Goal: Answer question/provide support: Share knowledge or assist other users

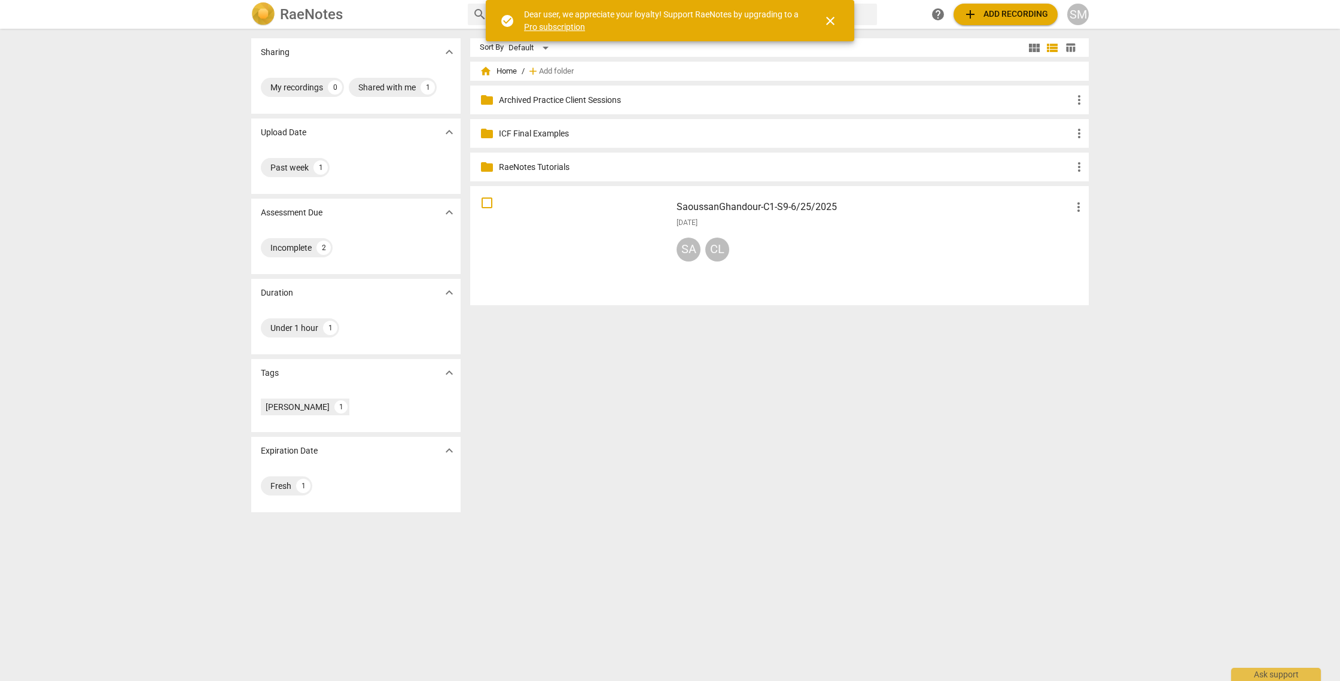
click at [593, 237] on div at bounding box center [570, 245] width 193 height 111
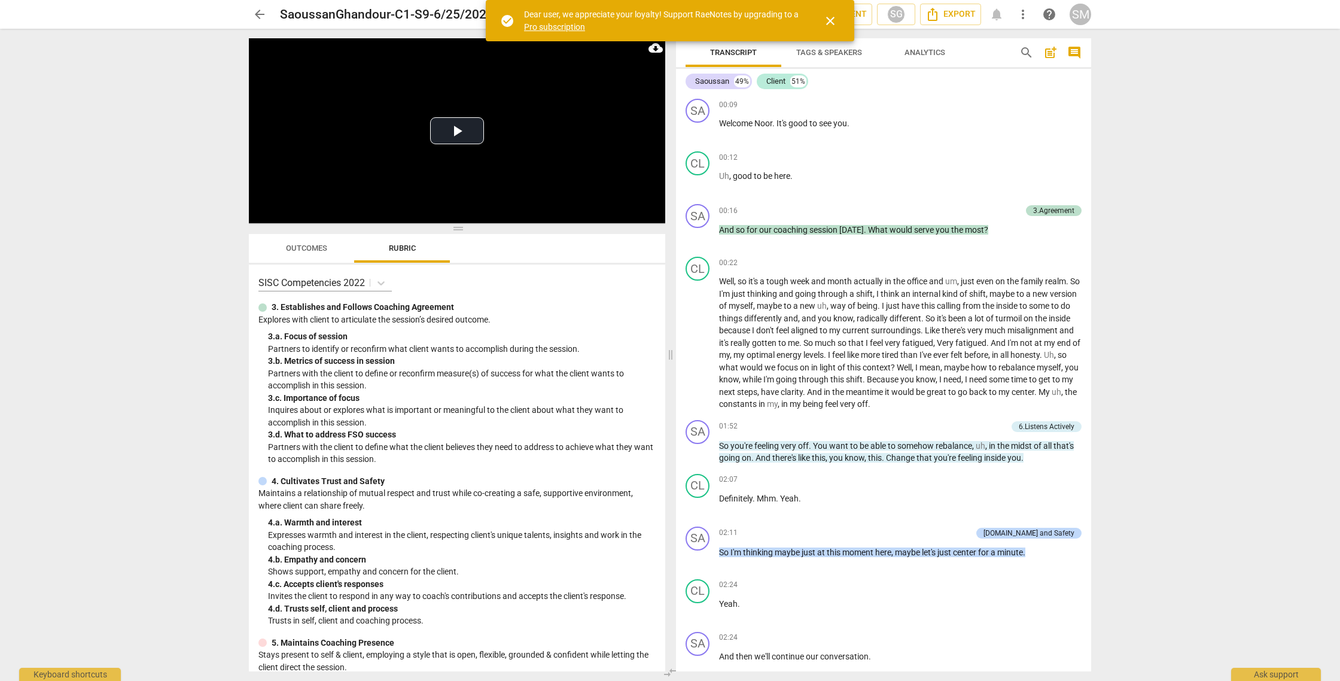
click at [823, 14] on span "close" at bounding box center [830, 21] width 14 height 14
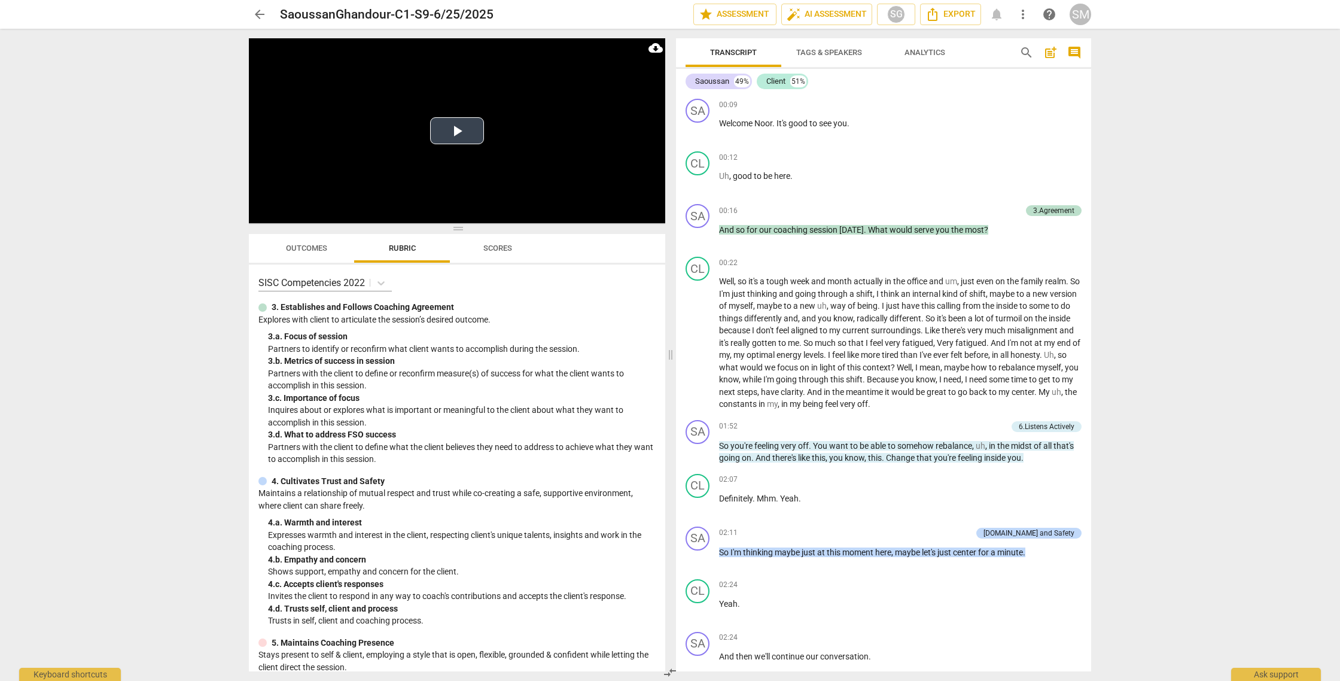
click at [475, 130] on button "Play Video" at bounding box center [457, 130] width 54 height 27
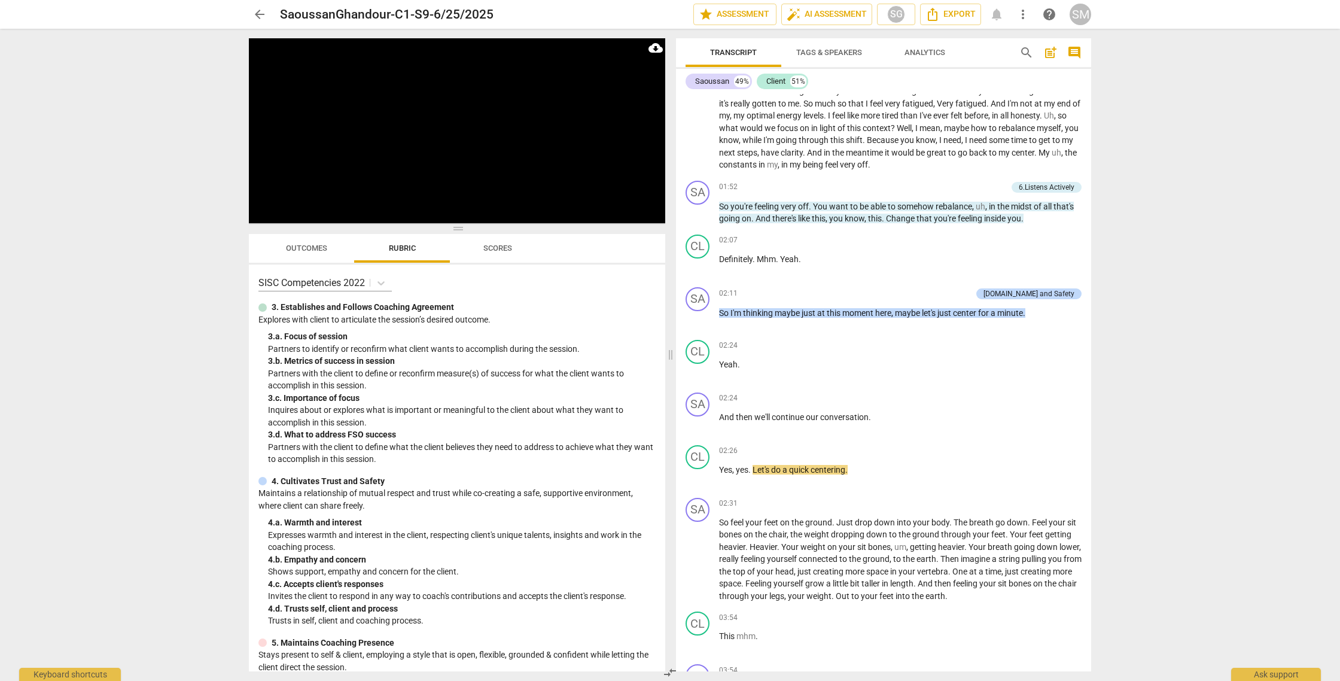
scroll to position [258, 0]
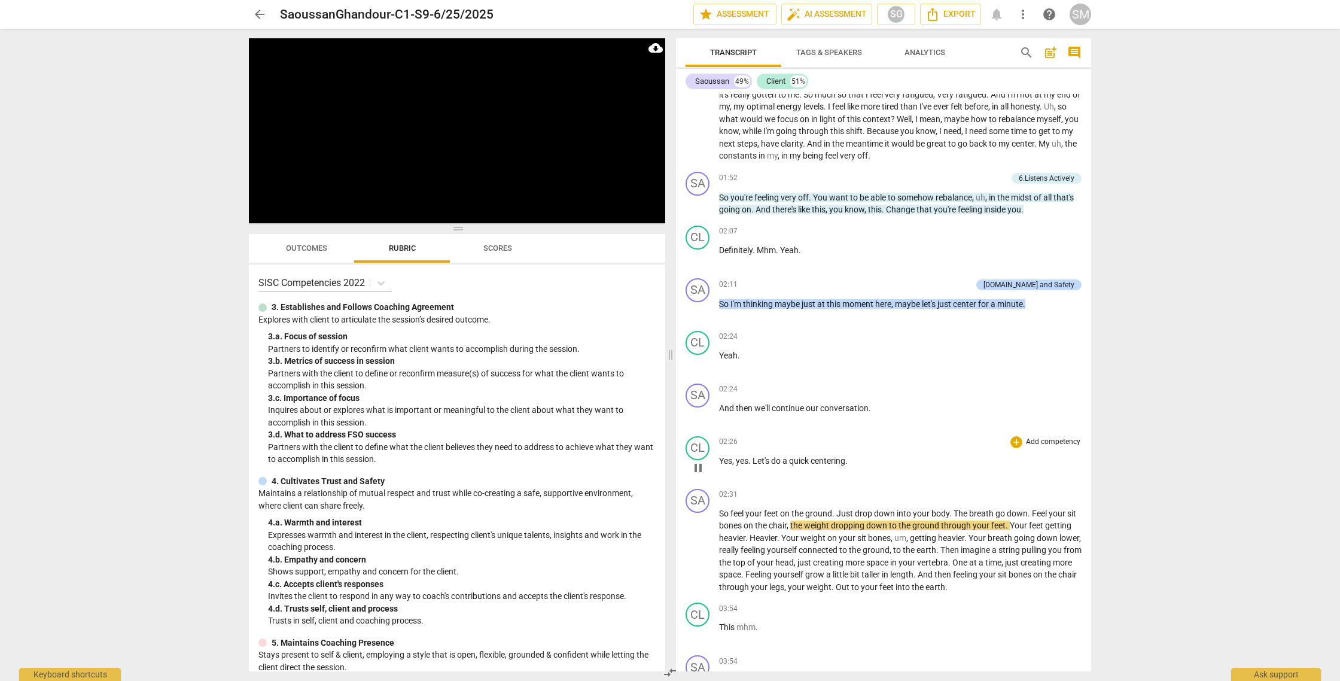
click at [1014, 433] on div "CL play_arrow pause 02:26 + Add competency keyboard_arrow_right Yes , yes . Let…" at bounding box center [883, 457] width 415 height 53
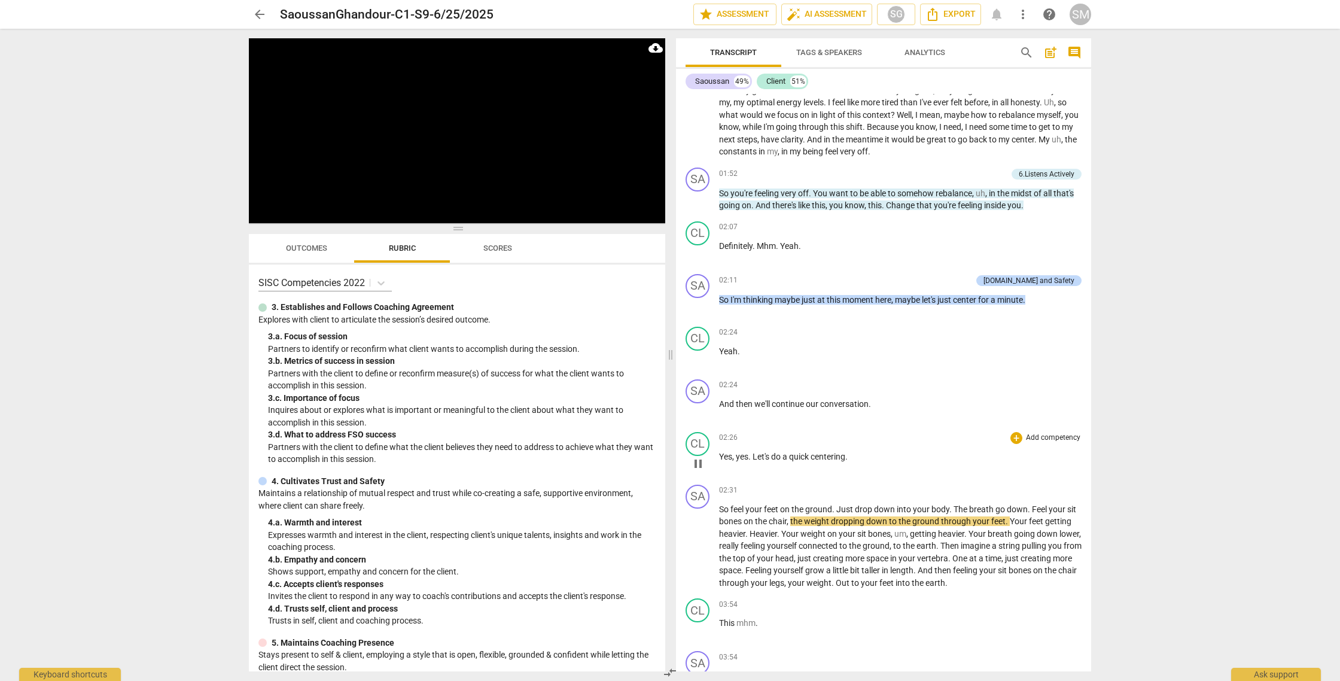
scroll to position [251, 0]
click at [1013, 437] on div "+" at bounding box center [1016, 440] width 12 height 12
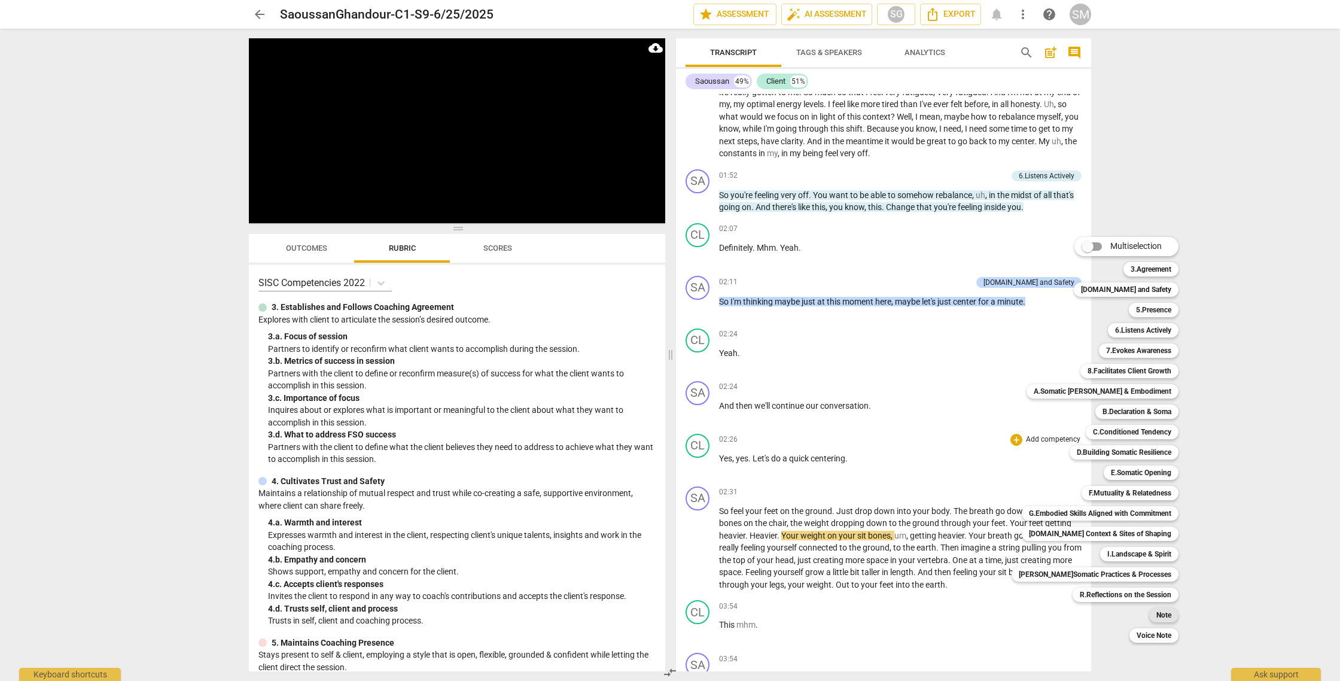
click at [1156, 609] on b "Note" at bounding box center [1163, 615] width 15 height 14
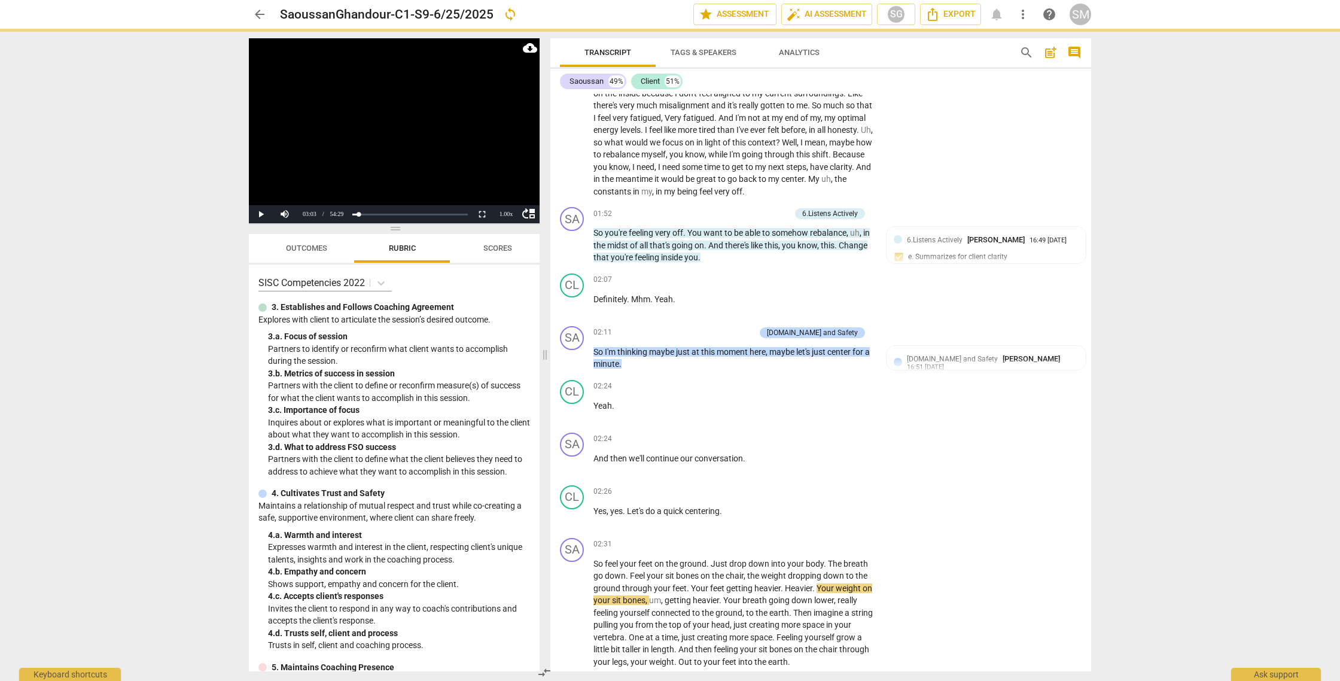
scroll to position [300, 0]
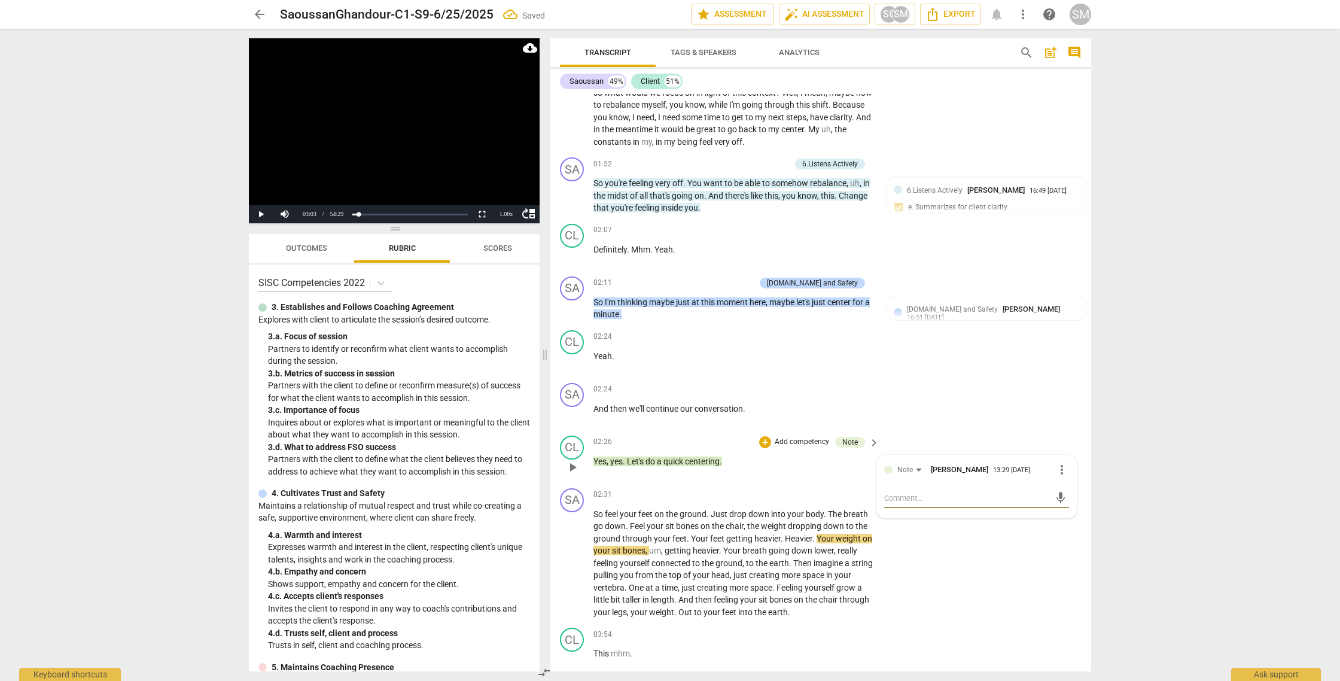
type textarea "I"
type textarea "It"
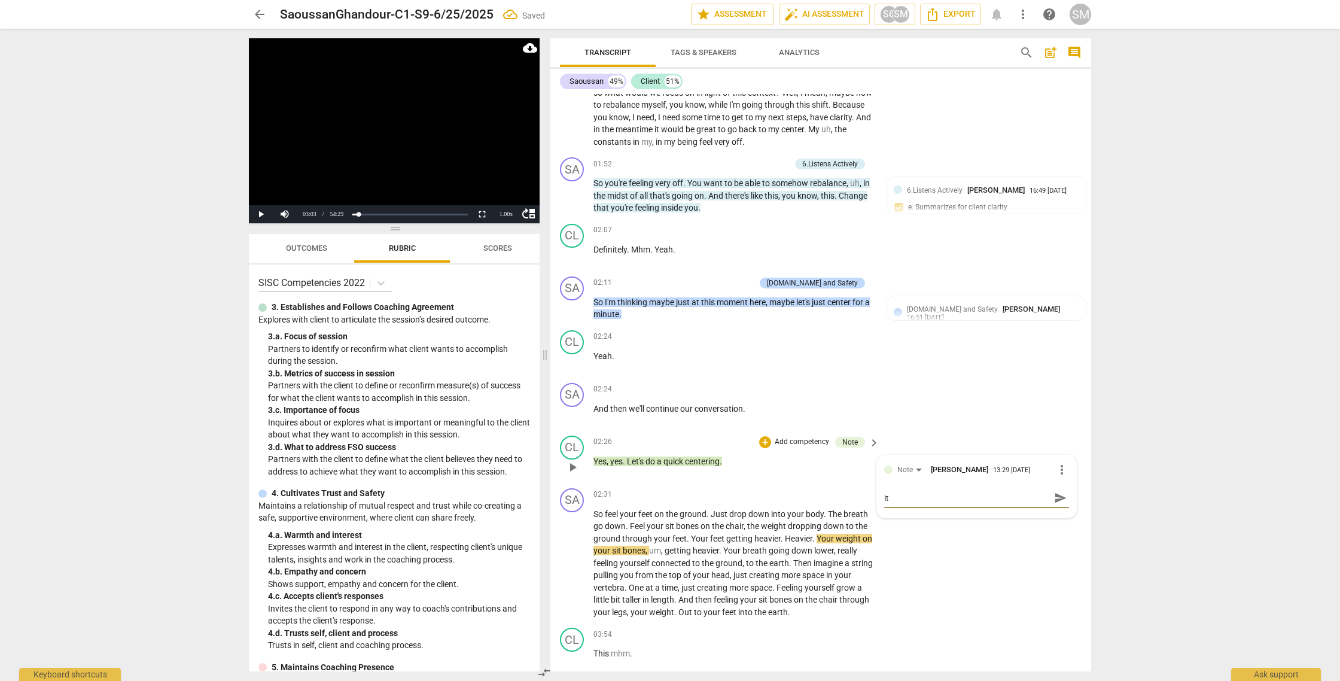
type textarea "It"
type textarea "It i"
type textarea "It is"
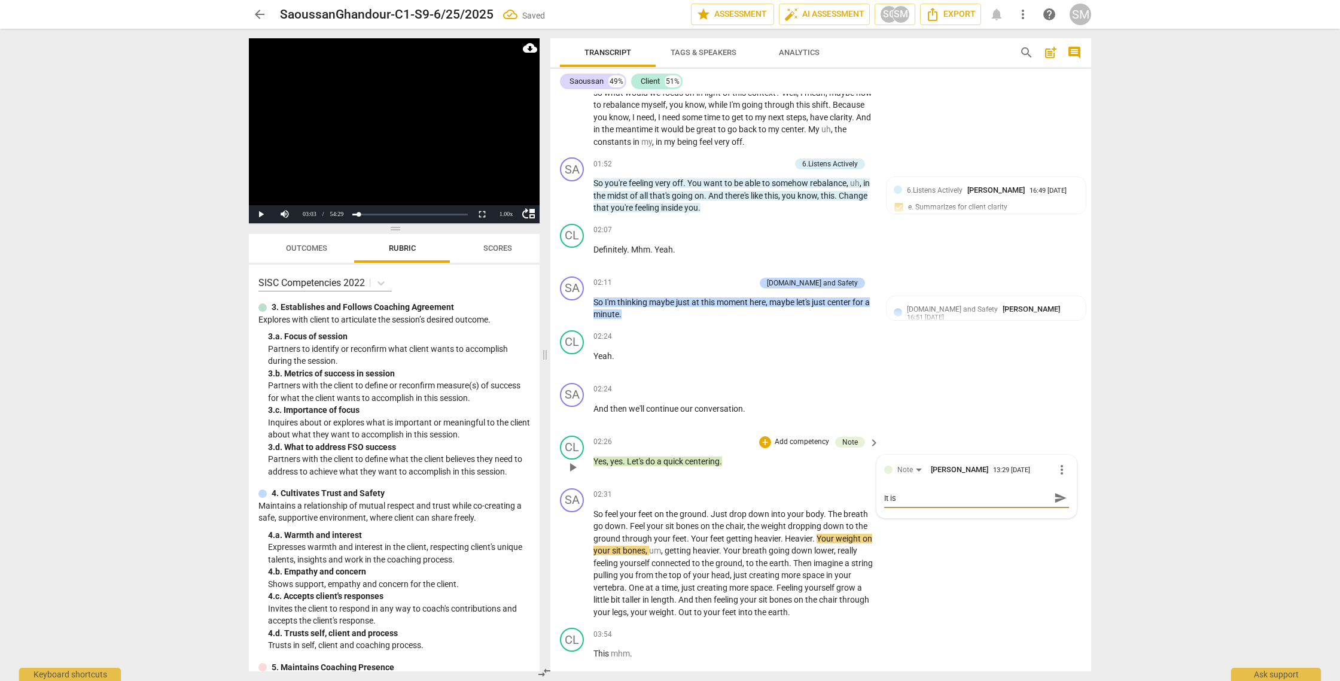
type textarea "It is"
type textarea "It is a"
type textarea "It is al"
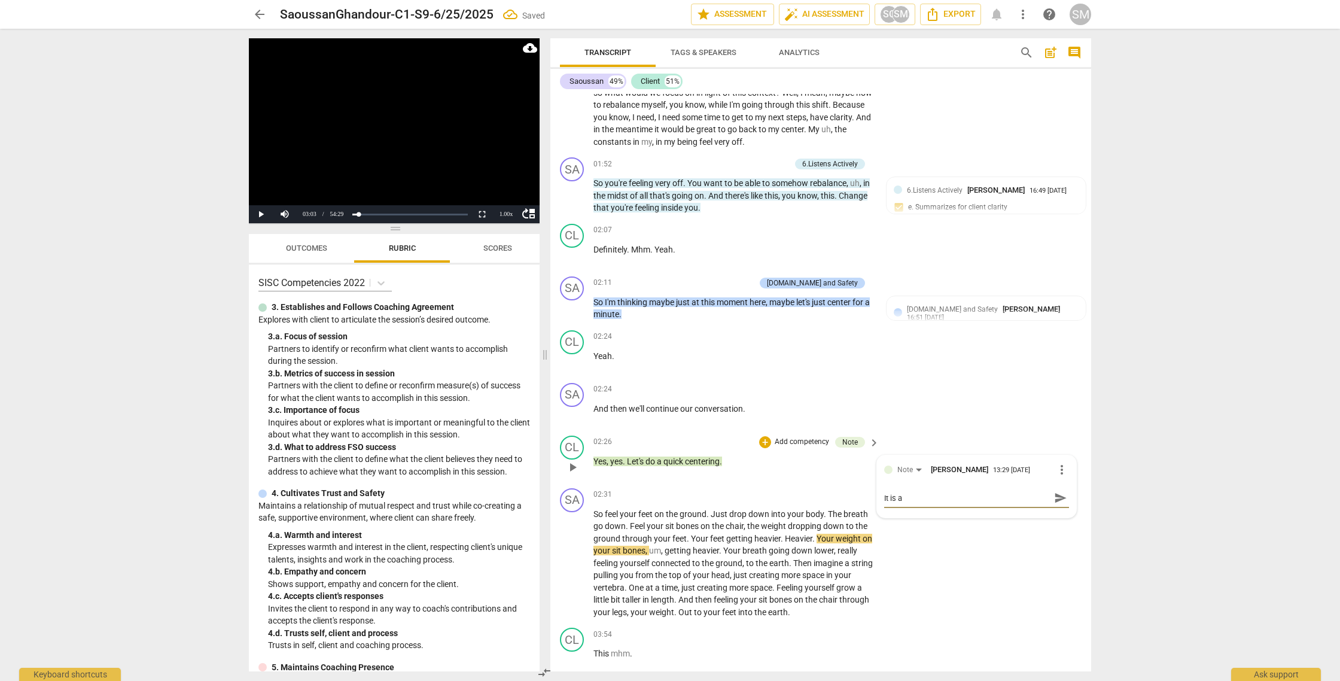
type textarea "It is al"
type textarea "It is alw"
type textarea "It is alwa"
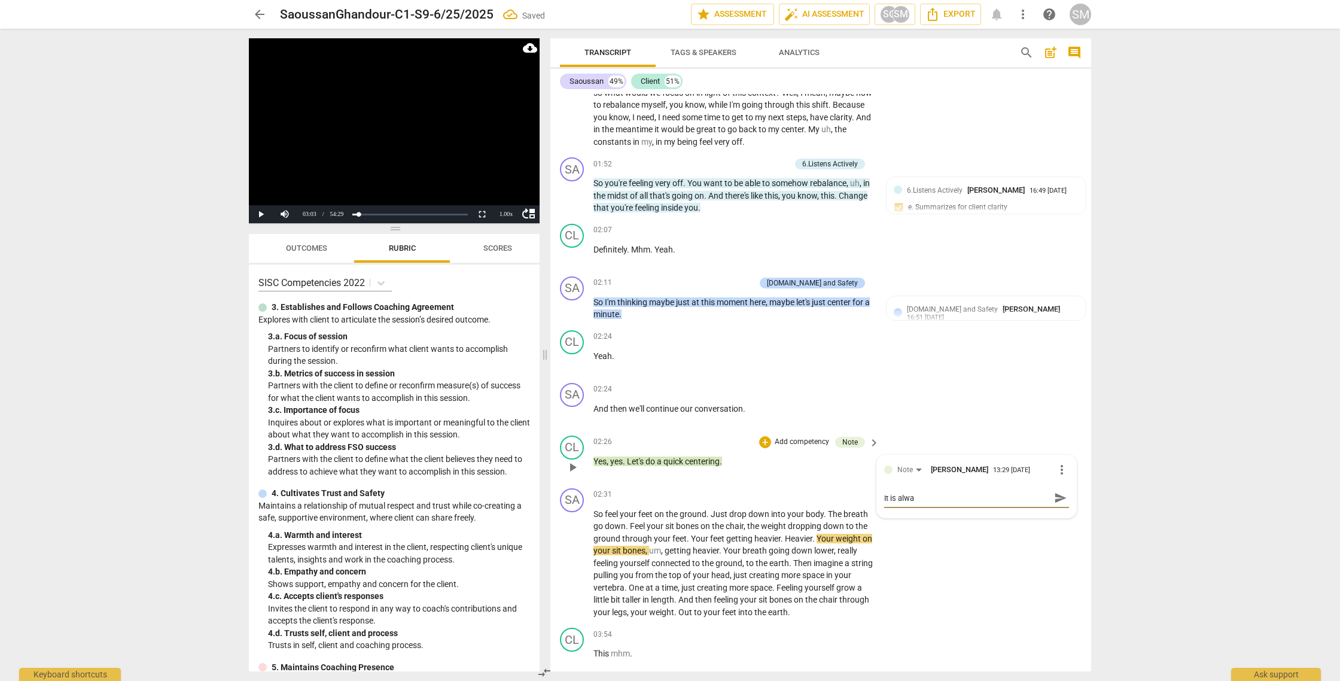
type textarea "It is alway"
type textarea "It is always"
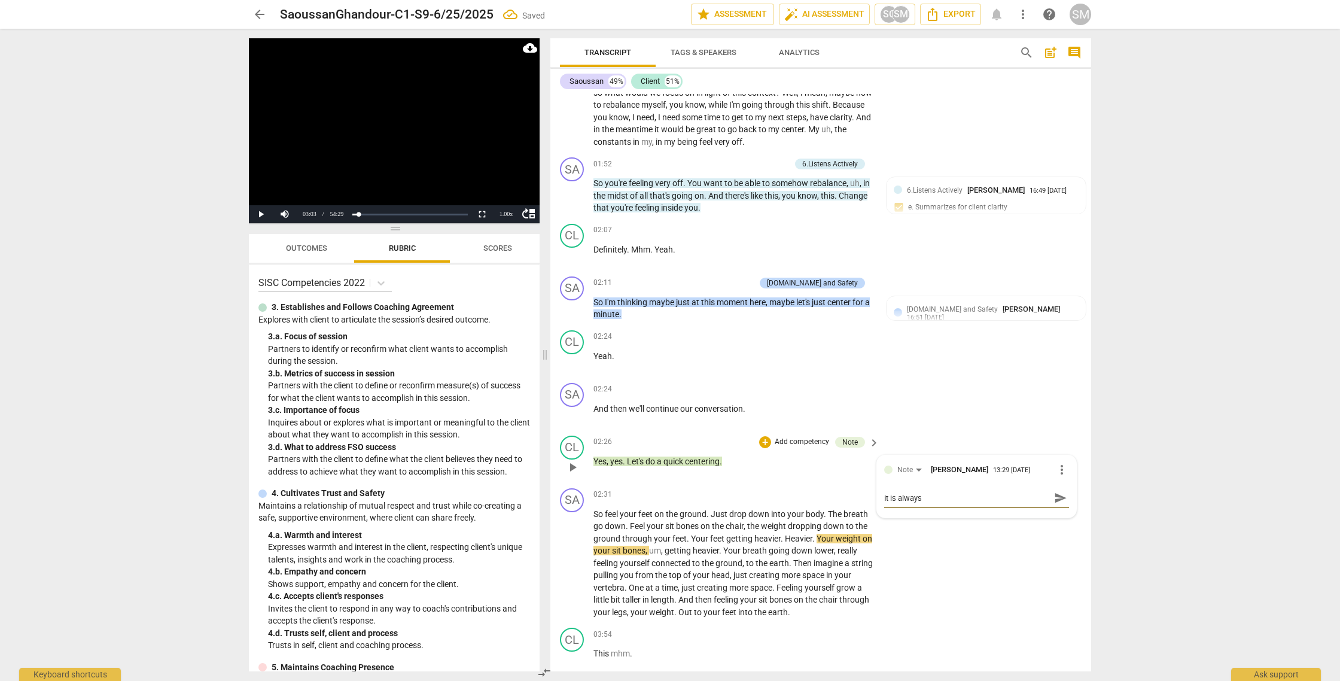
type textarea "It is always"
type textarea "It is always a"
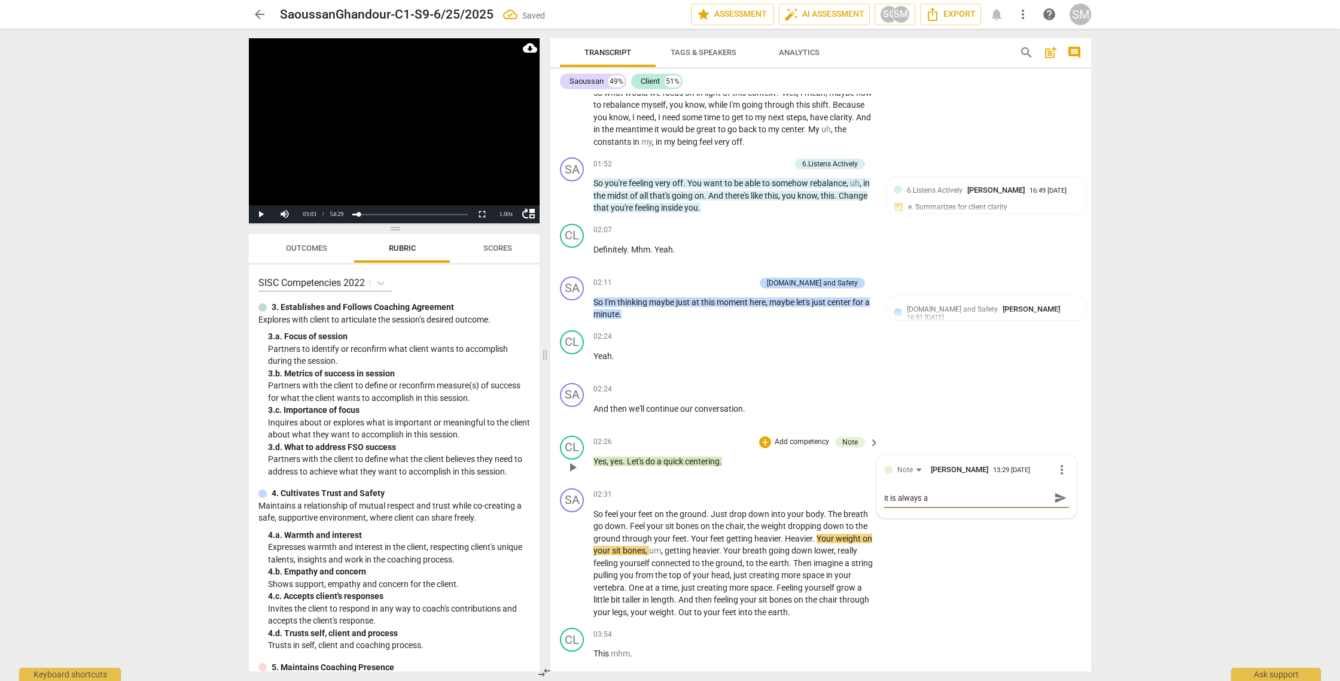
type textarea "It is always a g"
type textarea "It is always a go"
type textarea "It is always a goo"
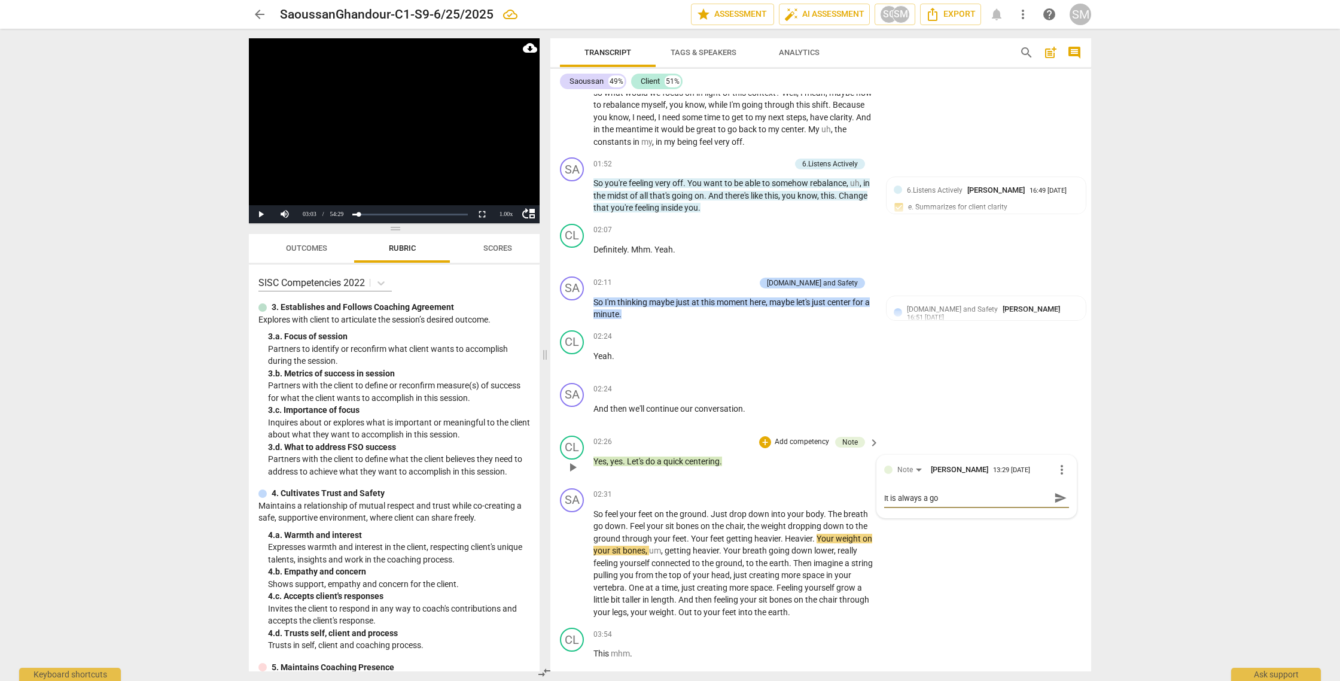
type textarea "It is always a goo"
type textarea "It is always a good"
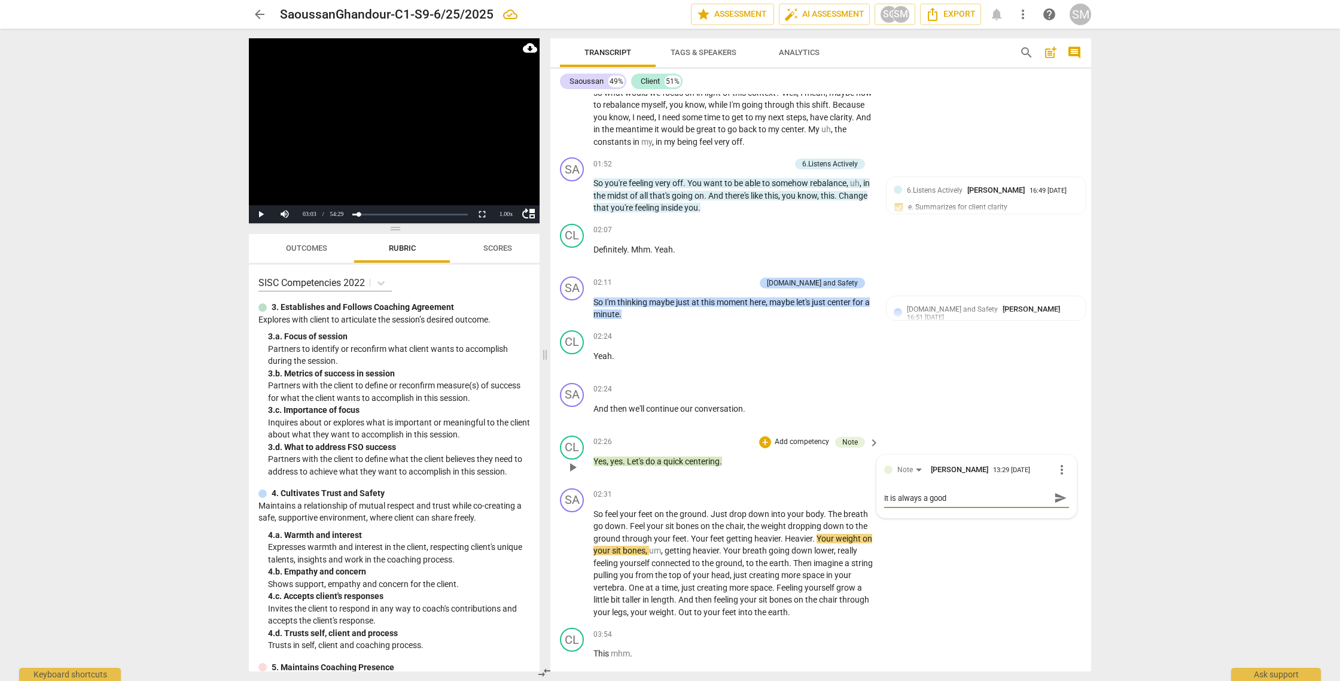
type textarea "It is always a good i"
type textarea "It is always a good id"
type textarea "It is always a good ide"
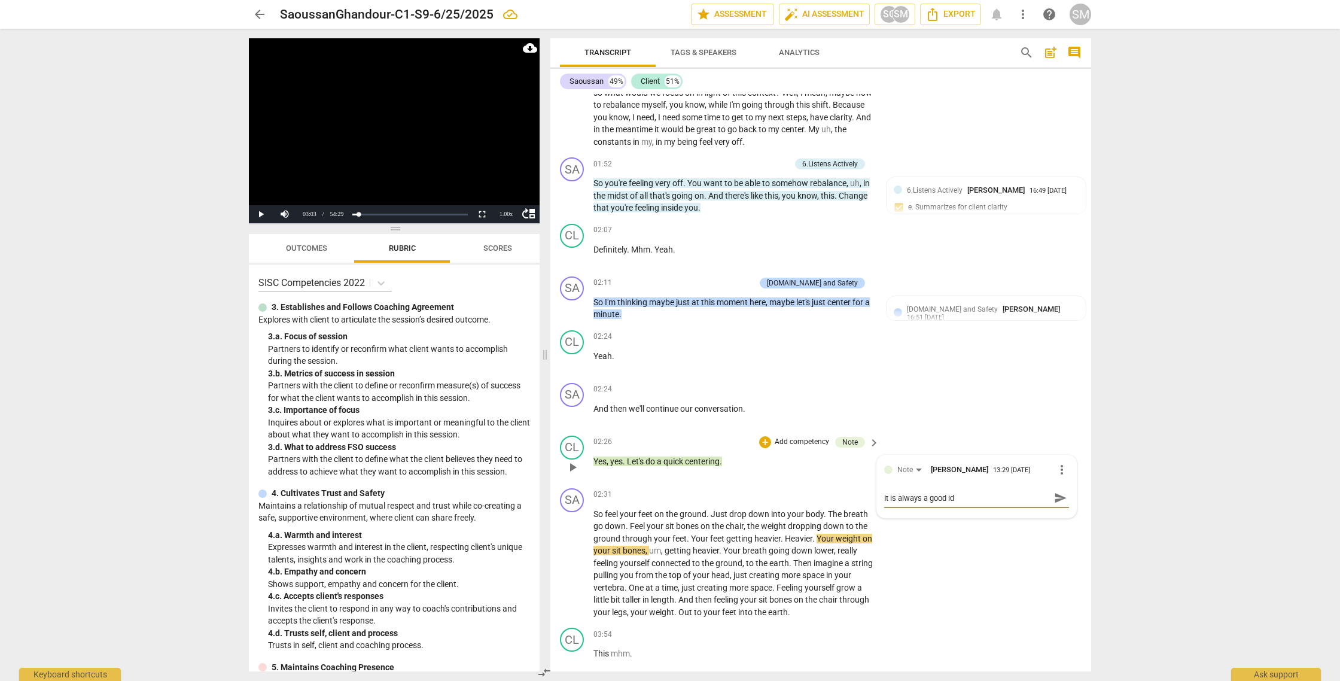
type textarea "It is always a good ide"
type textarea "It is always a good idea"
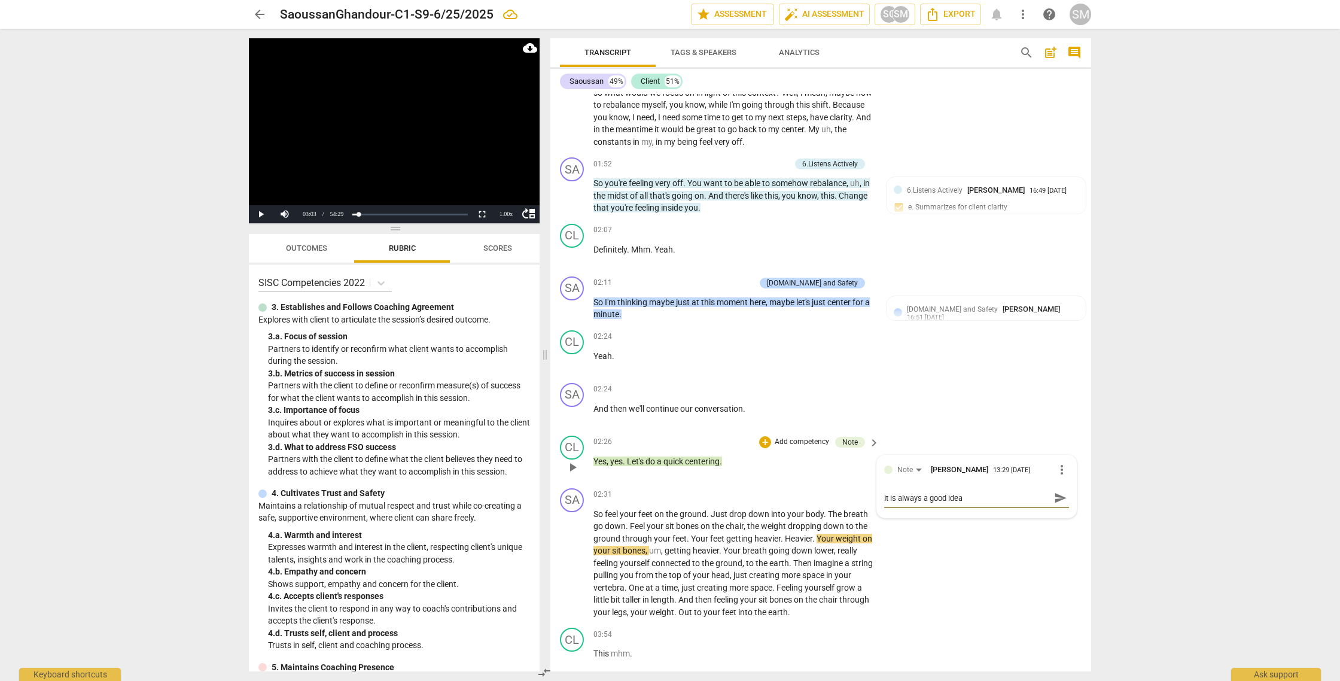
type textarea "It is always a good idea t"
type textarea "It is always a good idea to"
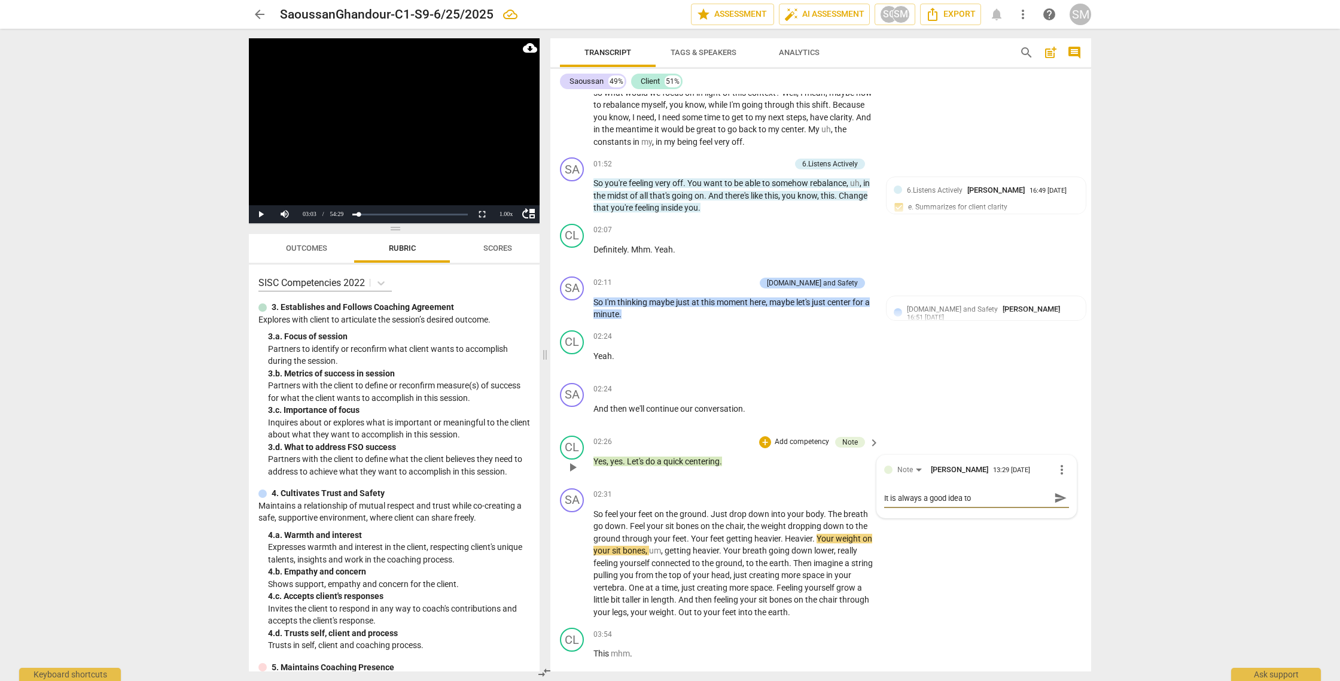
type textarea "It is always a good idea to"
type textarea "It is always a good idea to a"
type textarea "It is always a good idea to as"
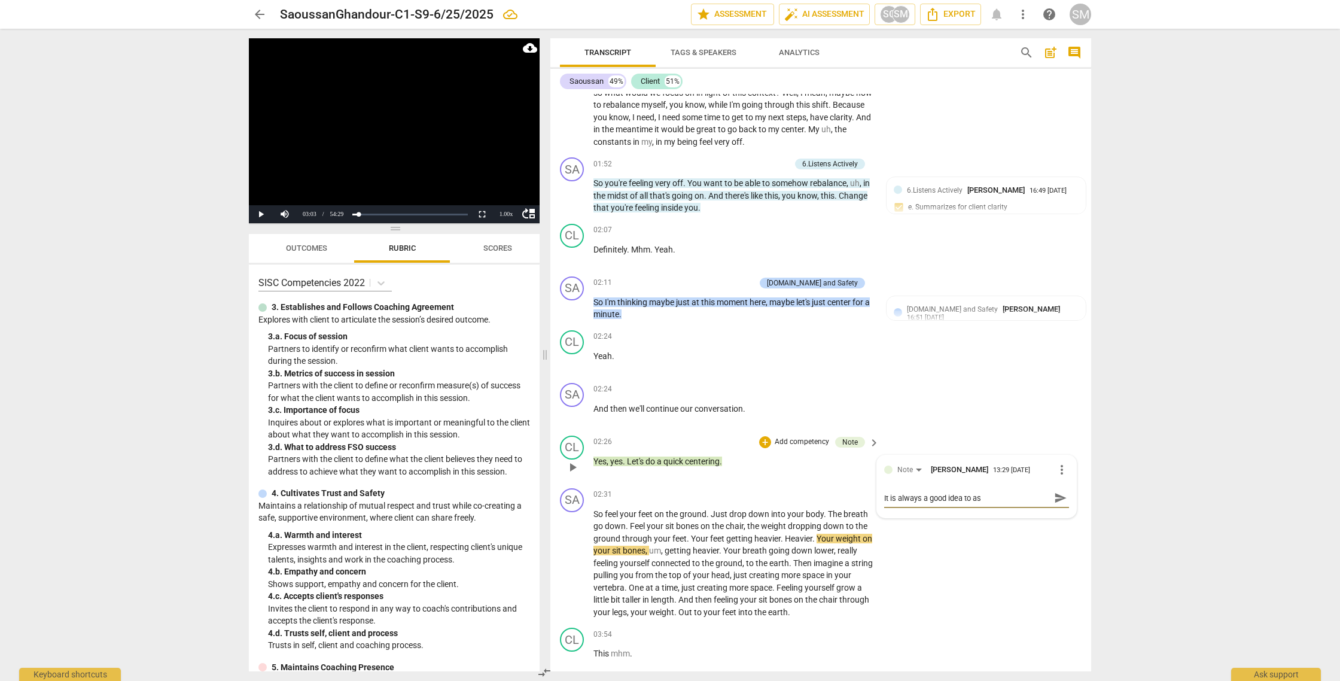
type textarea "It is always a good idea to ask"
type textarea "It is always a good idea to ask t"
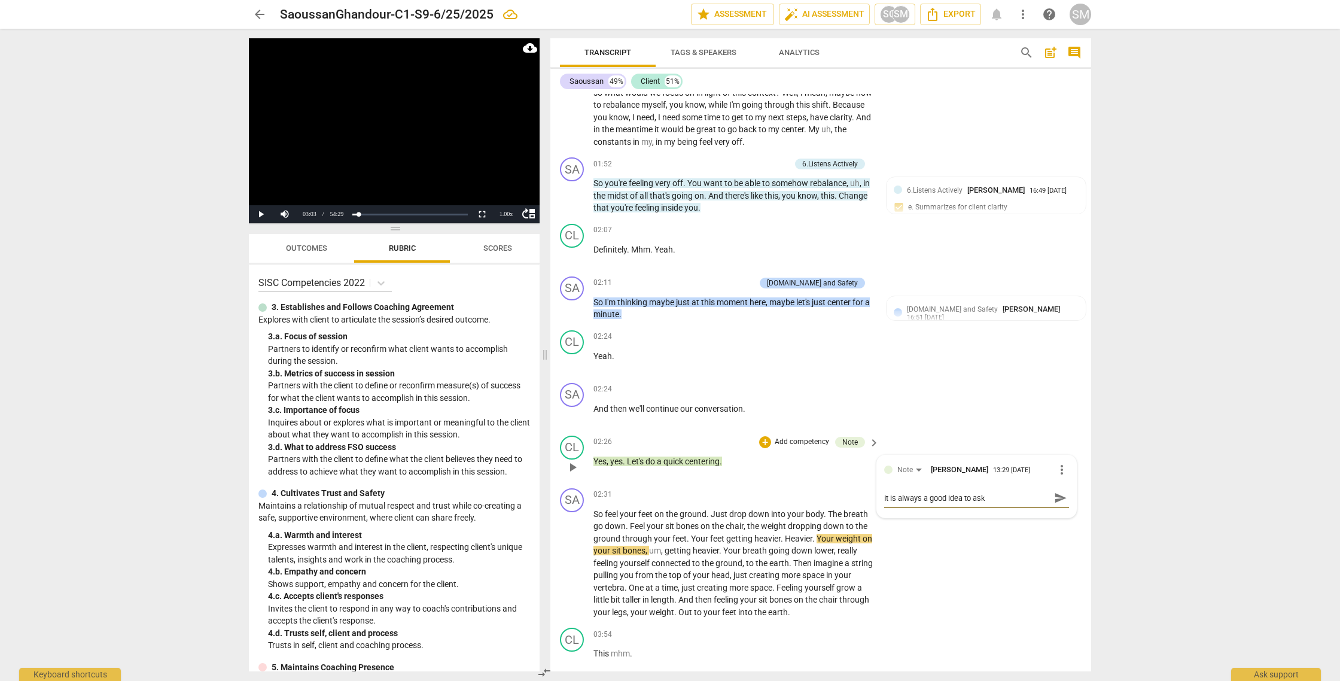
type textarea "It is always a good idea to ask t"
type textarea "It is always a good idea to ask th"
type textarea "It is always a good idea to ask the"
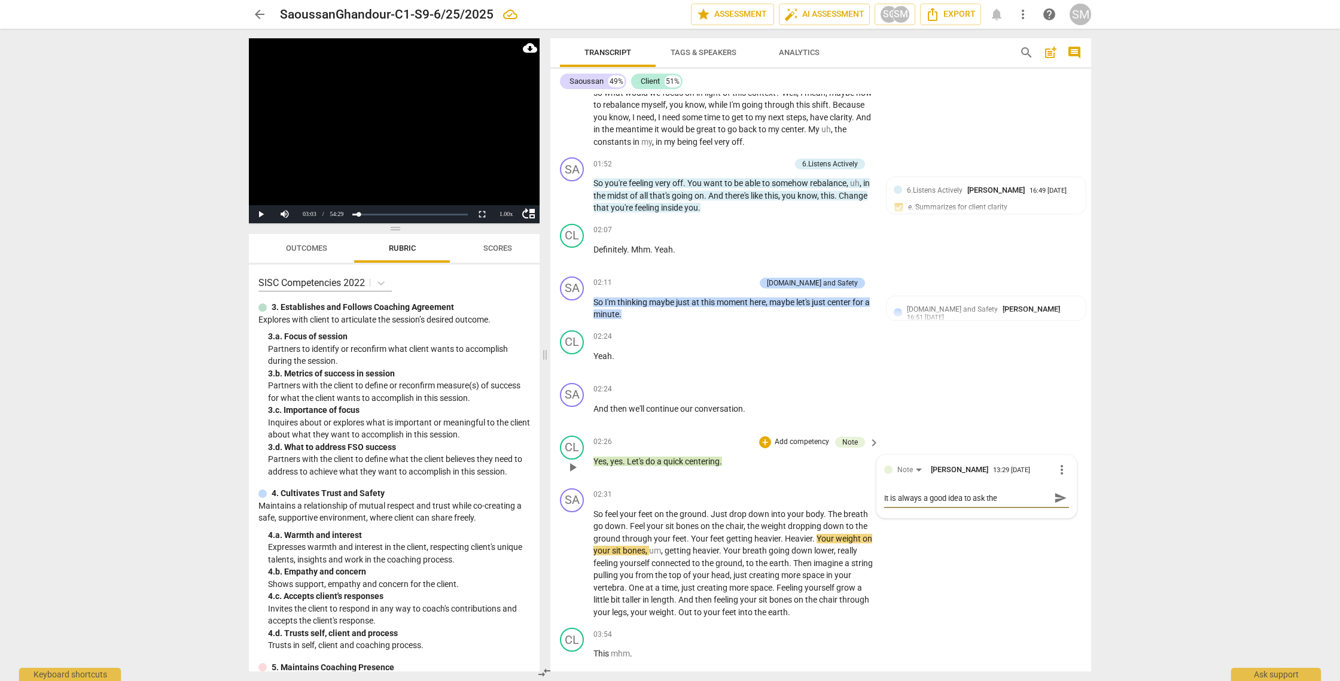
type textarea "It is always a good idea to ask the"
type textarea "It is always a good idea to ask the c"
type textarea "It is always a good idea to ask the cl"
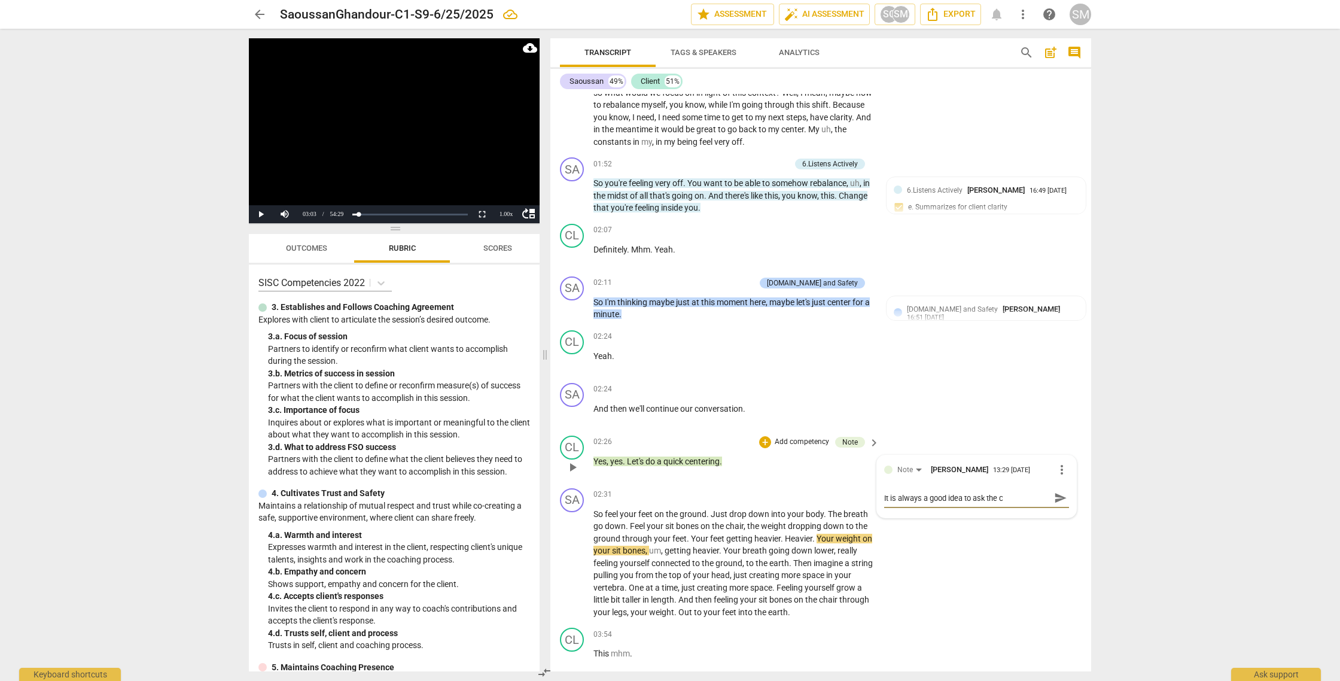
type textarea "It is always a good idea to ask the cl"
type textarea "It is always a good idea to ask the cli"
type textarea "It is always a good idea to ask the clie"
type textarea "It is always a good idea to ask the clien"
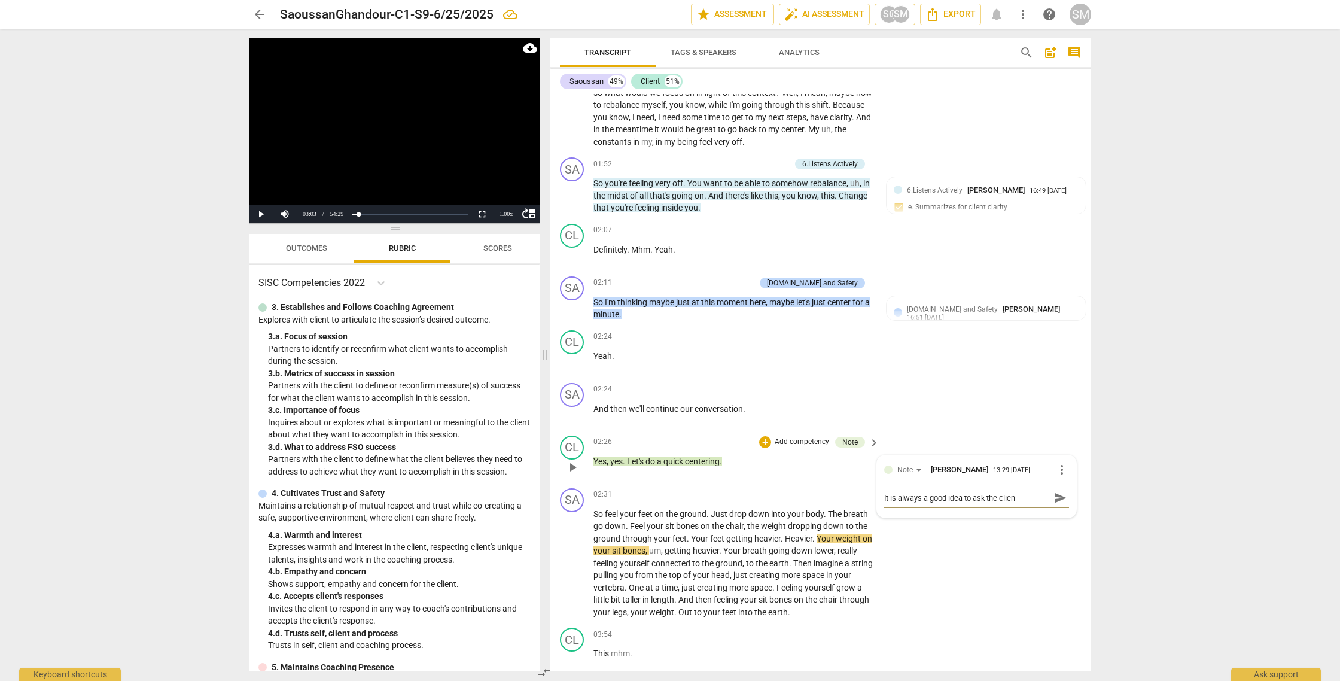
type textarea "It is always a good idea to ask the client"
type textarea "It is always a good idea to ask the client i"
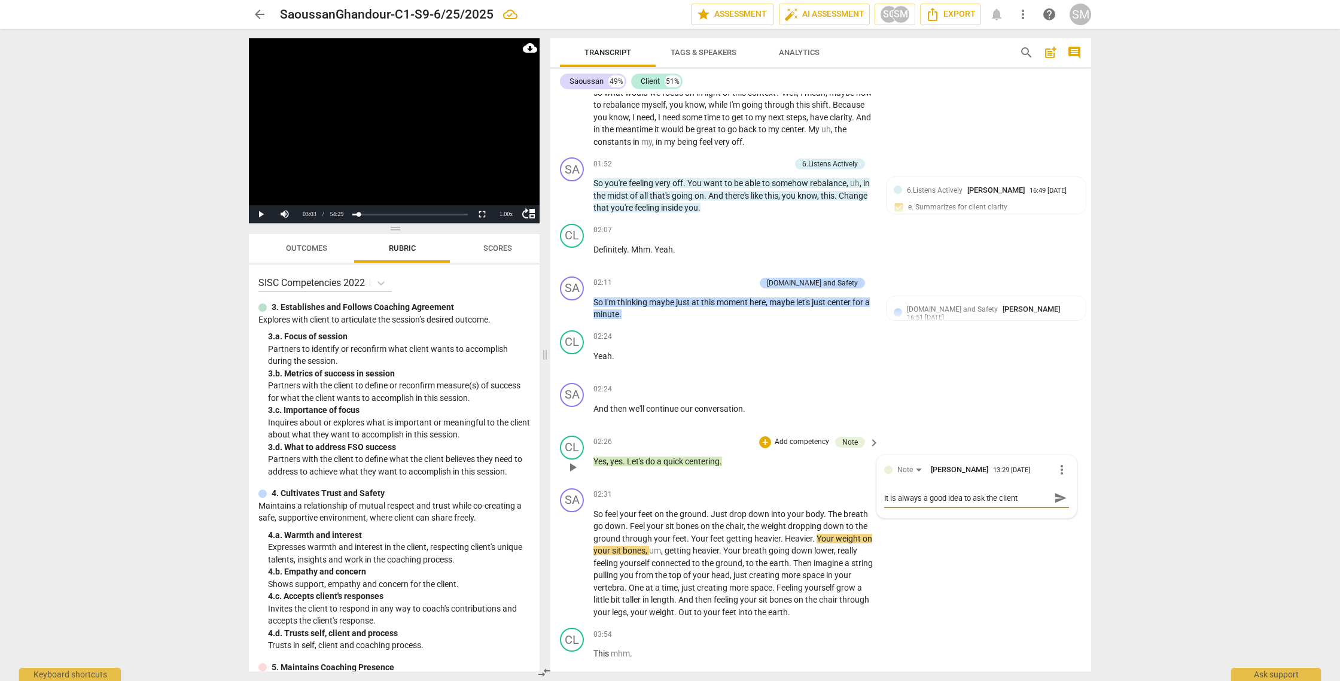
type textarea "It is always a good idea to ask the client i"
type textarea "It is always a good idea to ask the client if"
type textarea "It is always a good idea to ask the client if t"
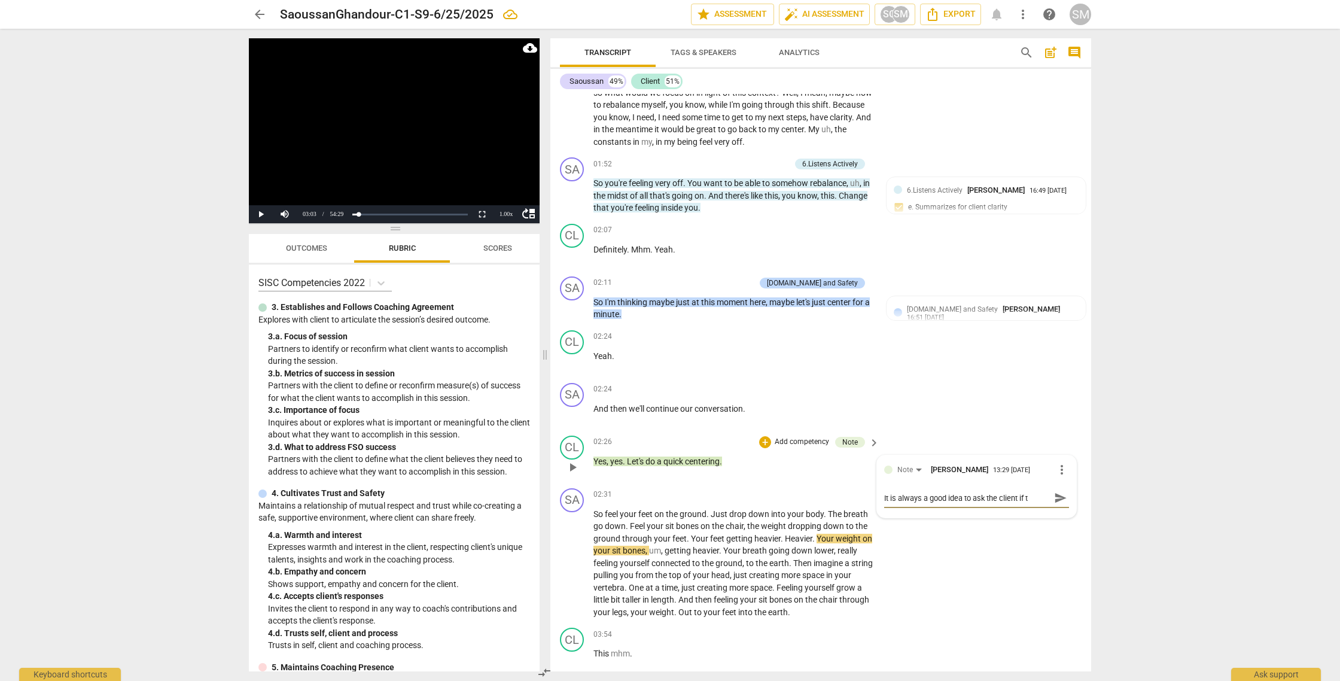
type textarea "It is always a good idea to ask the client if th"
type textarea "It is always a good idea to ask the client if the"
type textarea "It is always a good idea to ask the client if they"
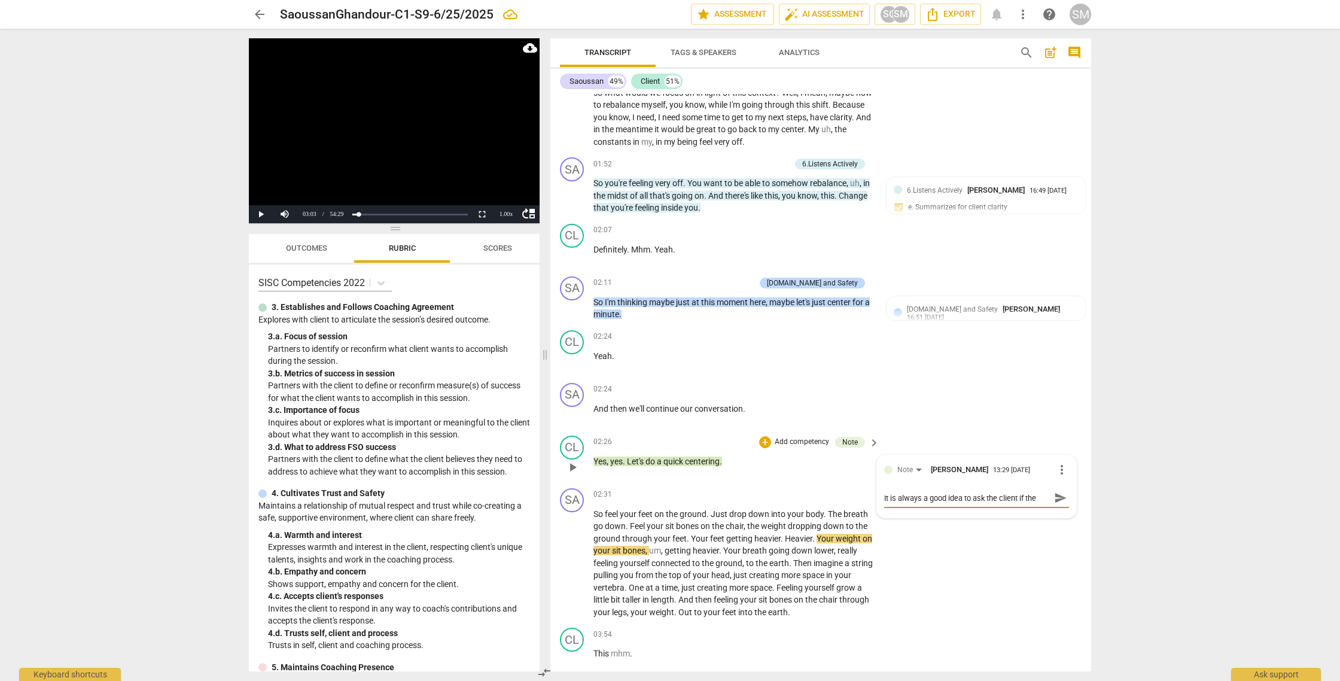
type textarea "It is always a good idea to ask the client if they"
type textarea "It is always a good idea to ask the client if they w"
type textarea "It is always a good idea to ask the client if they wa"
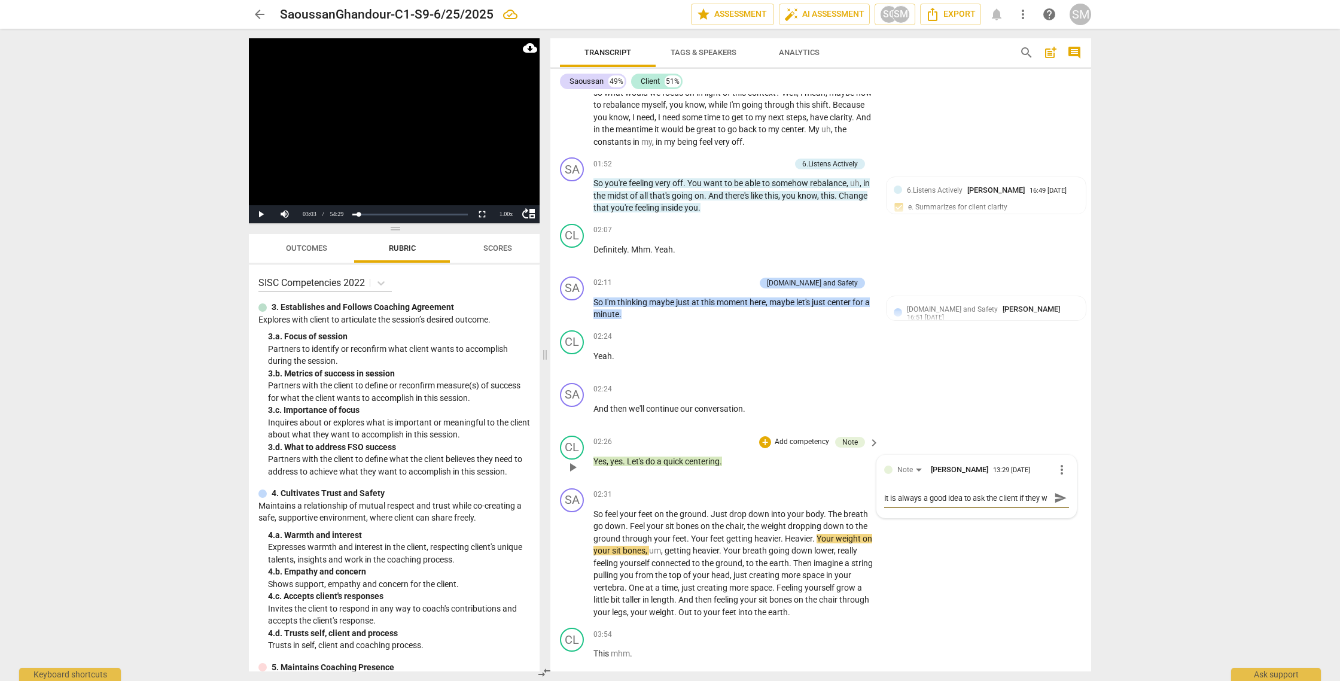
type textarea "It is always a good idea to ask the client if they wa"
type textarea "It is always a good idea to ask the client if they wan"
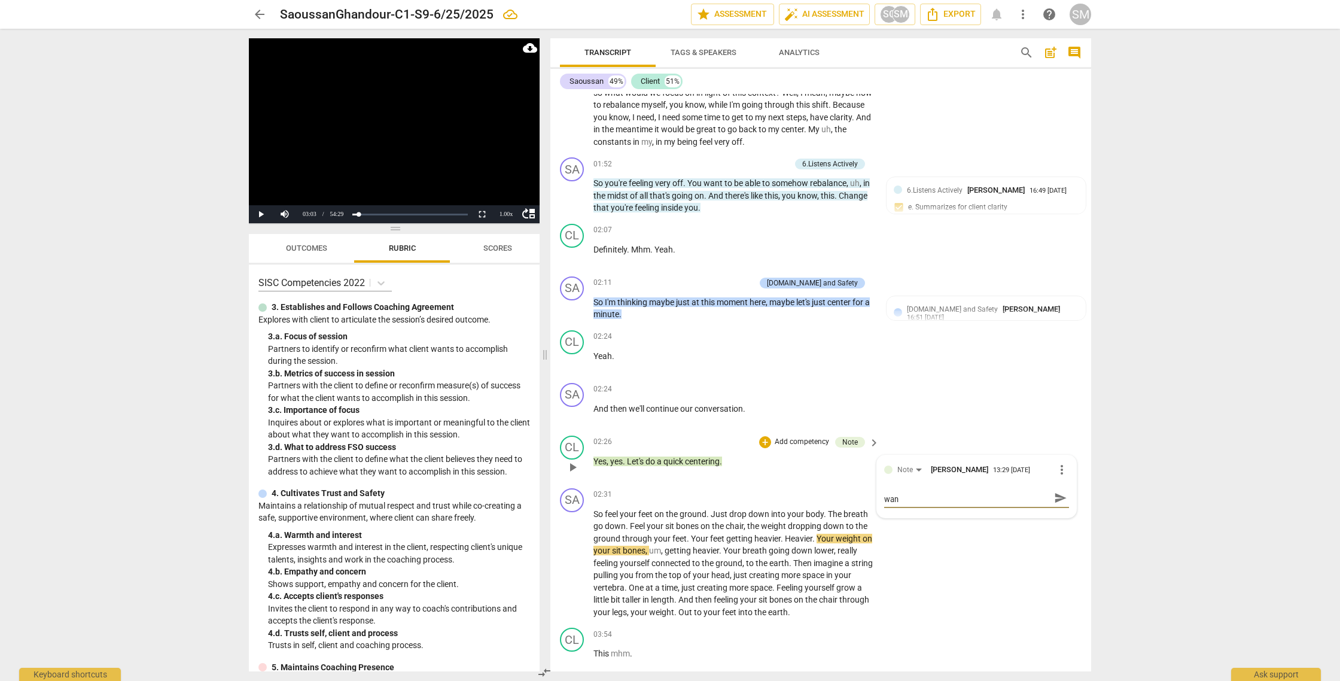
type textarea "It is always a good idea to ask the client if they wan t"
type textarea "It is always a good idea to ask the client if they wan to"
type textarea "It is always a good idea to ask the client if they wan t"
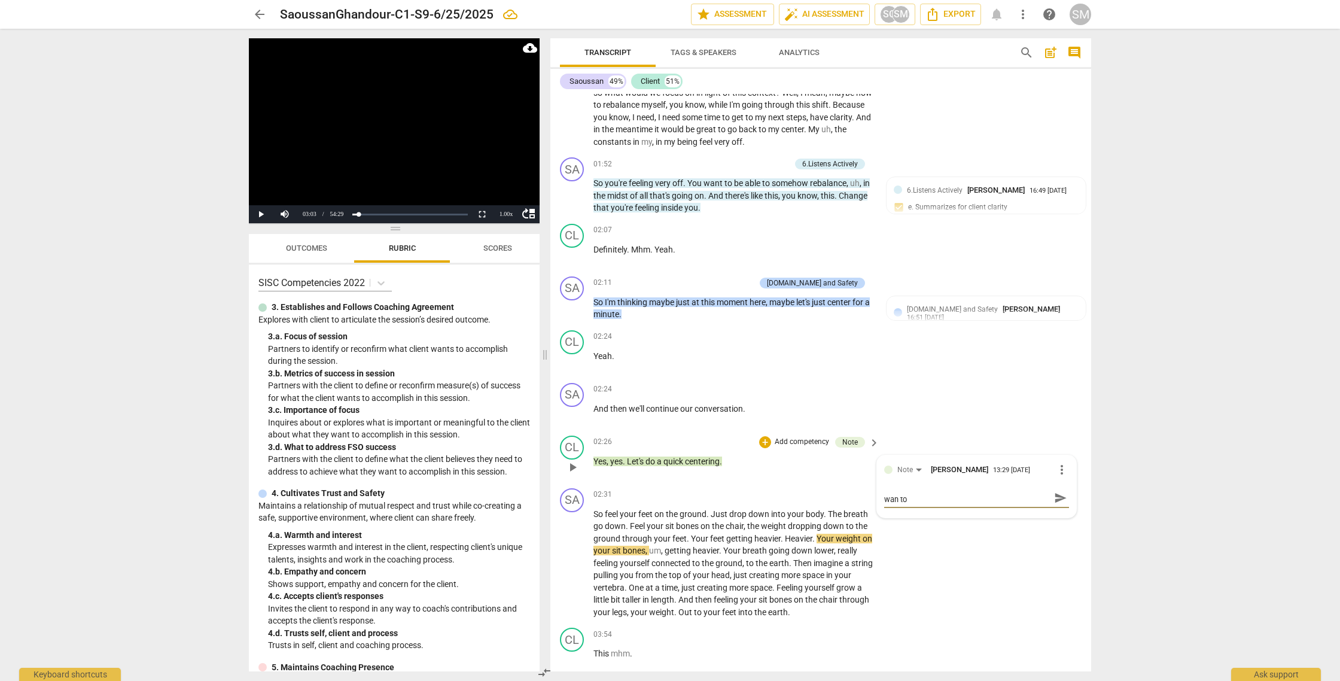
type textarea "It is always a good idea to ask the client if they wan t"
type textarea "It is always a good idea to ask the client if they wan"
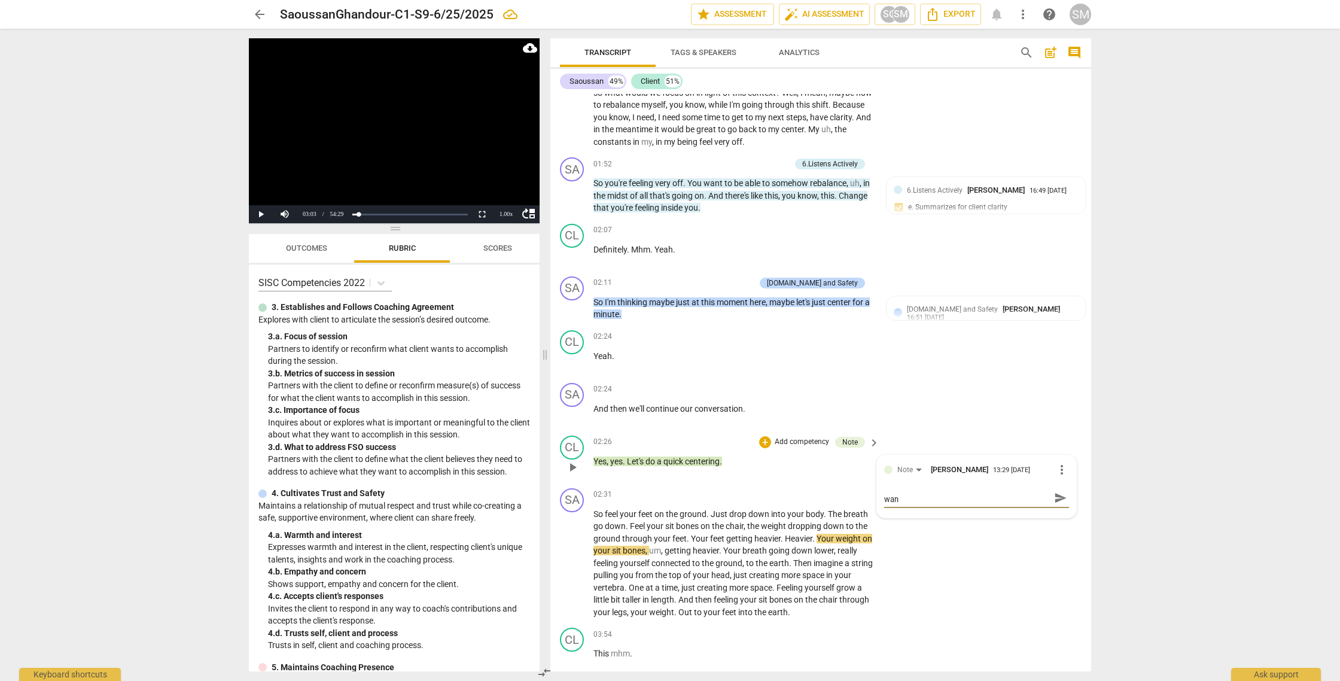
type textarea "It is always a good idea to ask the client if they want"
type textarea "It is always a good idea to ask the client if they want t"
type textarea "It is always a good idea to ask the client if they want to"
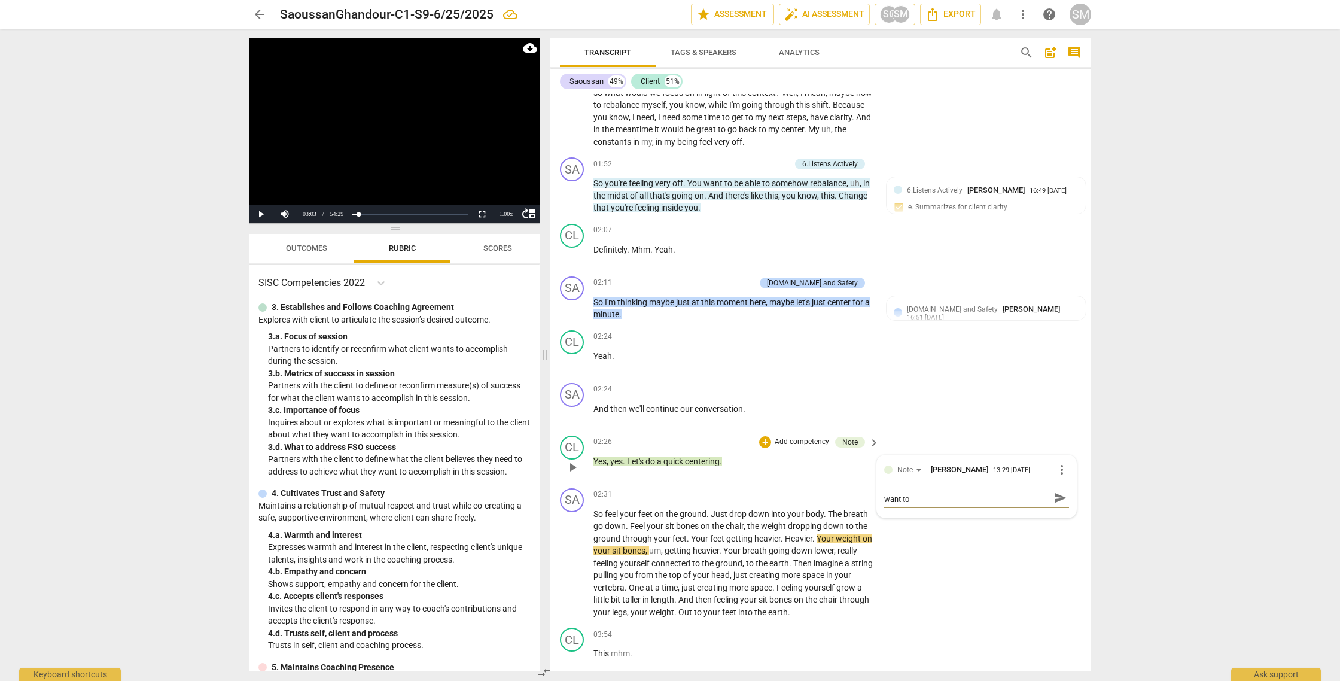
type textarea "It is always a good idea to ask the client if they want to"
type textarea "It is always a good idea to ask the client if they want to c"
type textarea "It is always a good idea to ask the client if they want to ce"
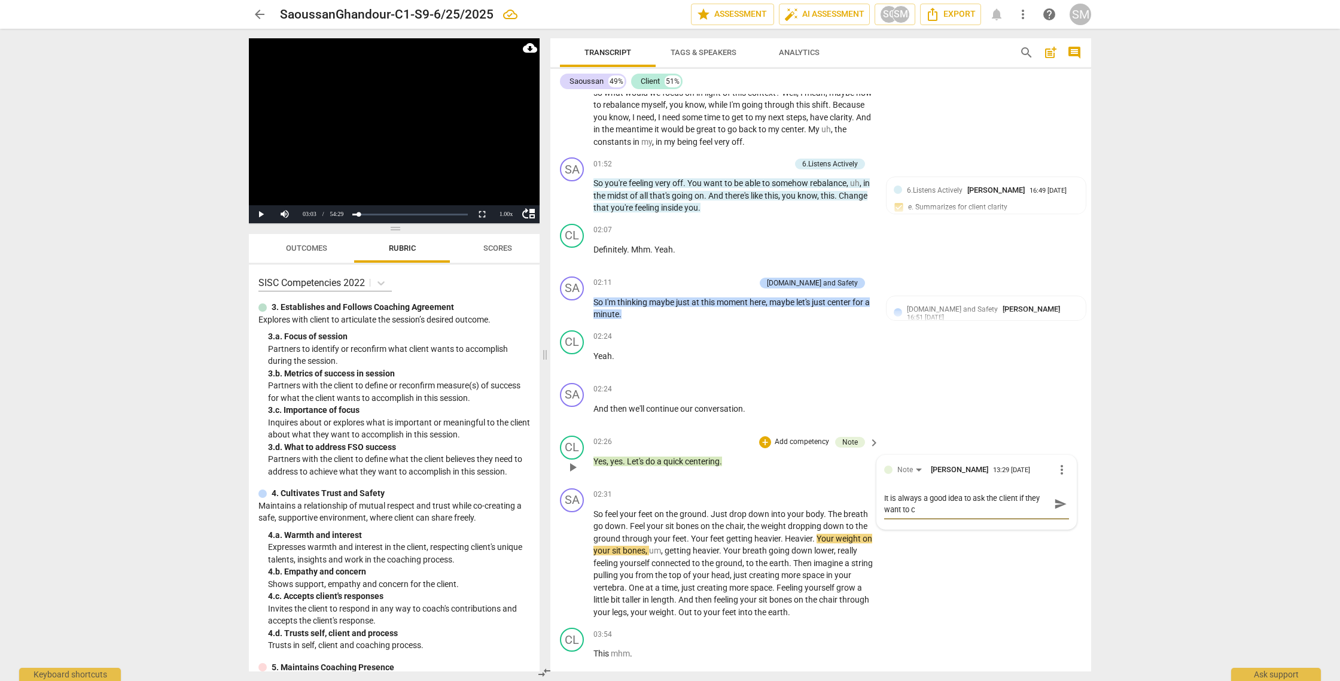
type textarea "It is always a good idea to ask the client if they want to ce"
type textarea "It is always a good idea to ask the client if they want to cen"
type textarea "It is always a good idea to ask the client if they want to cent"
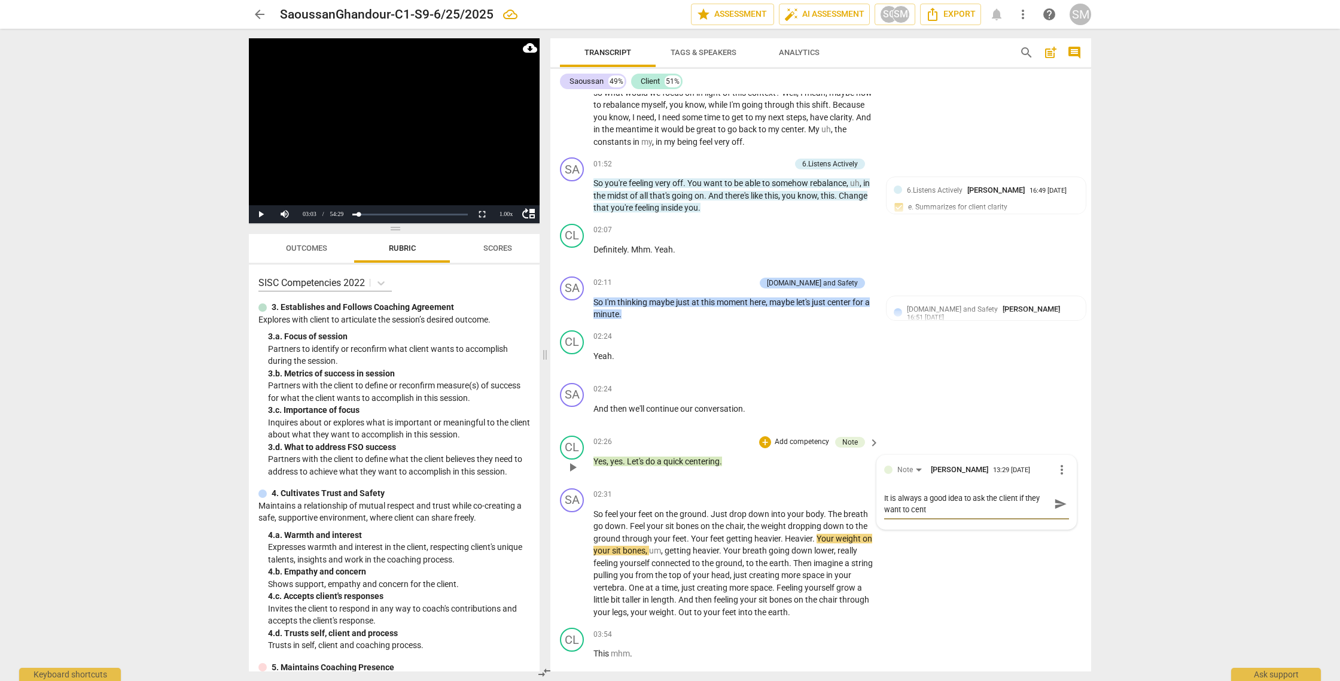
type textarea "It is always a good idea to ask the client if they want to cente"
type textarea "It is always a good idea to ask the client if they want to center"
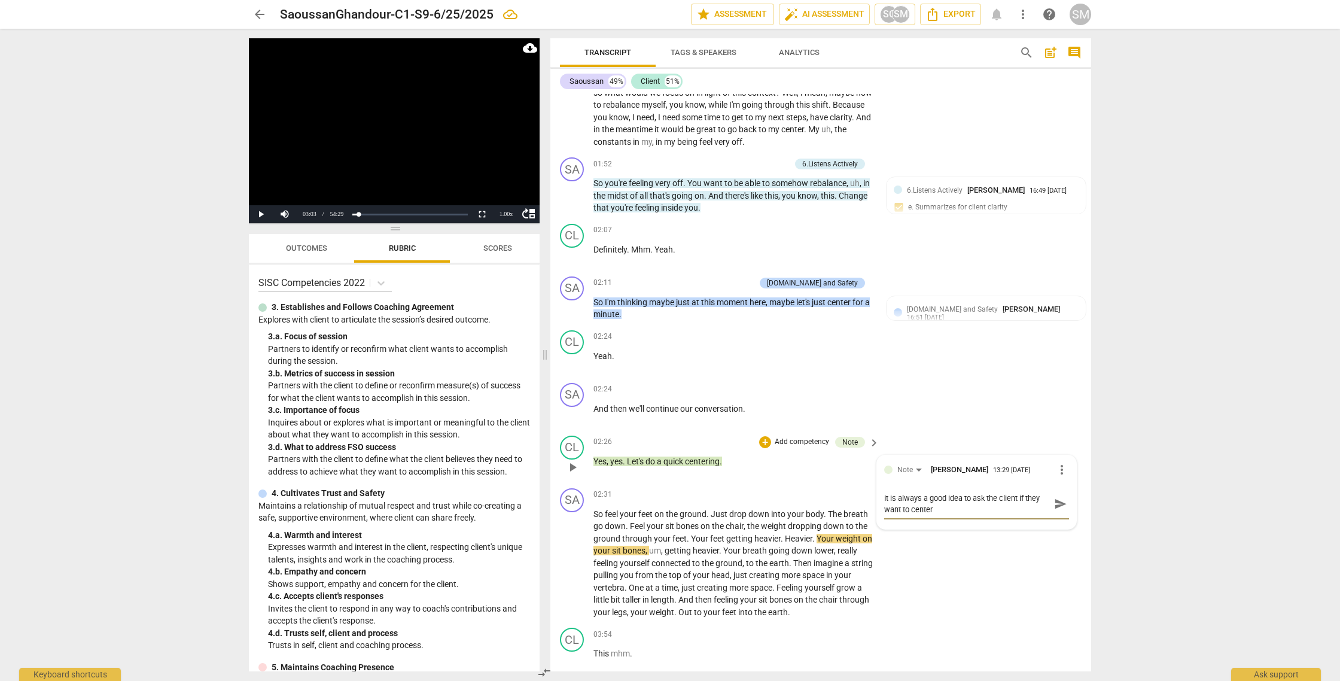
type textarea "It is always a good idea to ask the client if they want to center"
type textarea "It is always a good idea to ask the client if they want to center s"
type textarea "It is always a good idea to ask the client if they want to center st"
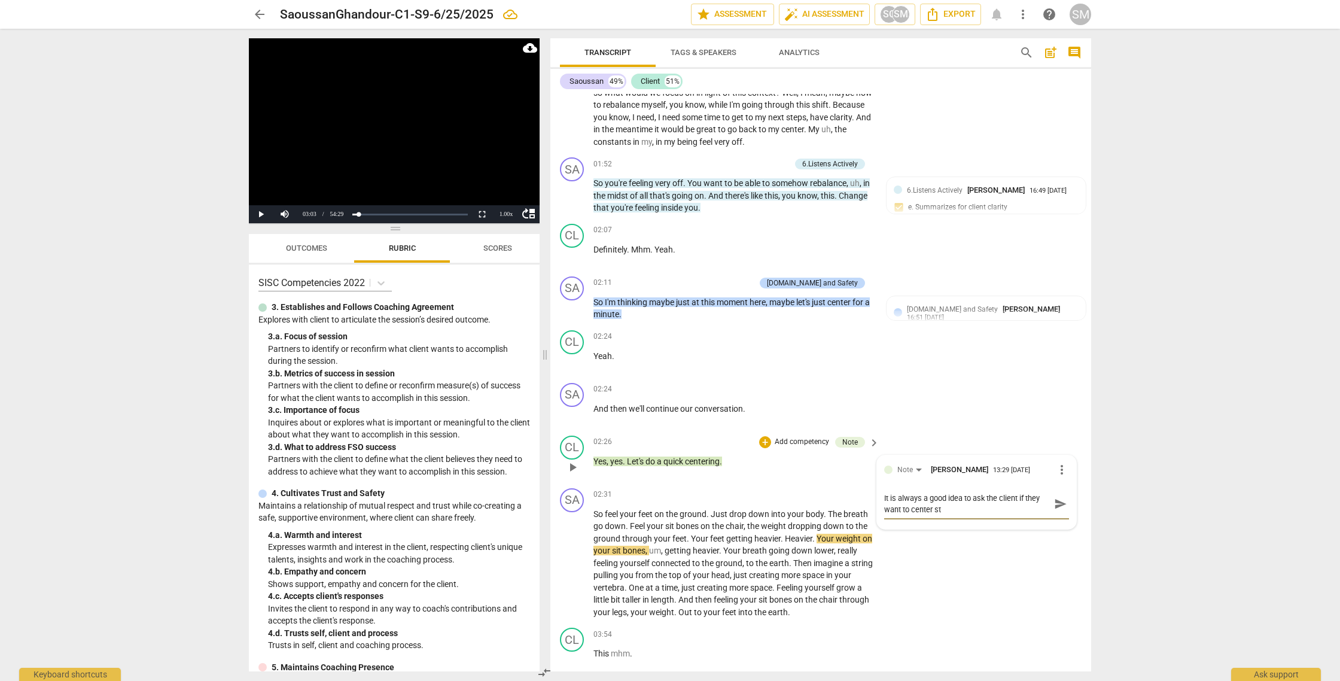
type textarea "It is always a good idea to ask the client if they want to center sta"
type textarea "It is always a good idea to ask the client if they want to center [PERSON_NAME]"
type textarea "It is always a good idea to ask the client if they want to center stand"
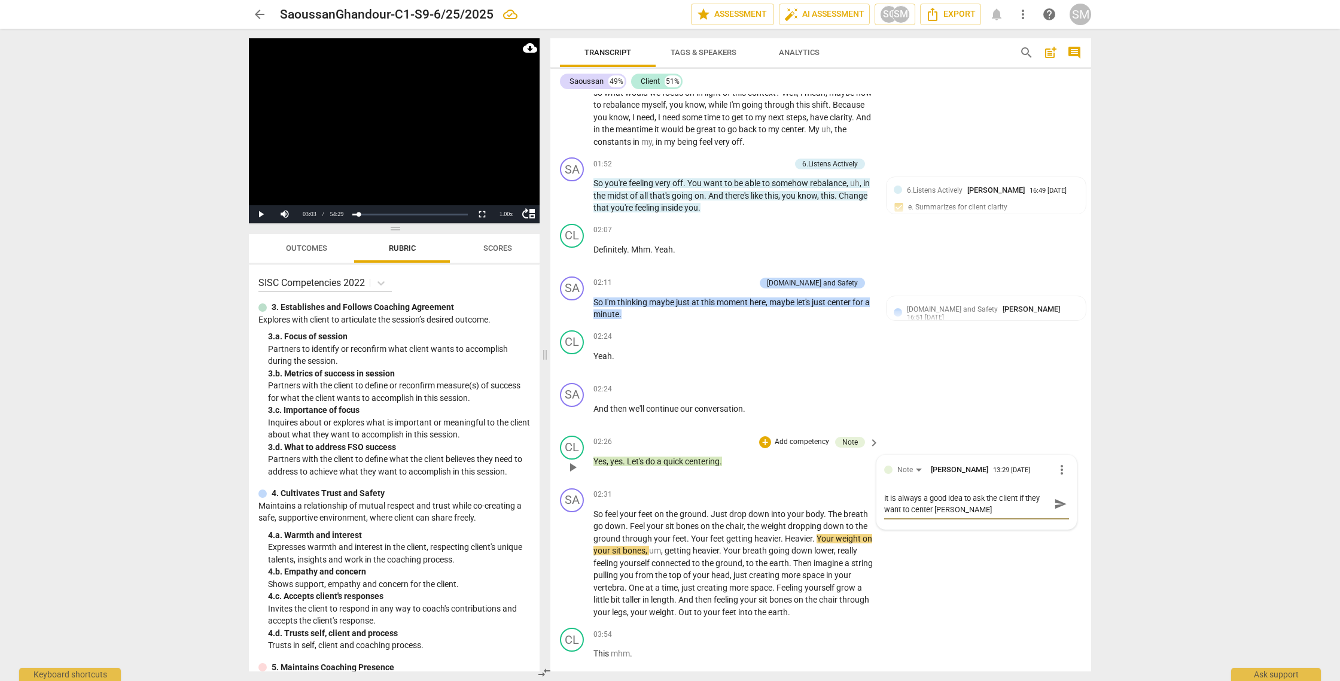
type textarea "It is always a good idea to ask the client if they want to center stand"
type textarea "It is always a good idea to ask the client if they want to center standi"
type textarea "It is always a good idea to ask the client if they want to center standin"
type textarea "It is always a good idea to ask the client if they want to center standing"
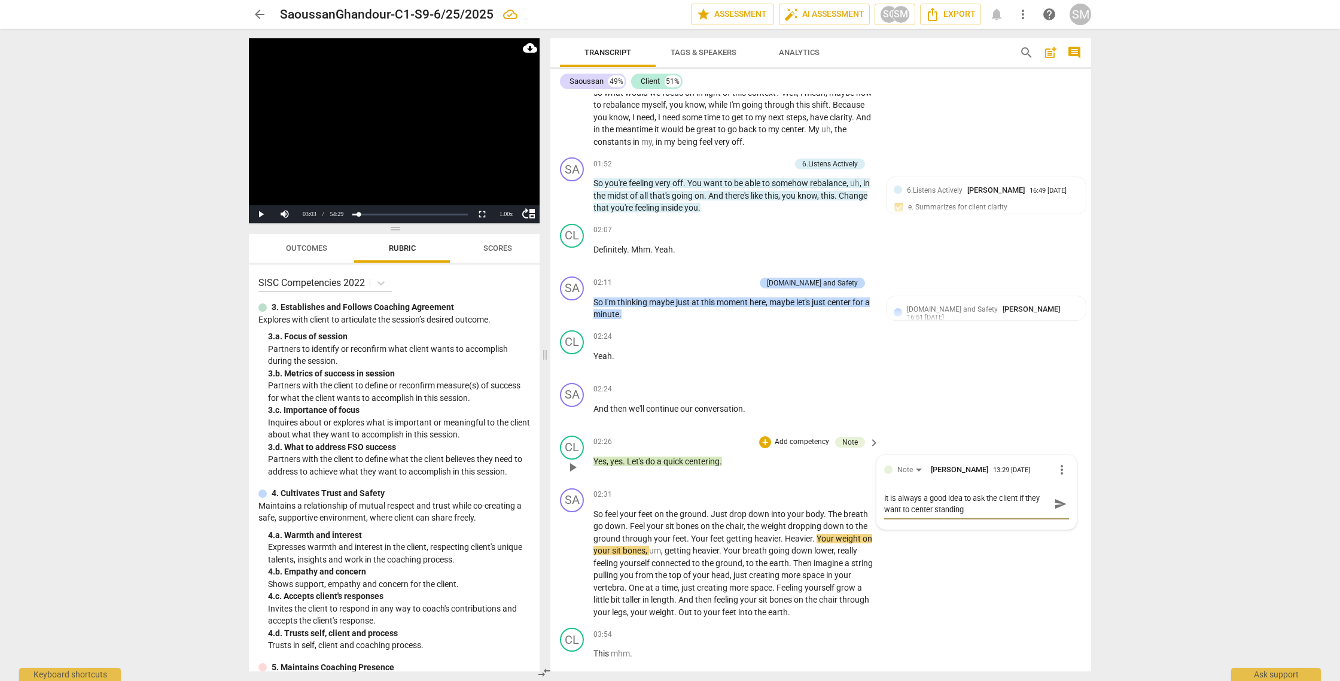
type textarea "It is always a good idea to ask the client if they want to center standing"
type textarea "It is always a good idea to ask the client if they want to center standing o"
type textarea "It is always a good idea to ask the client if they want to center standing or"
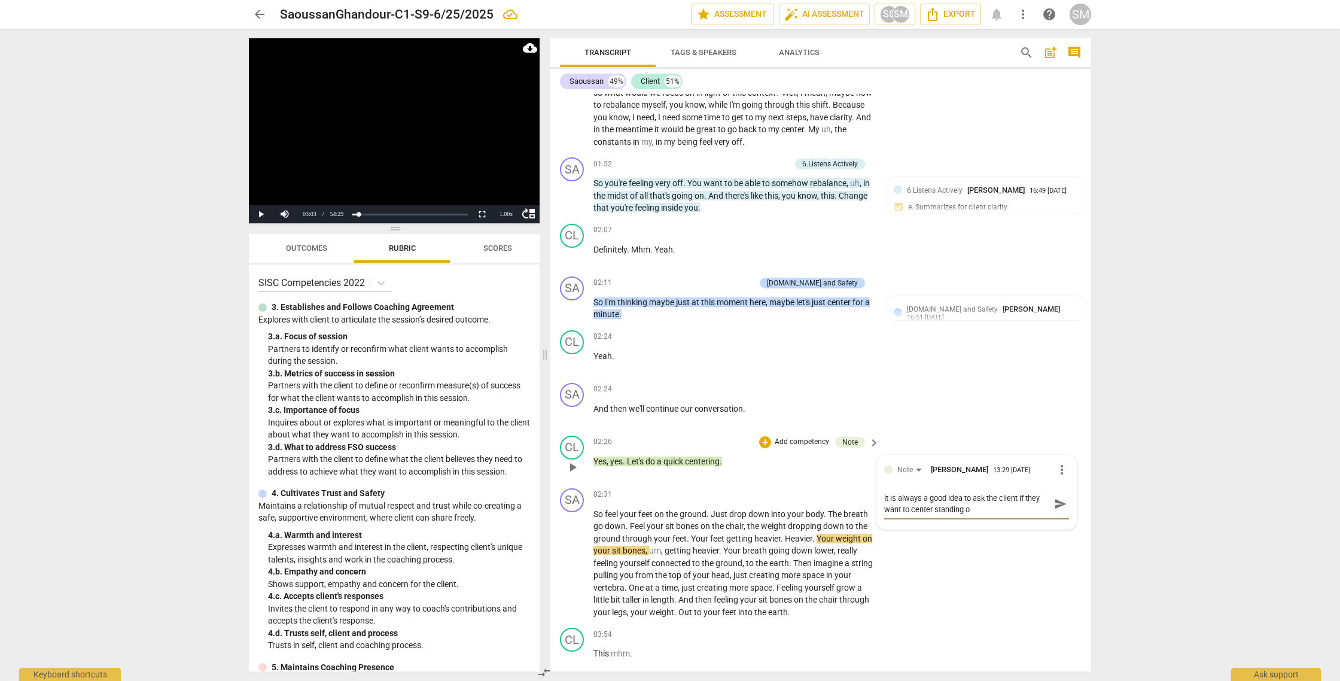
type textarea "It is always a good idea to ask the client if they want to center standing or"
type textarea "It is always a good idea to ask the client if they want to center standing or s"
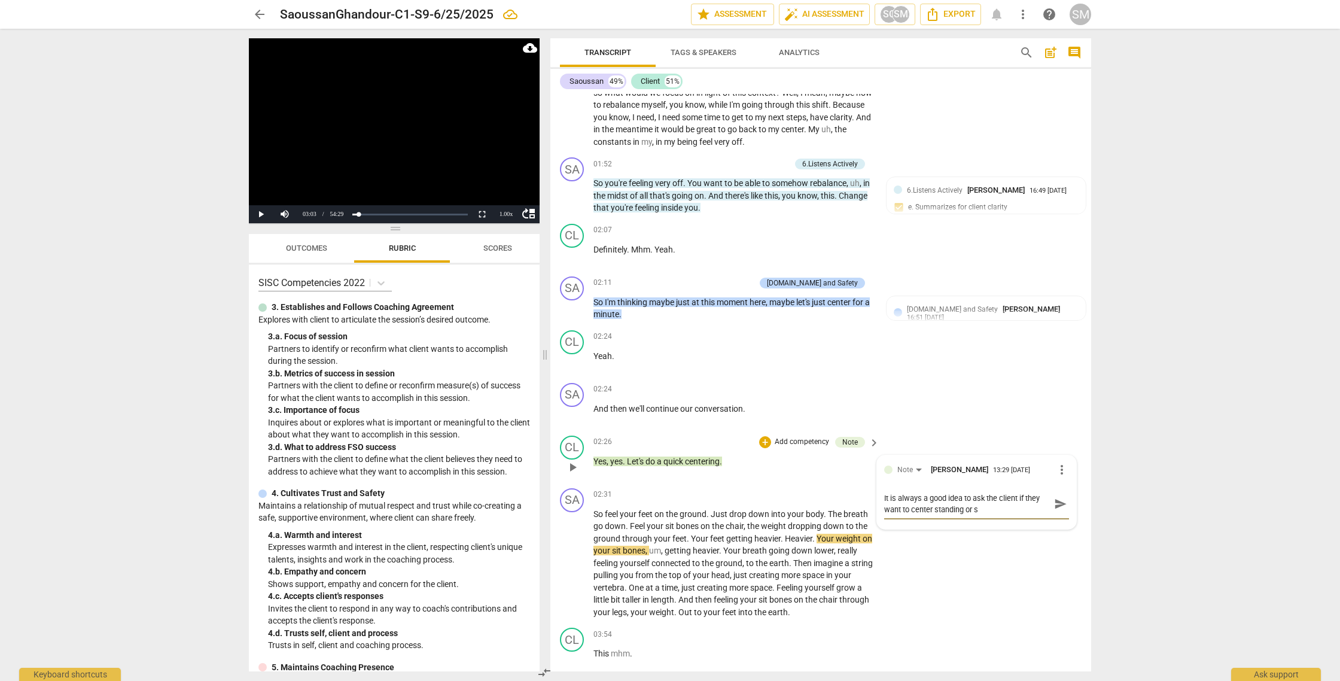
type textarea "It is always a good idea to ask the client if they want to center standing or si"
type textarea "It is always a good idea to ask the client if they want to center standing or s…"
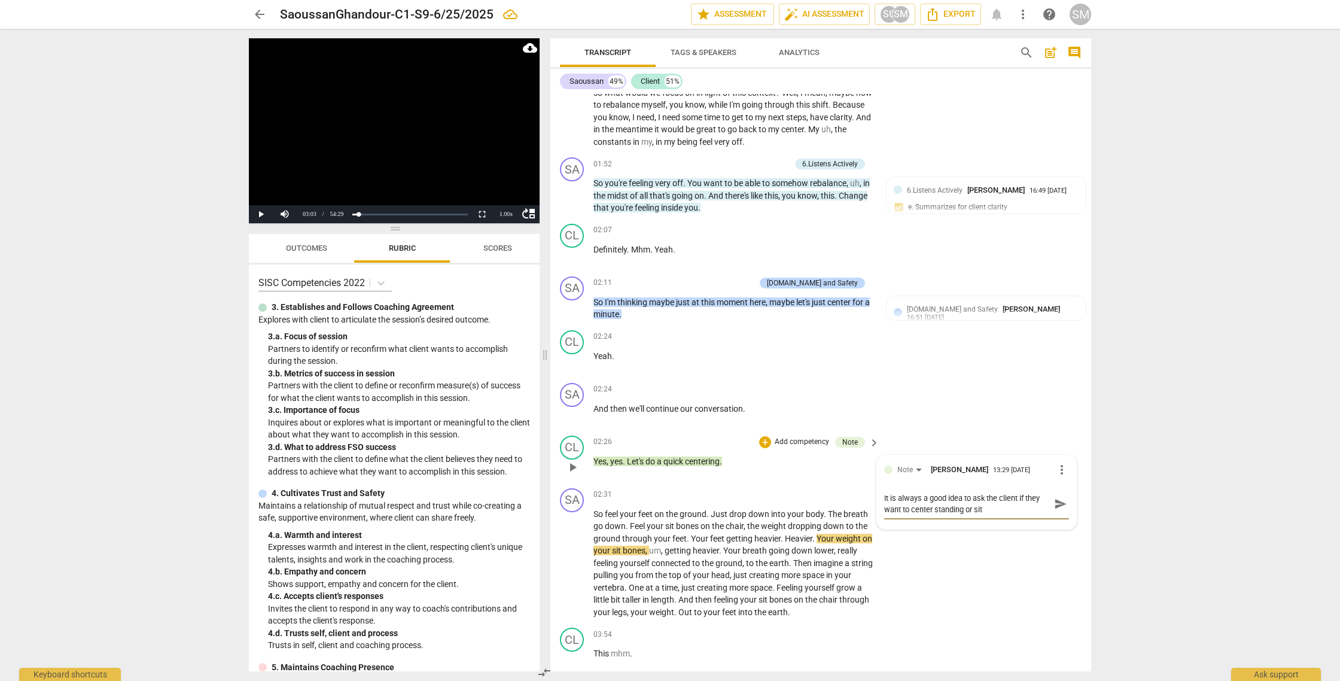
type textarea "It is always a good idea to ask the client if they want to center standing or s…"
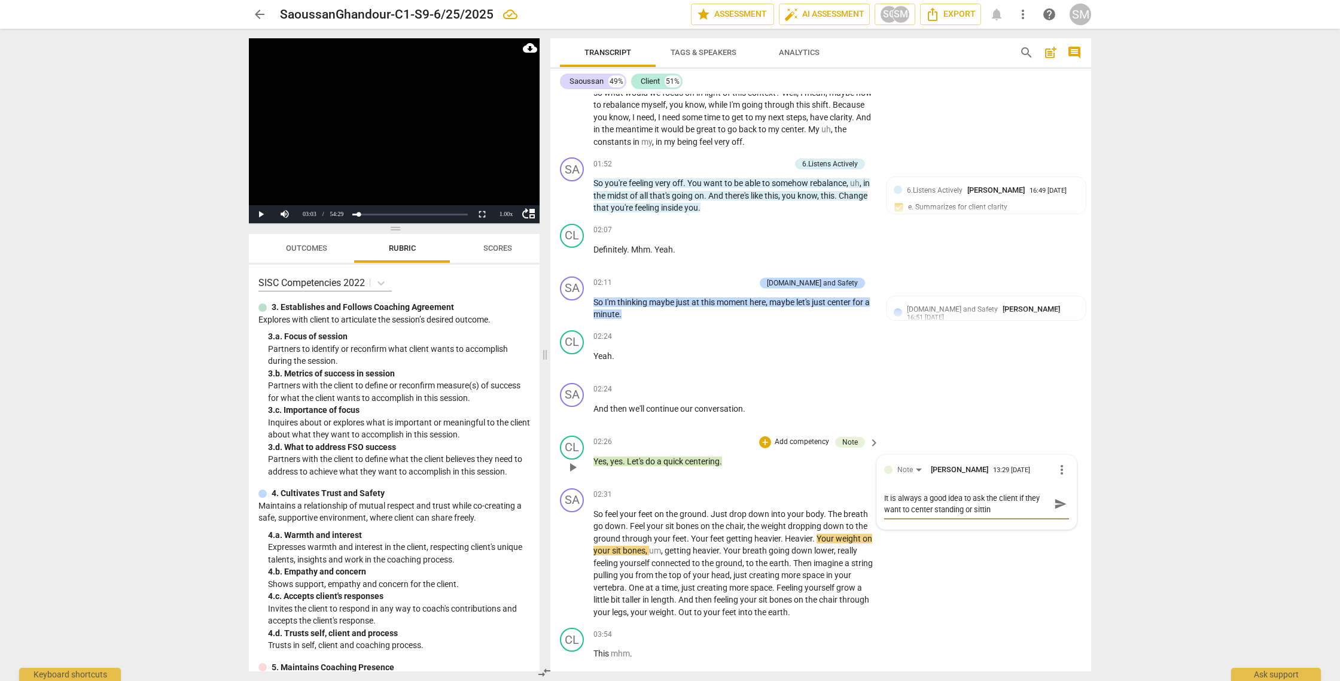
type textarea "It is always a good idea to ask the client if they want to center standing or s…"
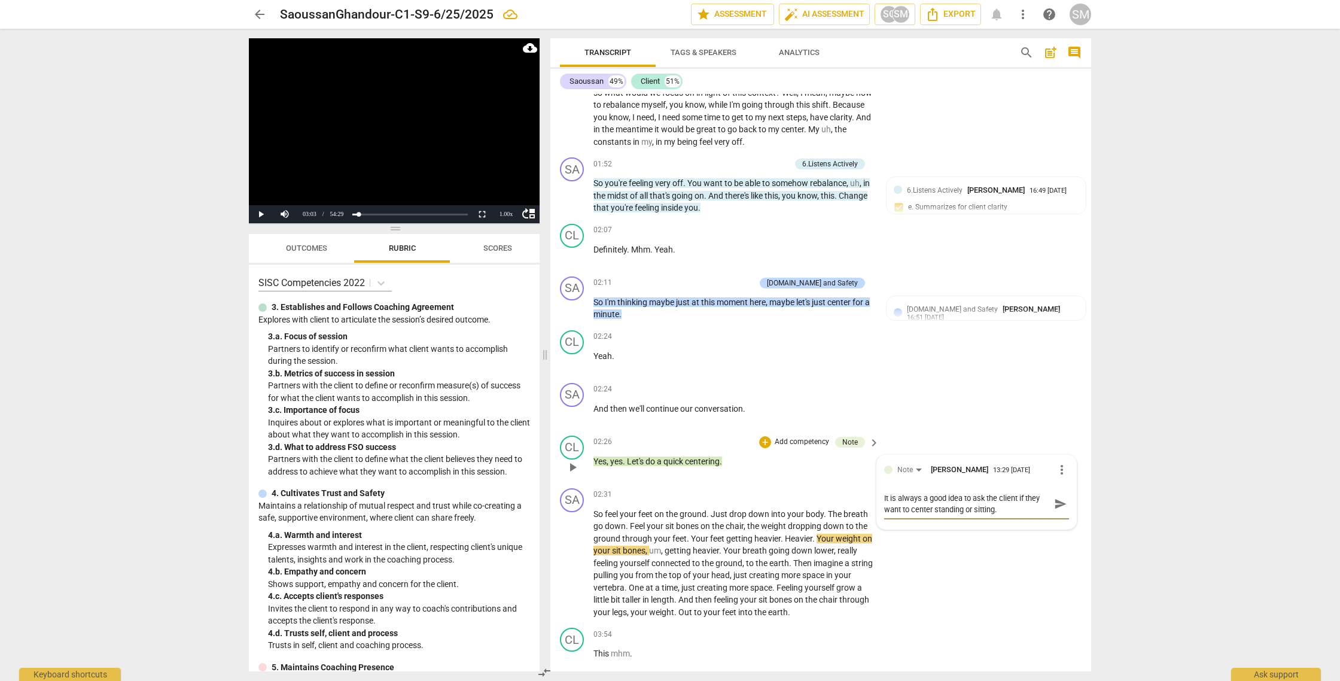
type textarea "It is always a good idea to ask the client if they want to center standing or s…"
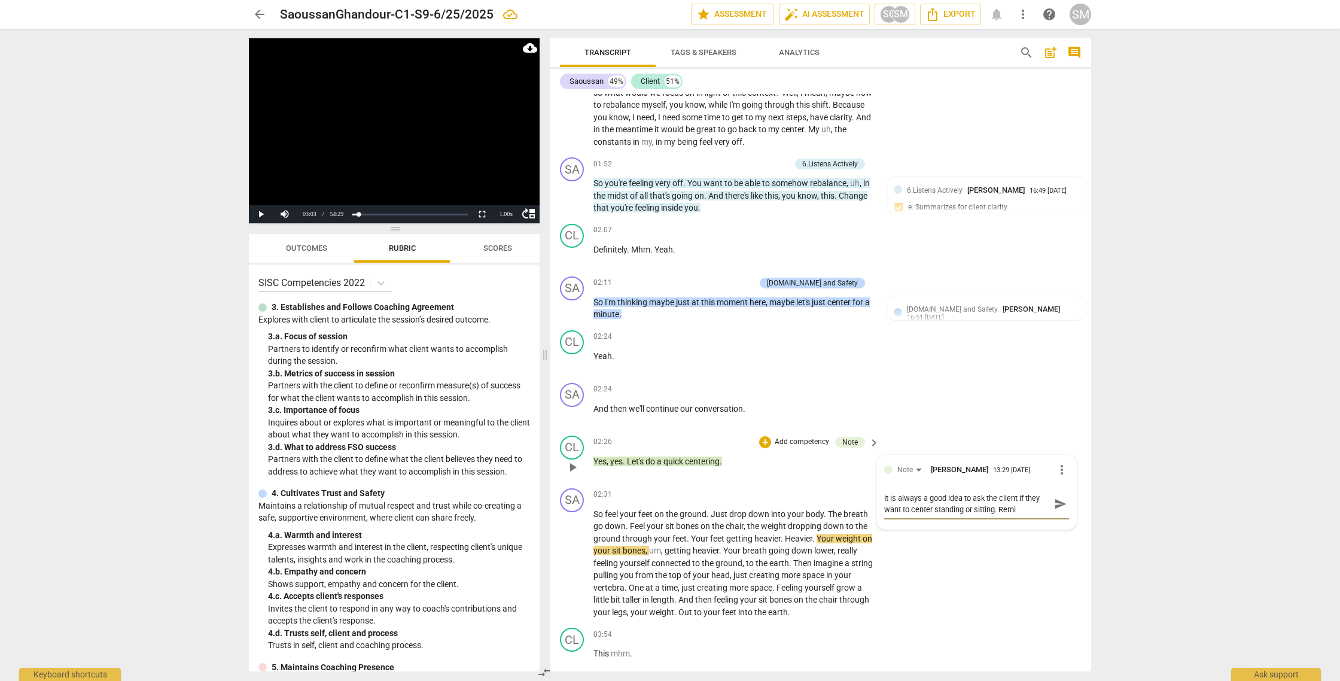
type textarea "It is always a good idea to ask the client if they want to center standing or s…"
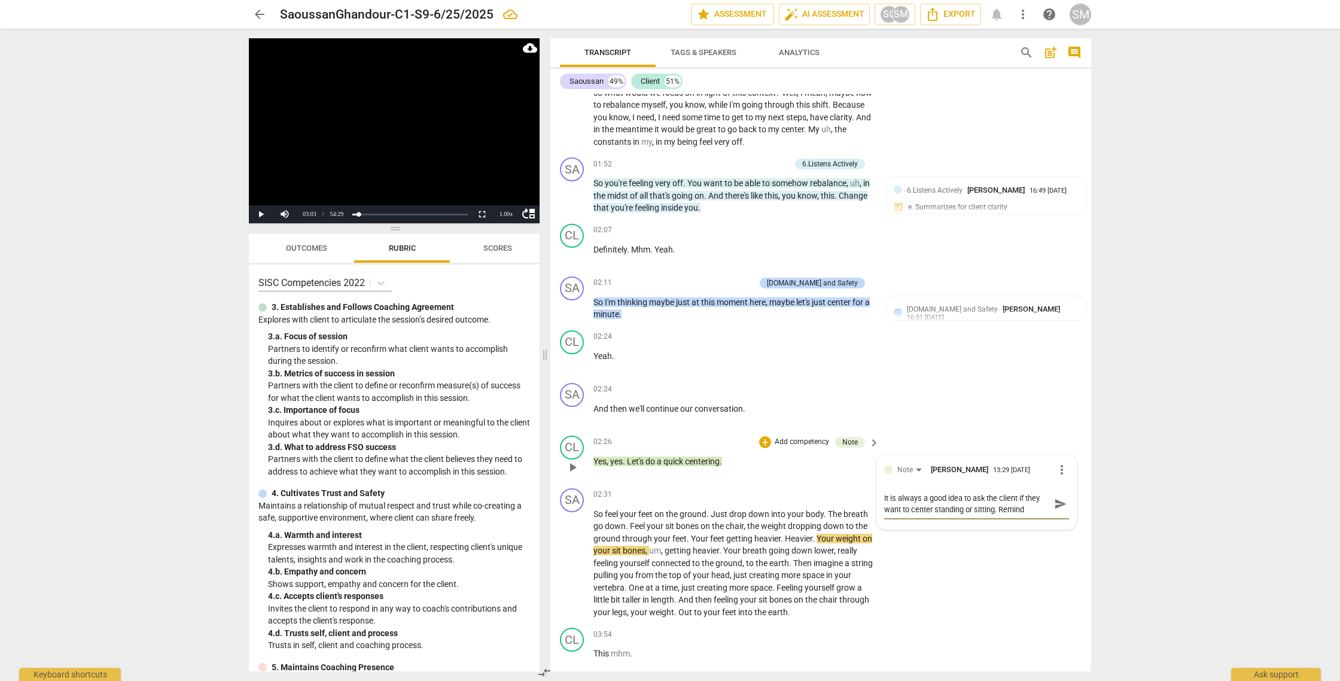
type textarea "It is always a good idea to ask the client if they want to center standing or s…"
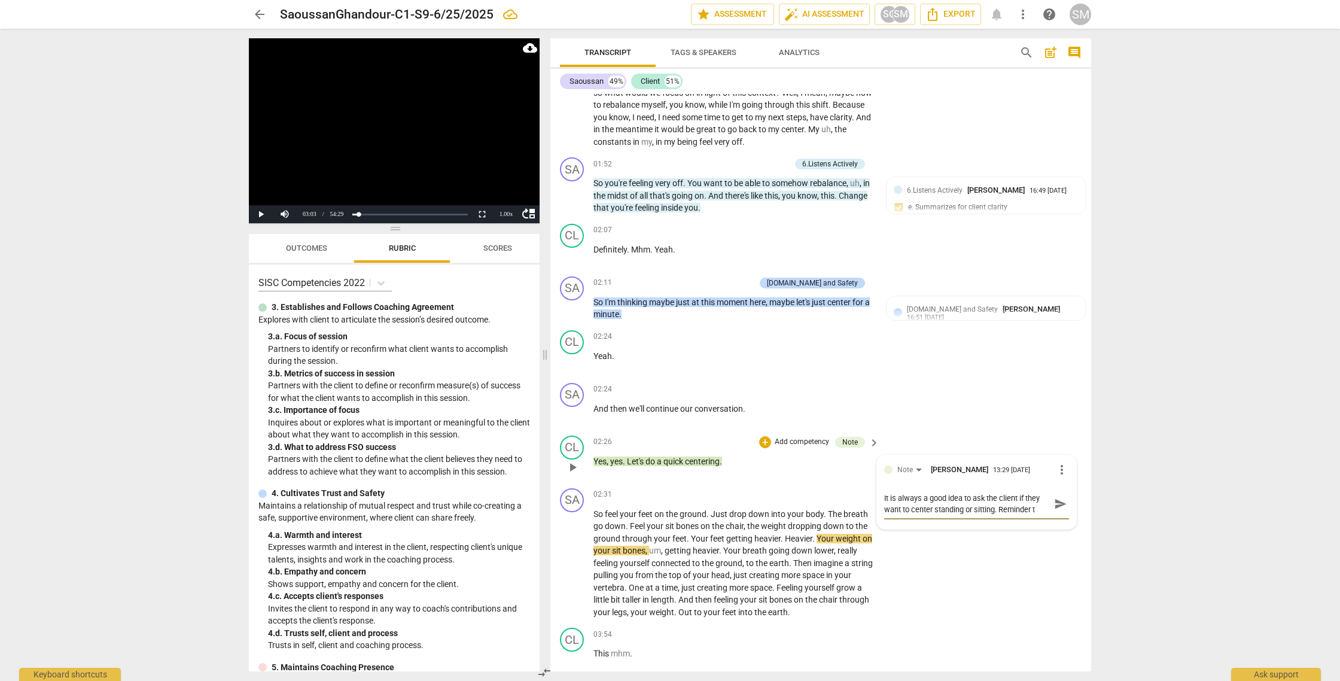
type textarea "It is always a good idea to ask the client if they want to center standing or s…"
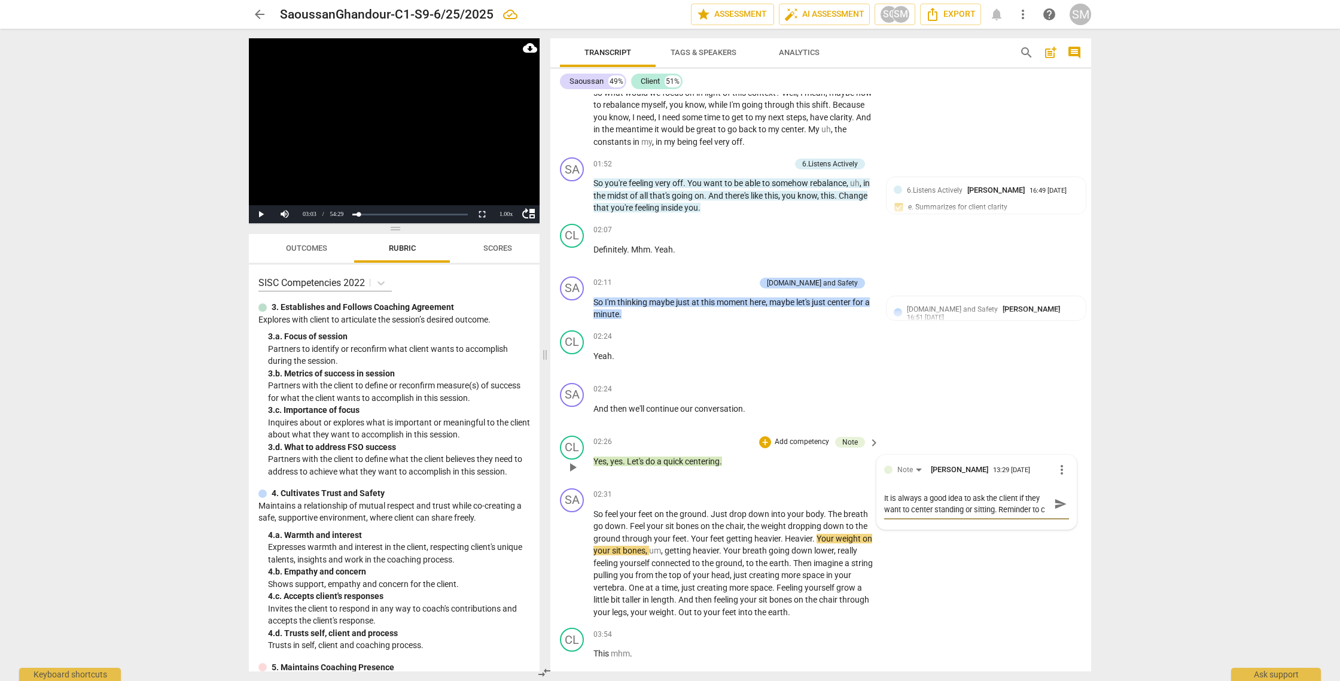
type textarea "It is always a good idea to ask the client if they want to center standing or s…"
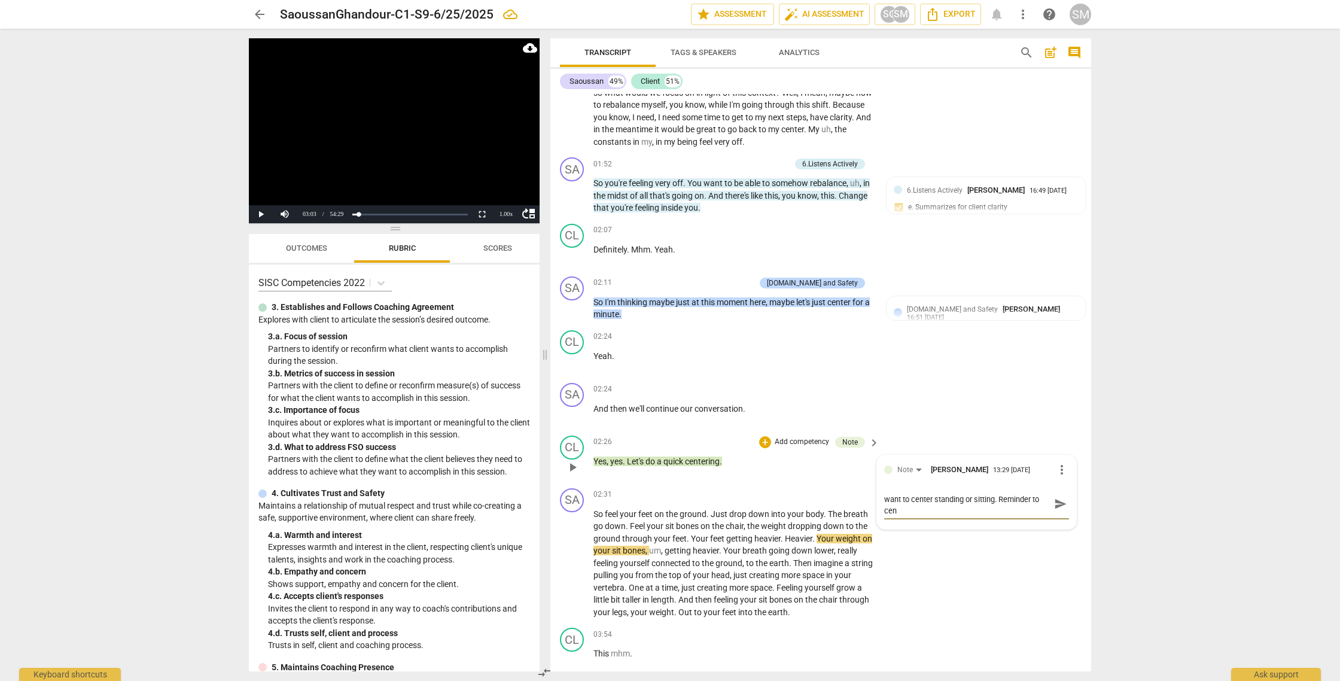
type textarea "It is always a good idea to ask the client if they want to center standing or s…"
click at [1054, 509] on span "send" at bounding box center [1060, 508] width 13 height 13
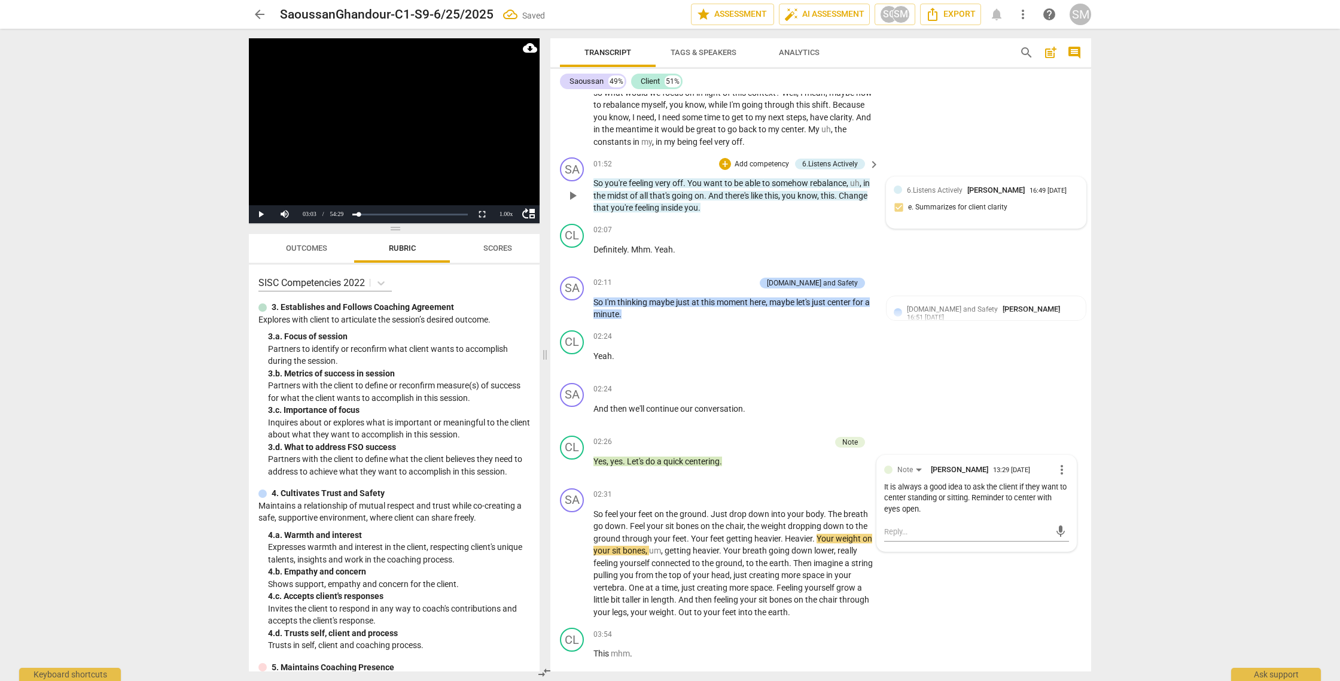
click at [1039, 195] on div "6.Listens Actively [PERSON_NAME] 16:49 [DATE]" at bounding box center [993, 189] width 172 height 11
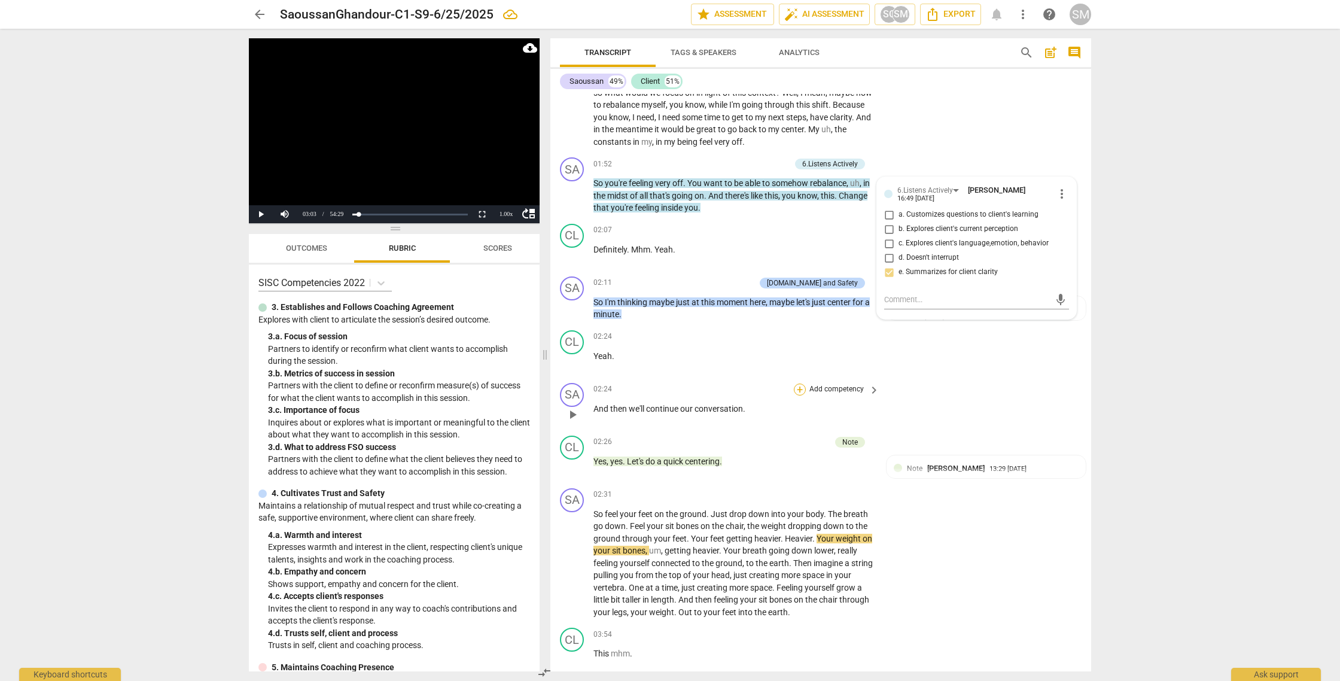
click at [795, 388] on div "+" at bounding box center [800, 389] width 12 height 12
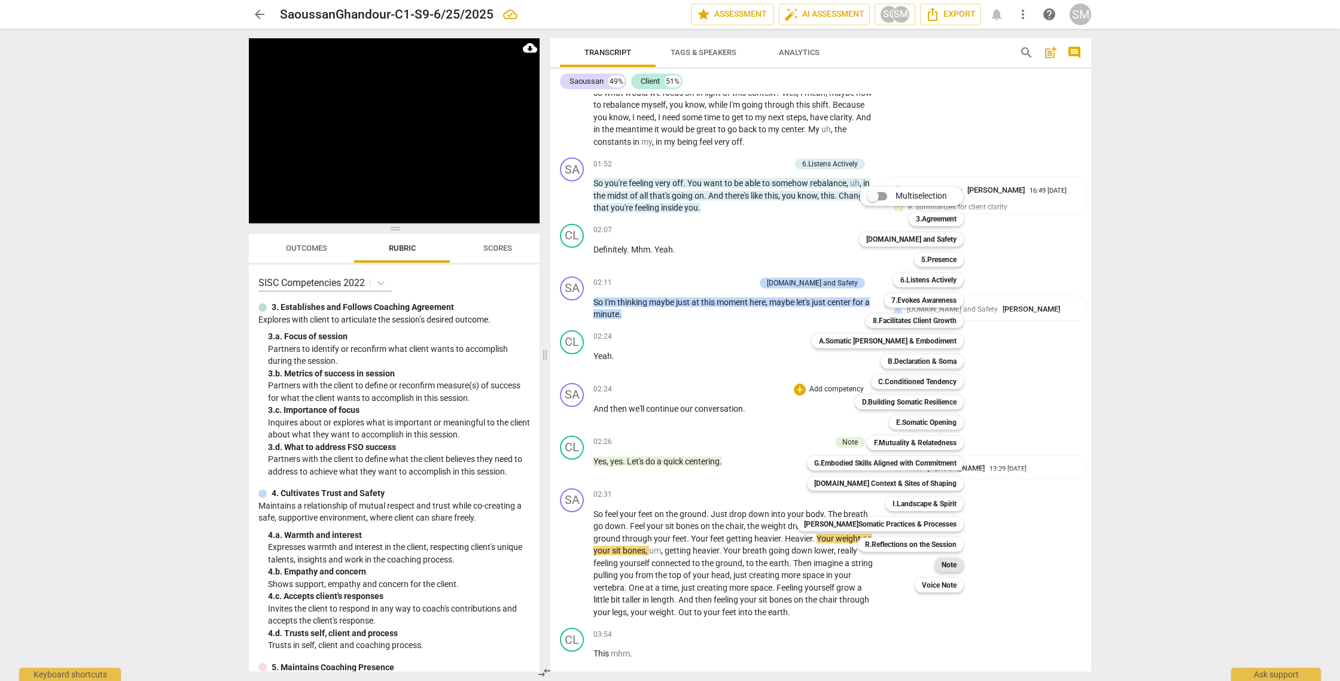
click at [941, 566] on b "Note" at bounding box center [948, 564] width 15 height 14
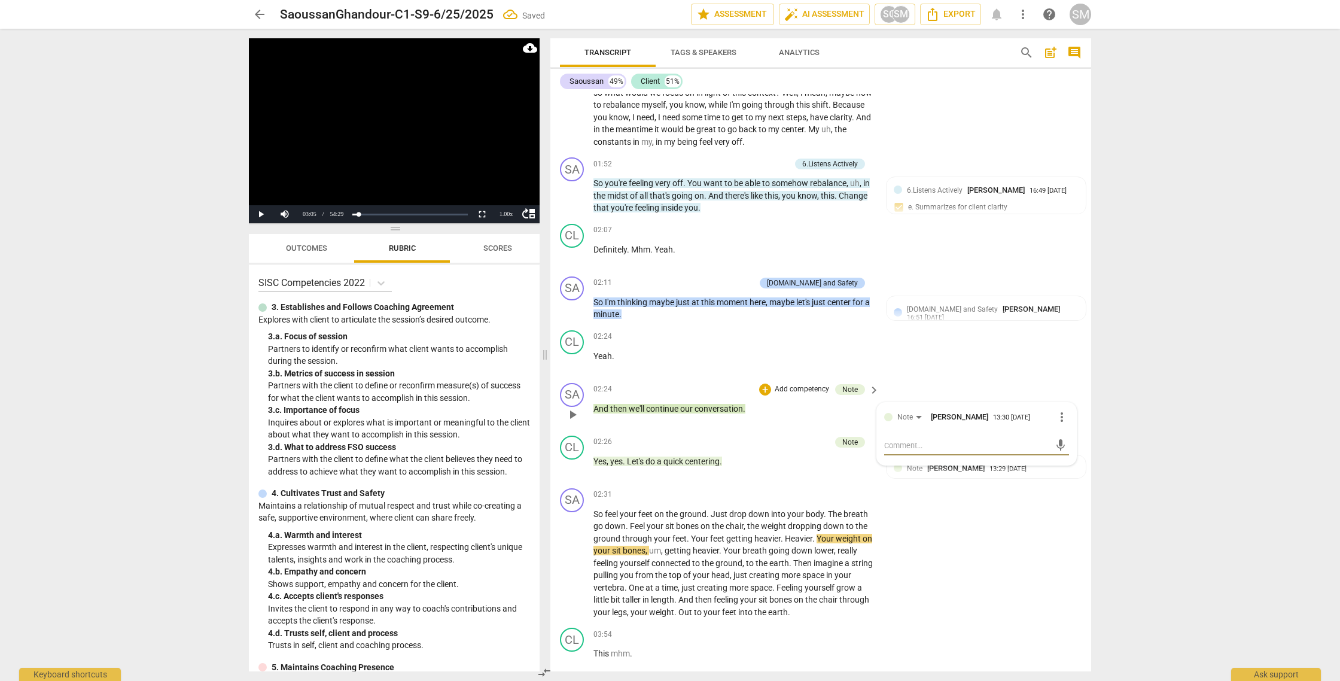
click at [900, 444] on textarea at bounding box center [967, 445] width 166 height 11
click at [900, 444] on textarea "What had you choose to offer a centering practice here? Given that you initiate…" at bounding box center [967, 462] width 166 height 45
click at [904, 476] on textarea "What had you choose to offer a centering practice here? Given that you initiate…" at bounding box center [967, 462] width 166 height 45
click at [922, 478] on textarea "What had you choose to offer a centering practice here? Given that you initiate…" at bounding box center [967, 462] width 166 height 45
drag, startPoint x: 1014, startPoint y: 477, endPoint x: 1039, endPoint y: 475, distance: 24.6
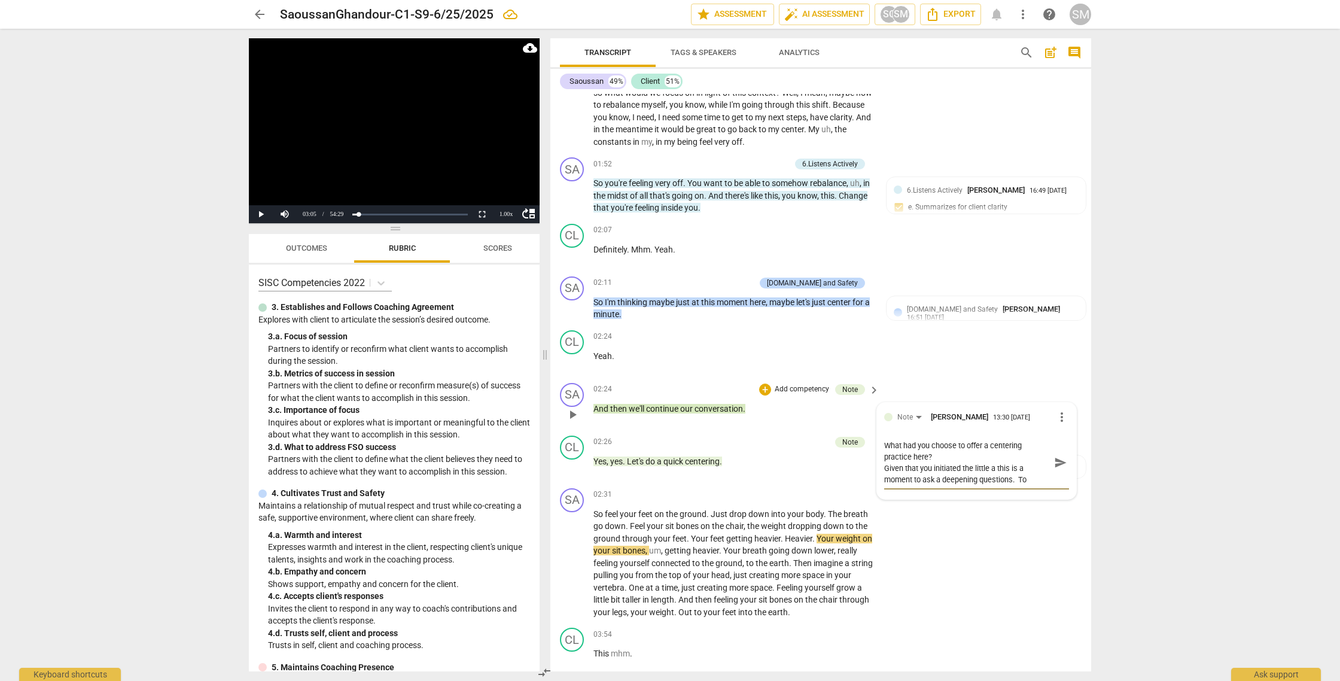
click at [1014, 477] on textarea "What had you choose to offer a centering practice here? Given that you initiate…" at bounding box center [967, 462] width 166 height 45
click at [1039, 476] on textarea "What had you choose to offer a centering practice here? Given that you initiate…" at bounding box center [967, 462] width 166 height 45
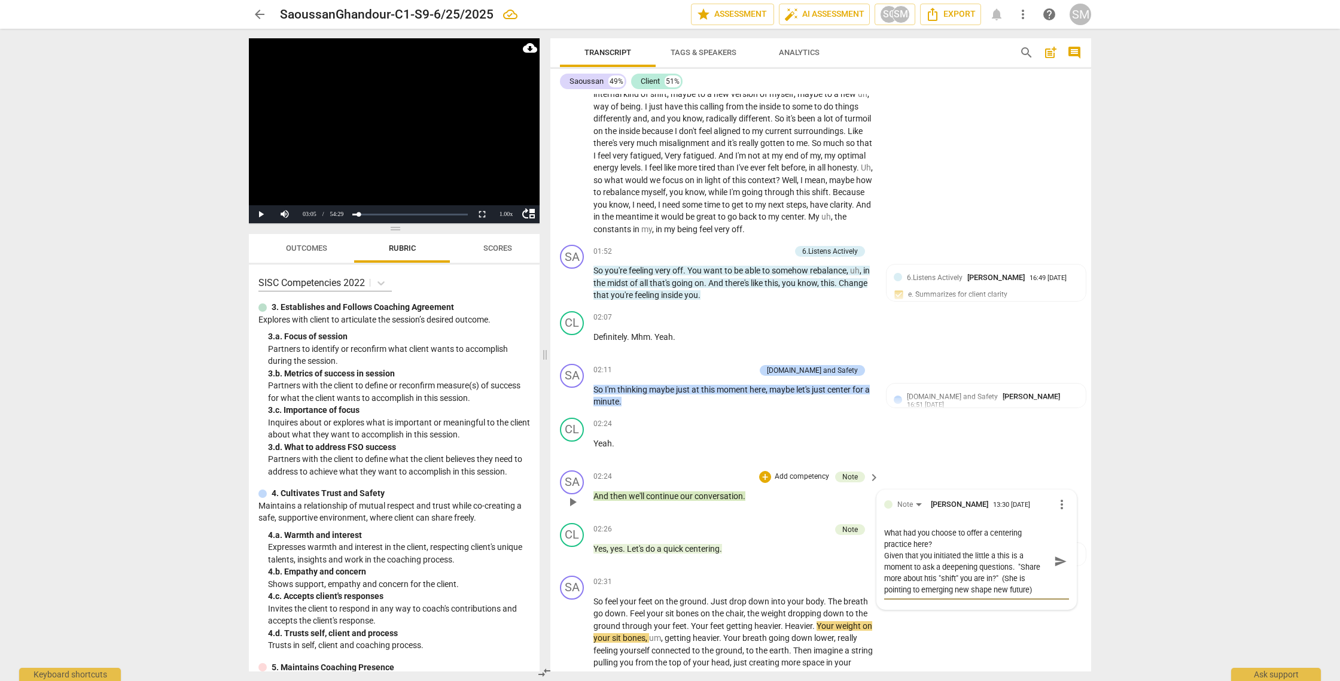
drag, startPoint x: 1055, startPoint y: 560, endPoint x: 1002, endPoint y: 536, distance: 58.4
click at [1055, 559] on span "send" at bounding box center [1060, 560] width 13 height 13
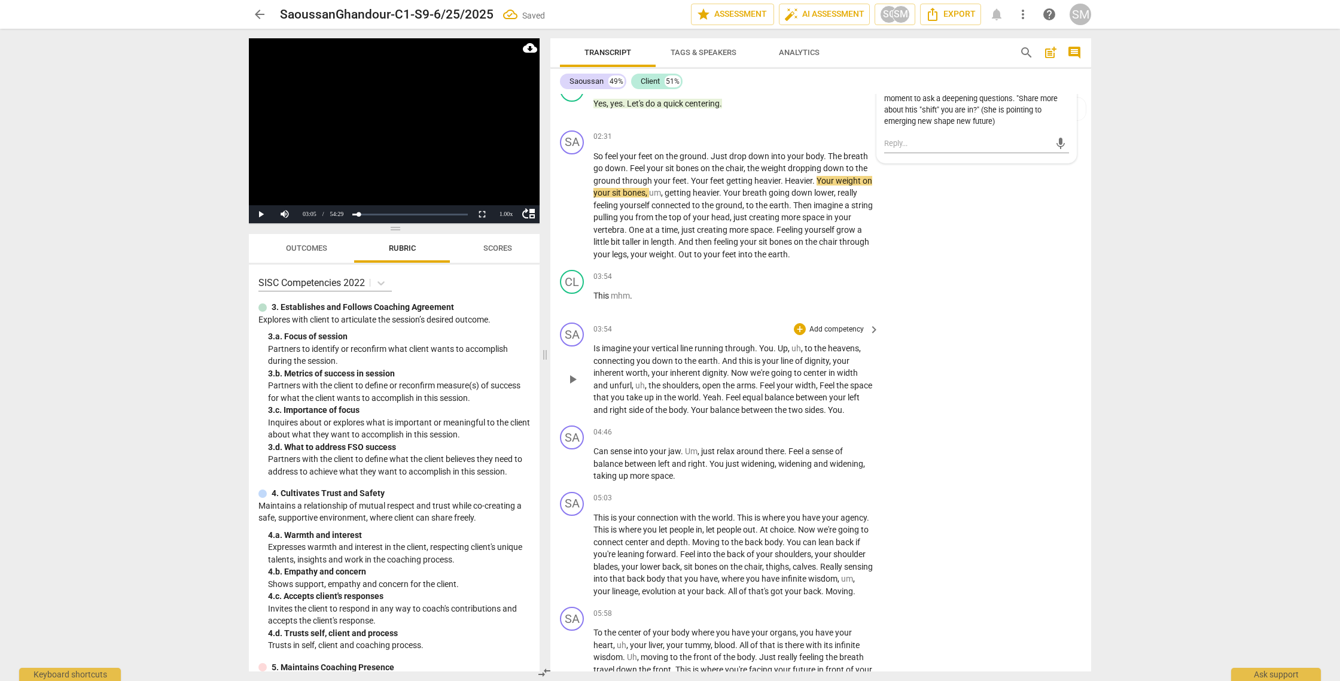
scroll to position [659, 0]
click at [581, 385] on span "play_arrow" at bounding box center [572, 378] width 19 height 14
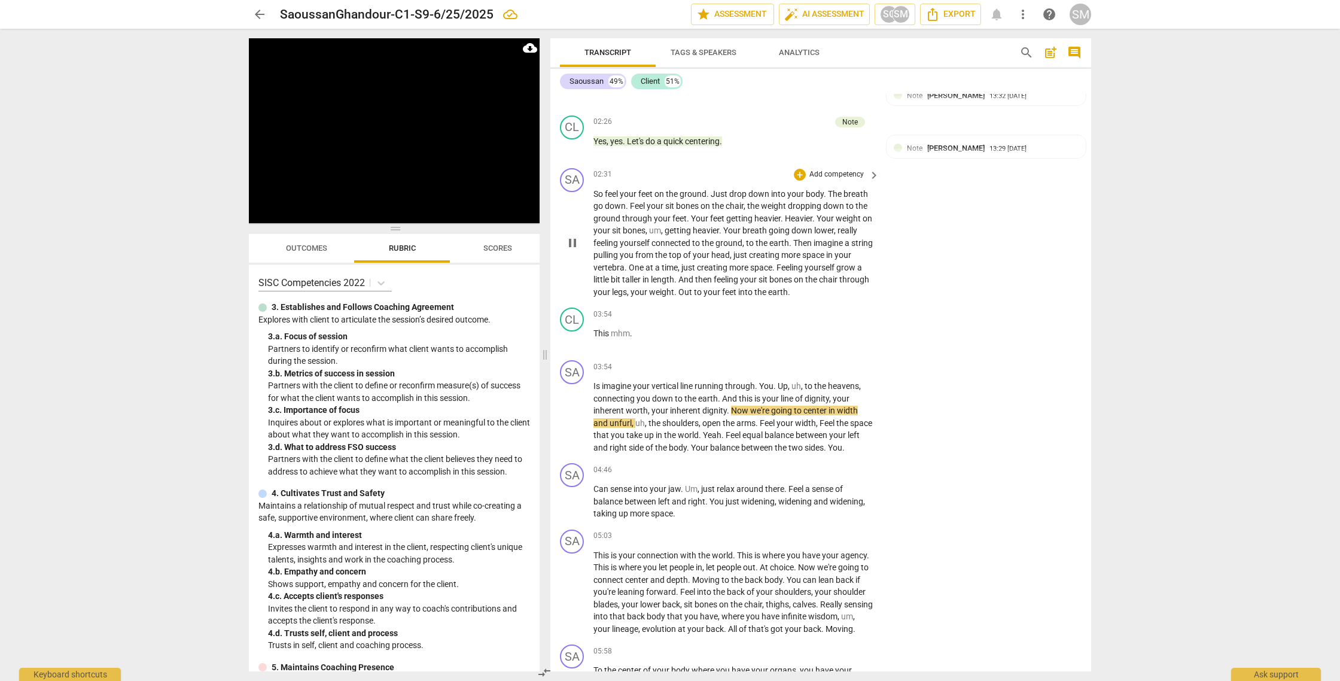
scroll to position [612, 0]
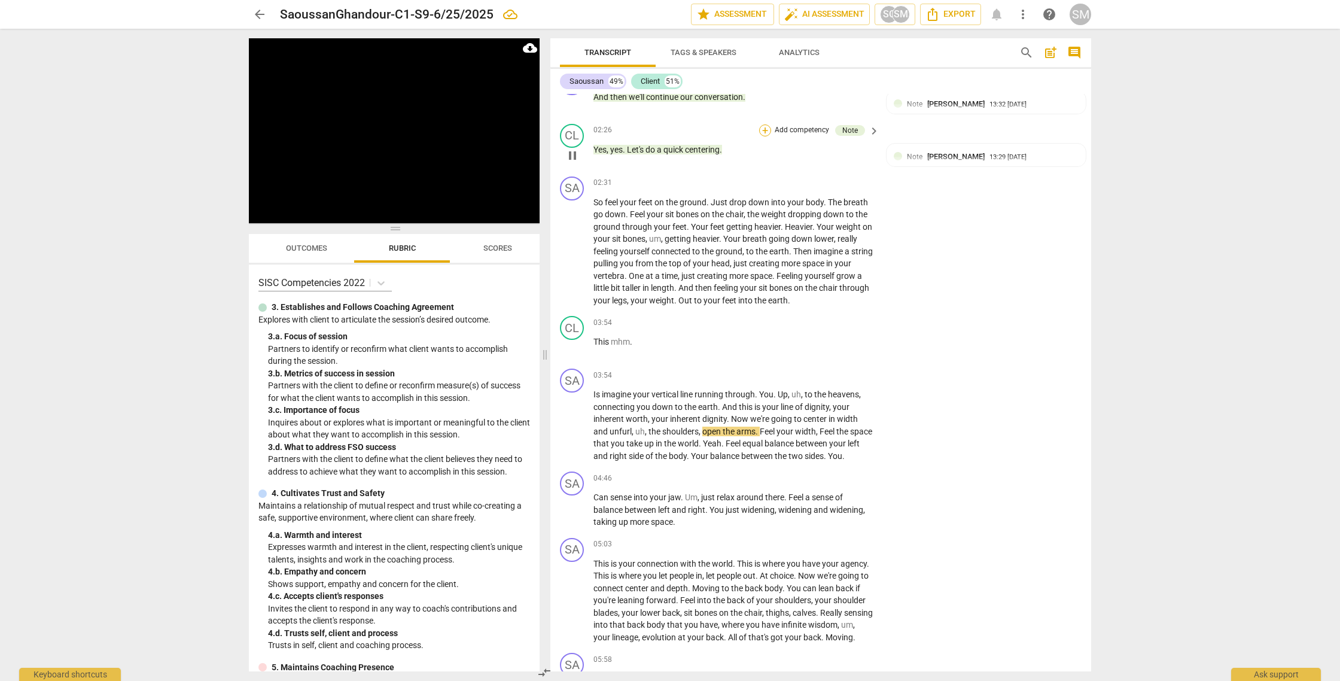
click at [764, 130] on div "+" at bounding box center [765, 130] width 12 height 12
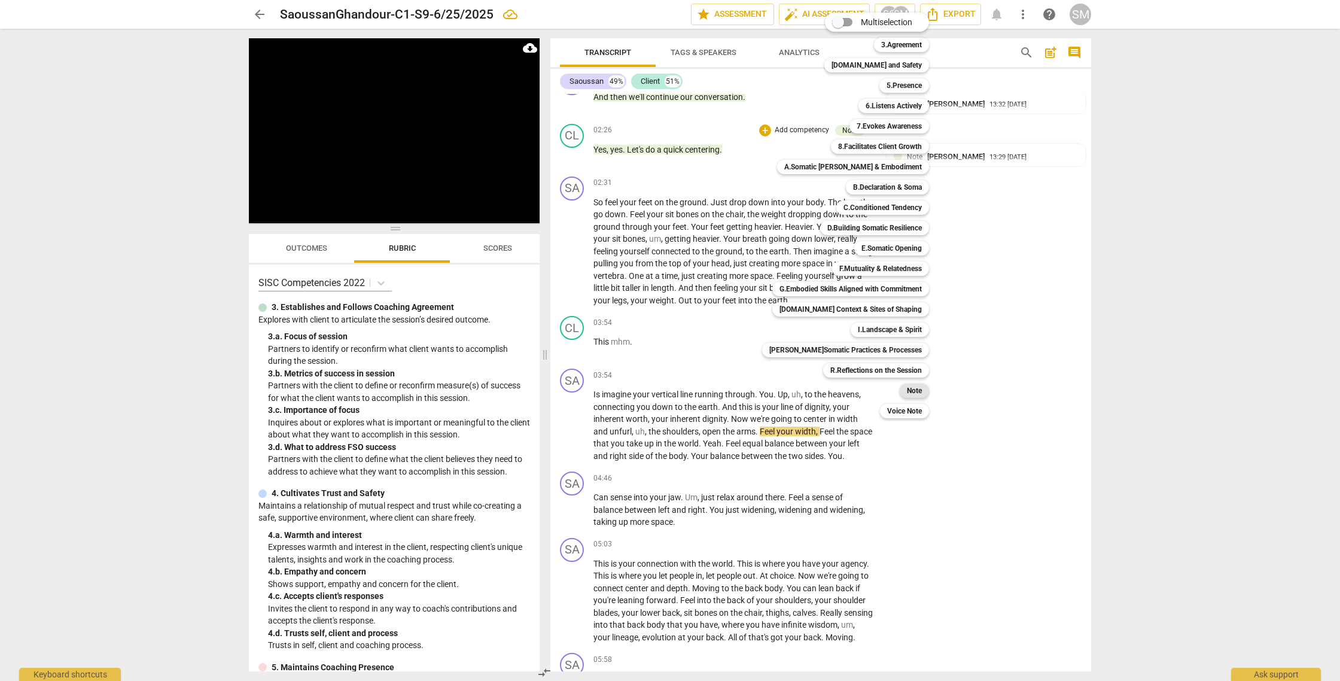
click at [907, 388] on b "Note" at bounding box center [914, 390] width 15 height 14
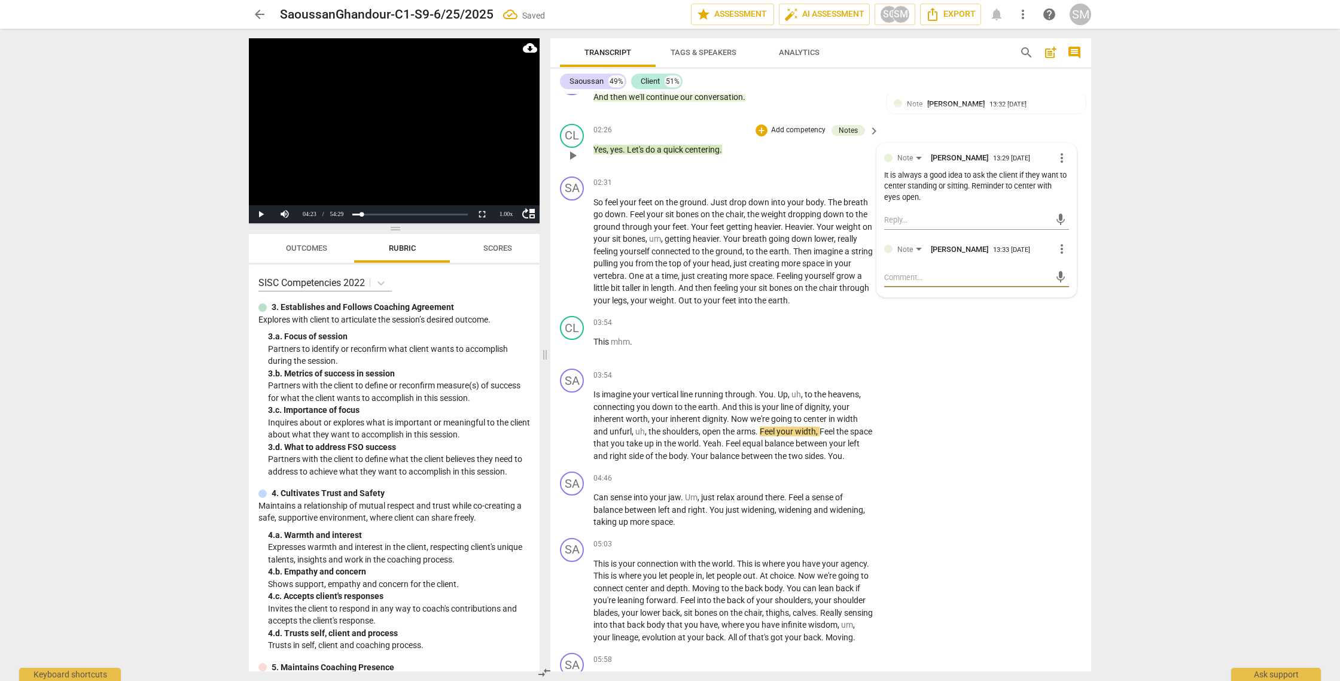
click at [890, 273] on textarea at bounding box center [967, 276] width 166 height 11
click at [1060, 282] on span "send" at bounding box center [1060, 282] width 13 height 13
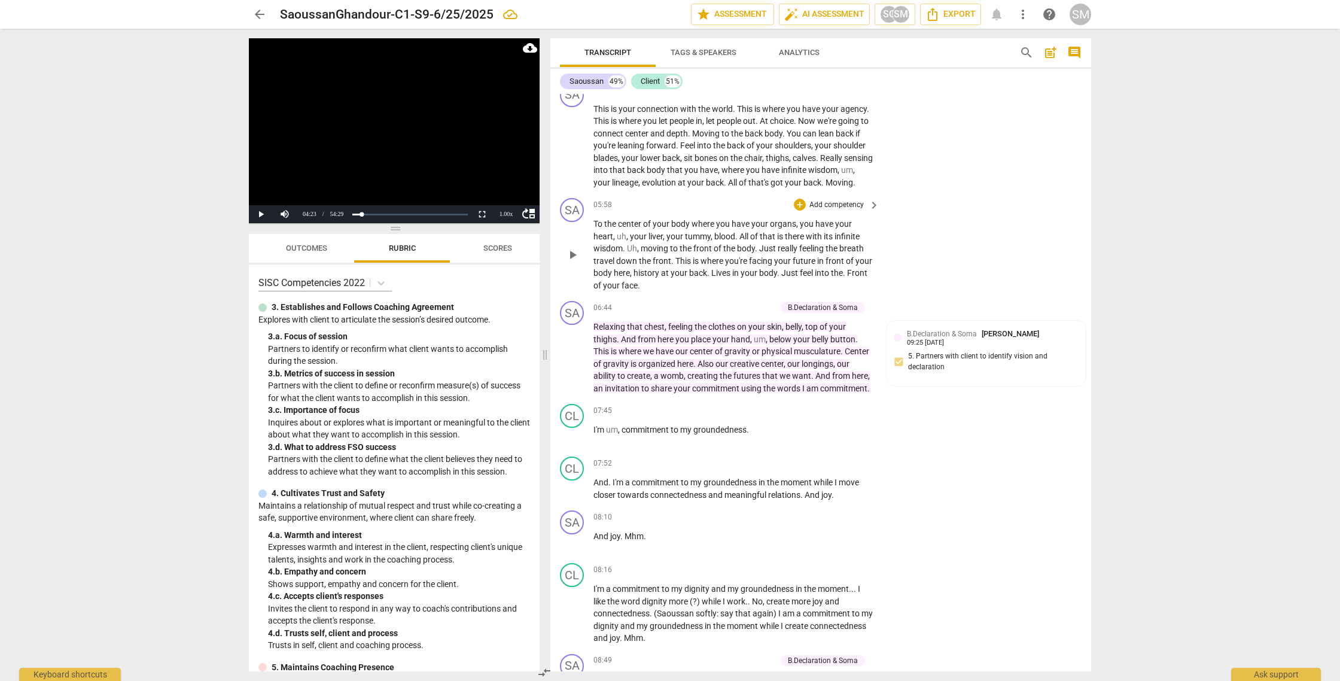
scroll to position [1070, 0]
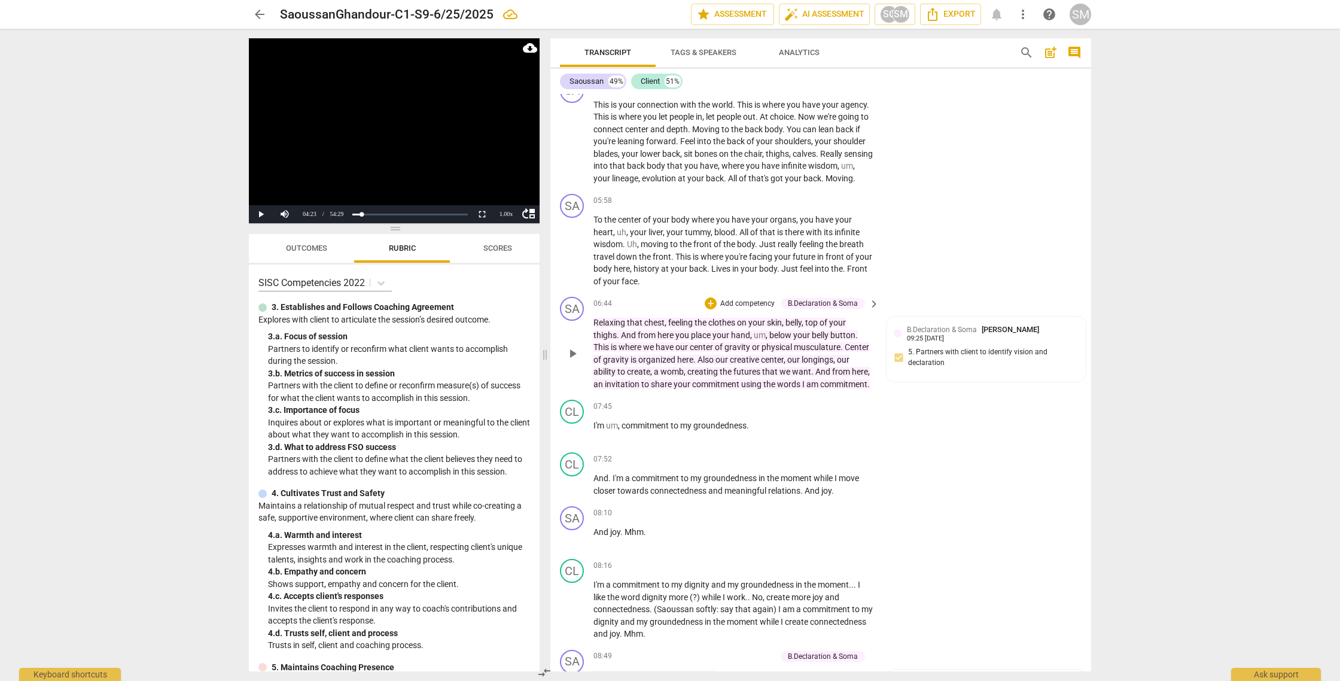
click at [573, 361] on span "play_arrow" at bounding box center [572, 353] width 14 height 14
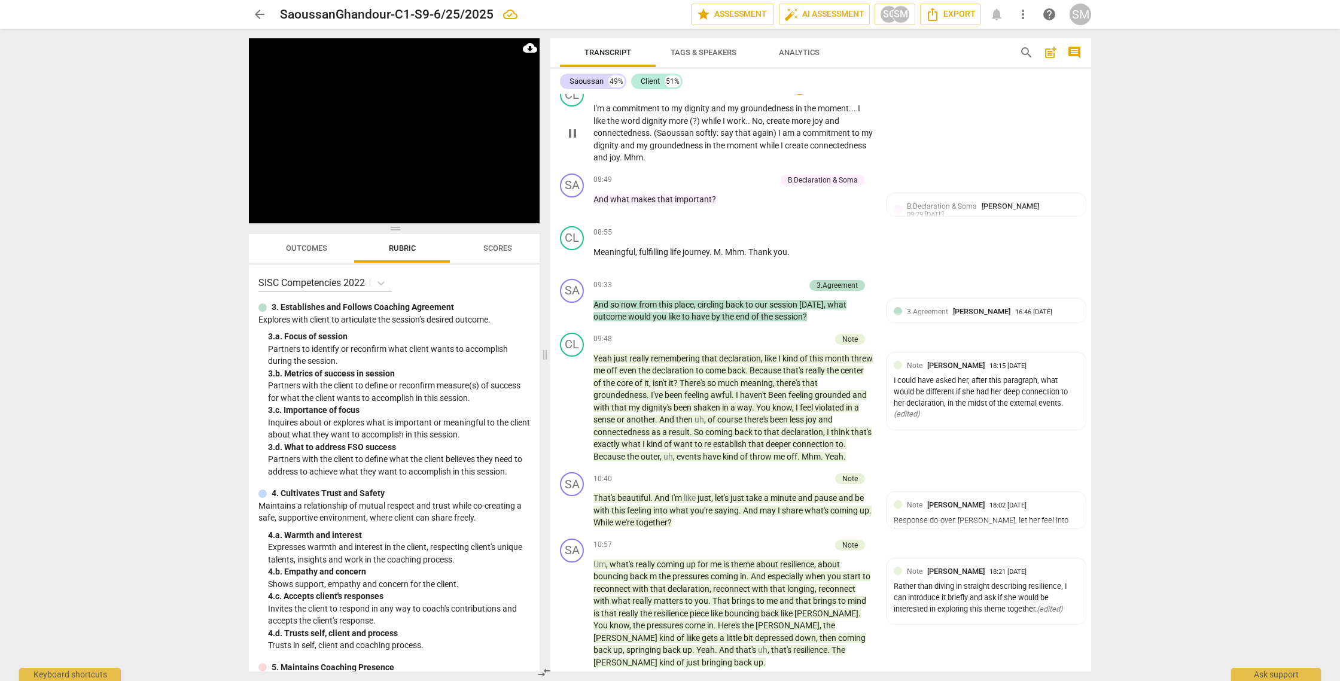
scroll to position [1551, 0]
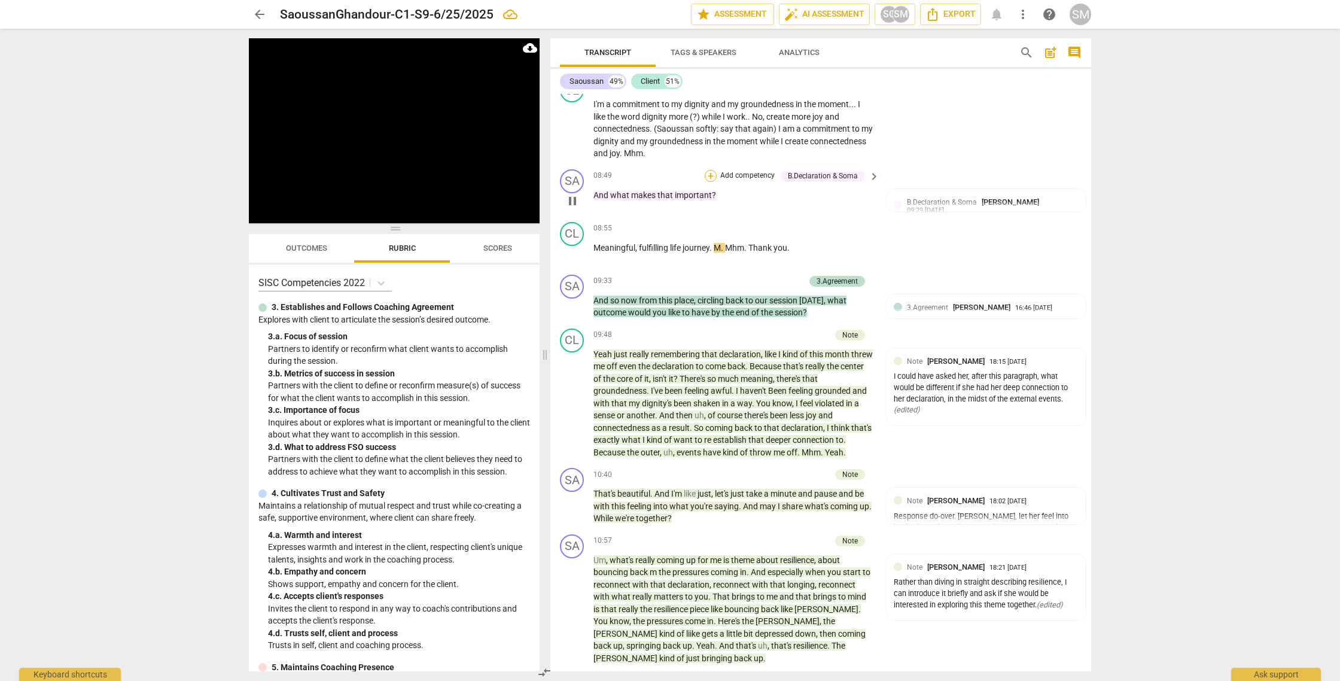
click at [710, 182] on div "+" at bounding box center [710, 176] width 12 height 12
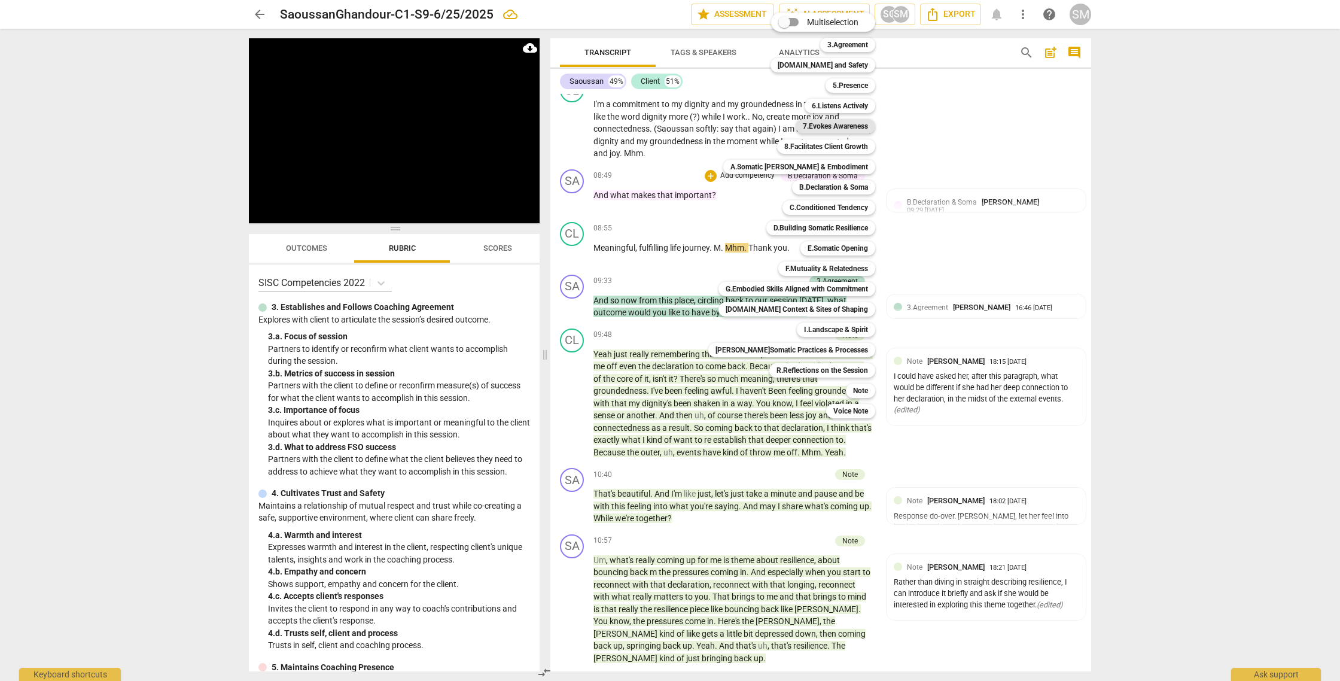
click at [831, 126] on b "7.Evokes Awareness" at bounding box center [835, 126] width 65 height 14
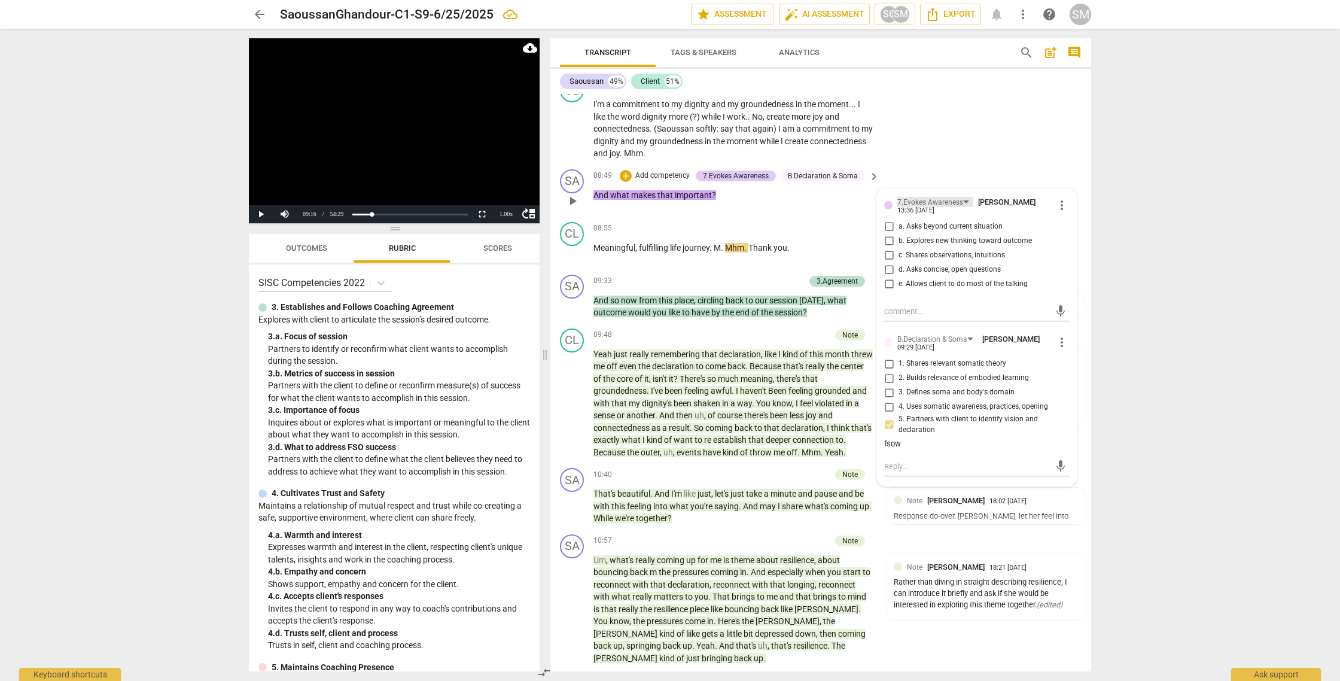
click at [963, 207] on div "7.Evokes Awareness" at bounding box center [935, 202] width 76 height 10
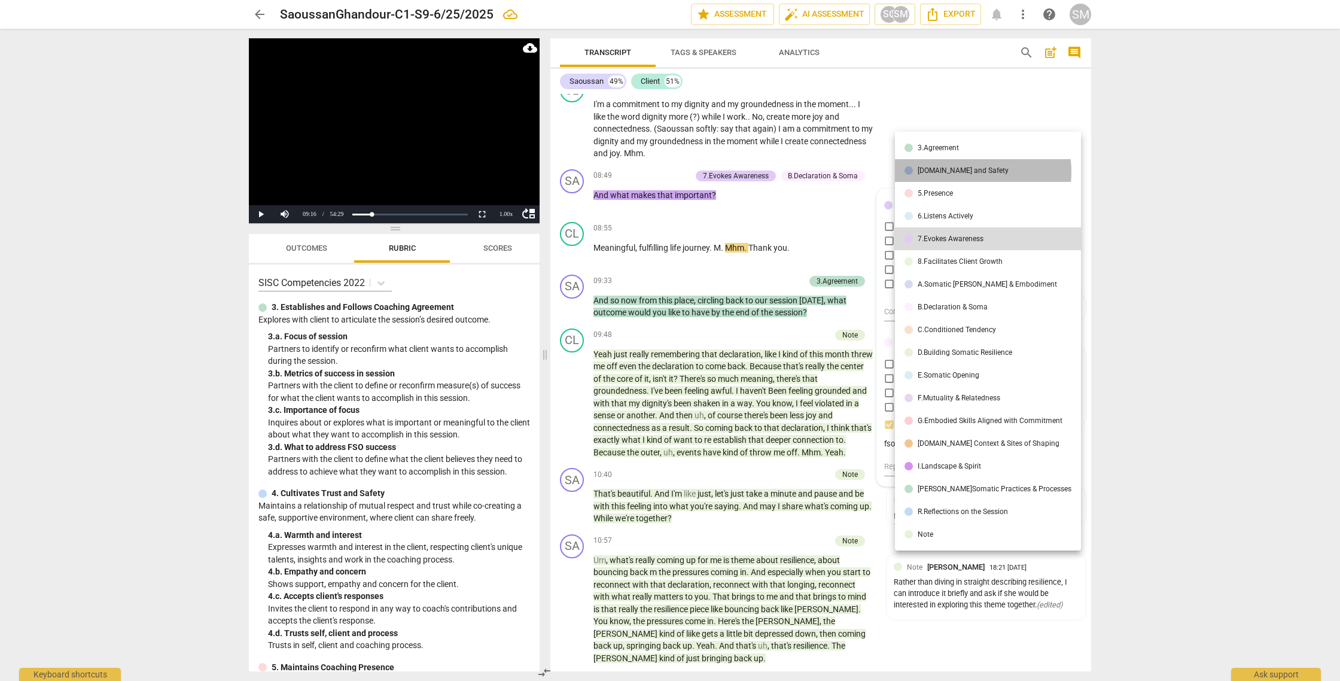
click at [951, 172] on div "[DOMAIN_NAME] and Safety" at bounding box center [962, 170] width 91 height 7
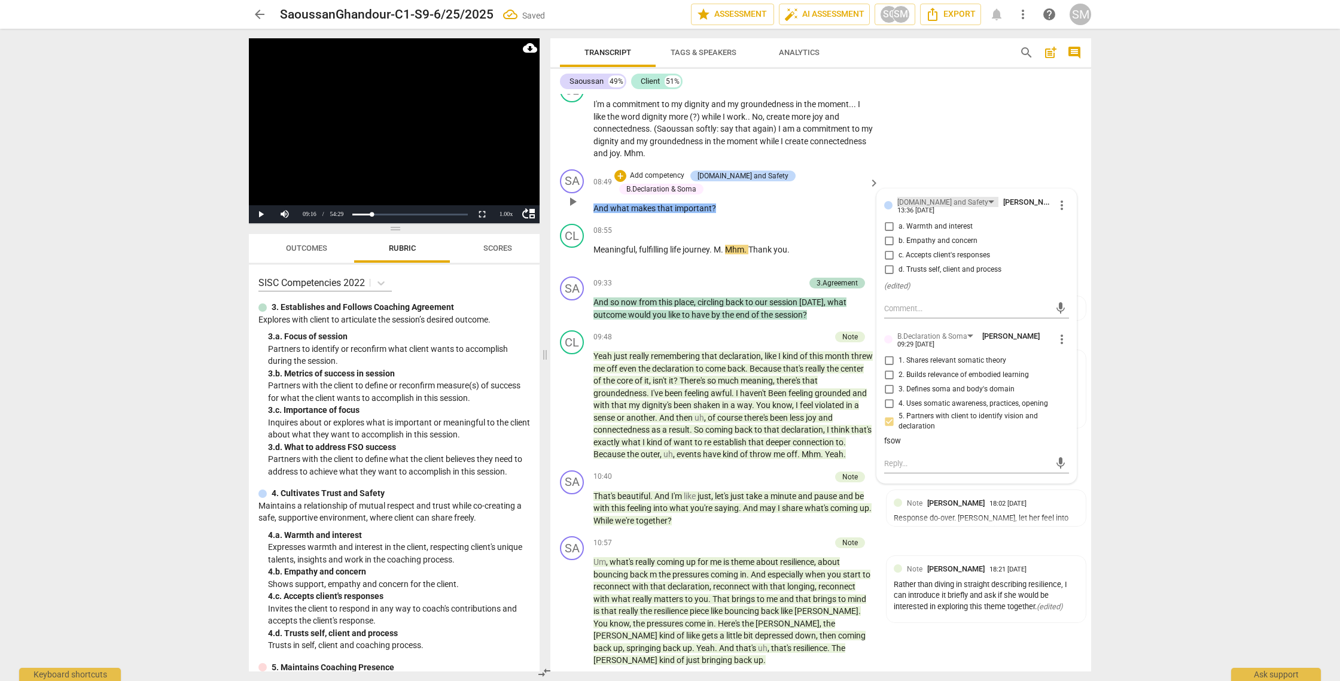
click at [951, 208] on div "[DOMAIN_NAME] and Safety" at bounding box center [942, 202] width 91 height 11
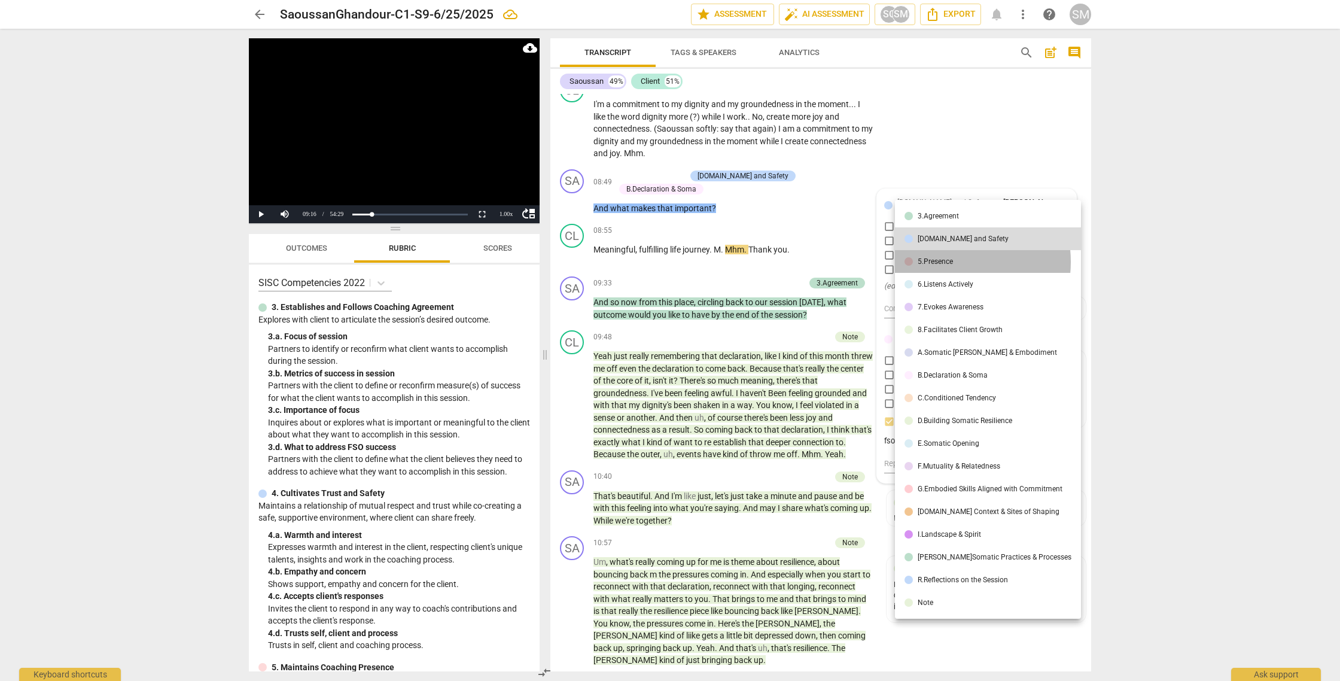
click at [947, 261] on div "5.Presence" at bounding box center [934, 261] width 35 height 7
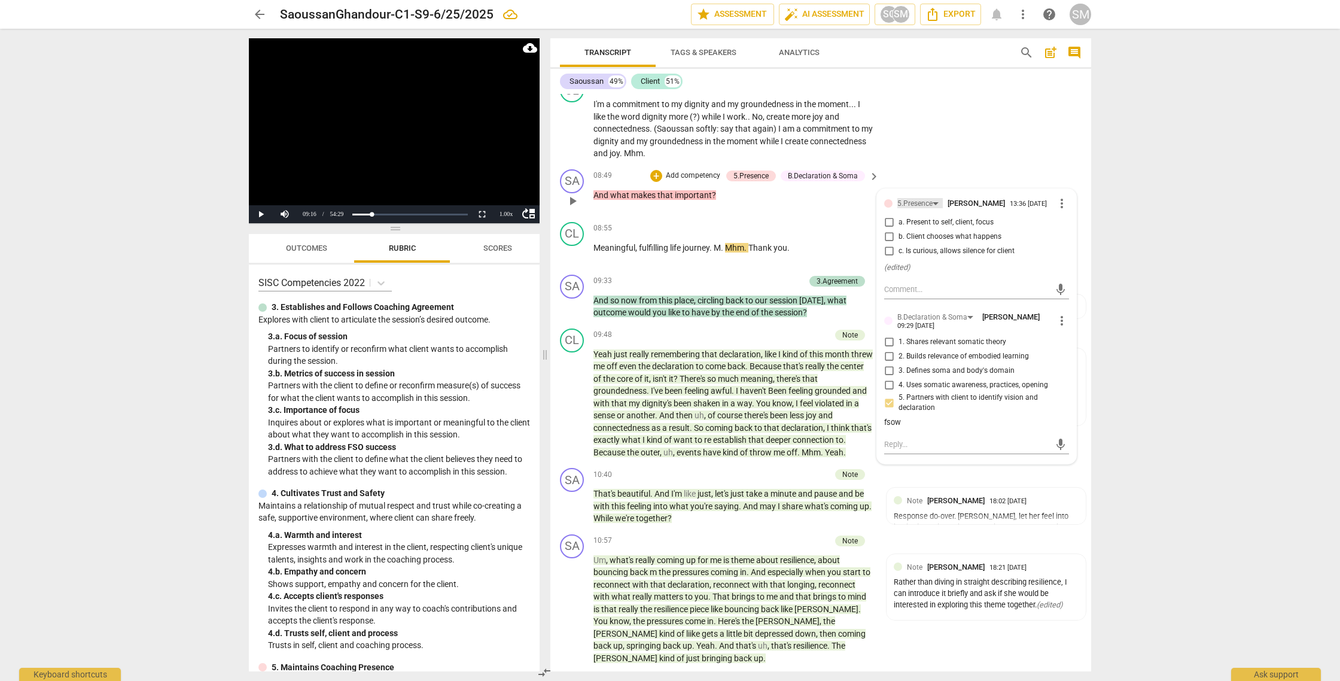
click at [935, 208] on div "5.Presence" at bounding box center [919, 203] width 45 height 10
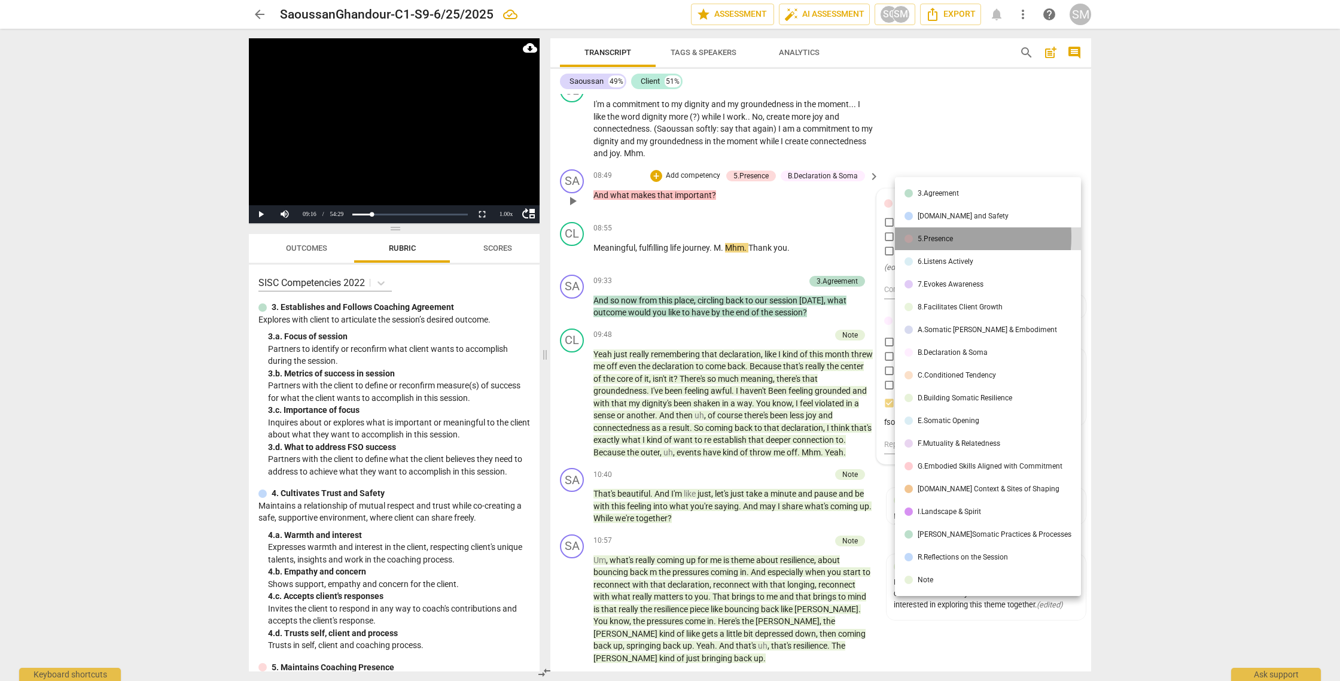
click at [935, 236] on div "5.Presence" at bounding box center [934, 238] width 35 height 7
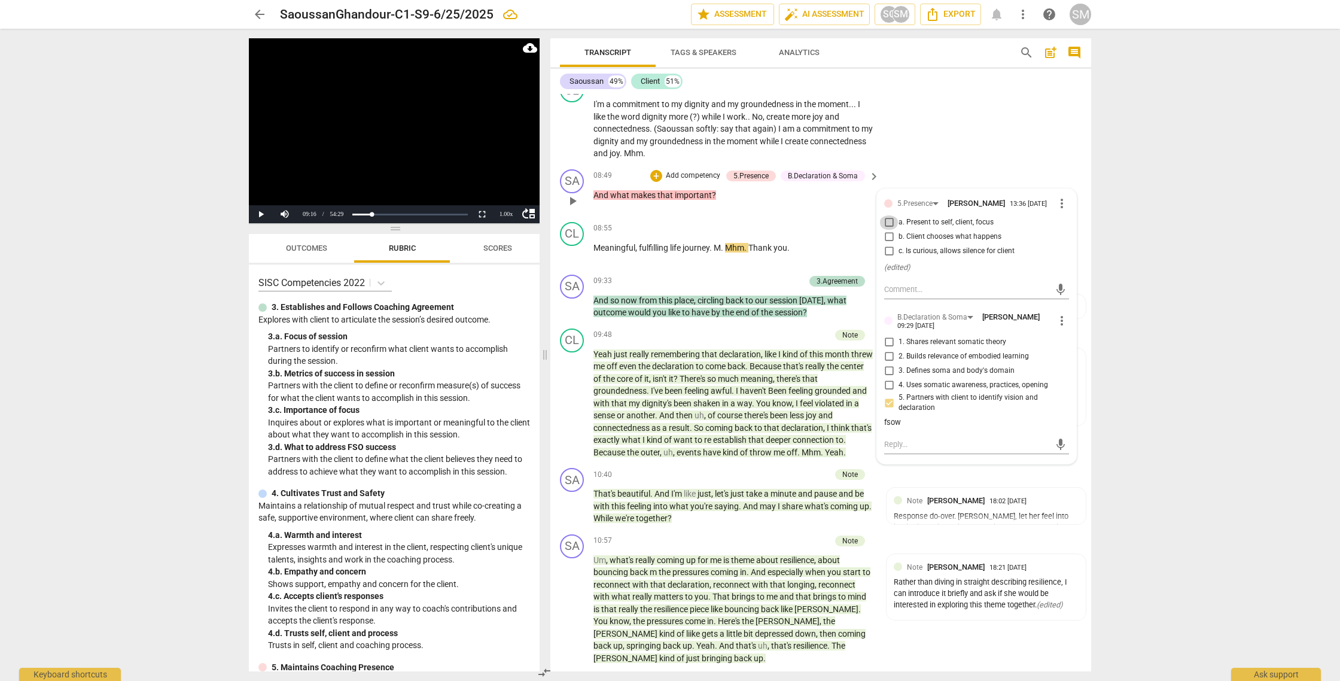
click at [887, 230] on input "a. Present to self, client, focus" at bounding box center [888, 222] width 19 height 14
click at [687, 181] on p "Add competency" at bounding box center [692, 175] width 57 height 11
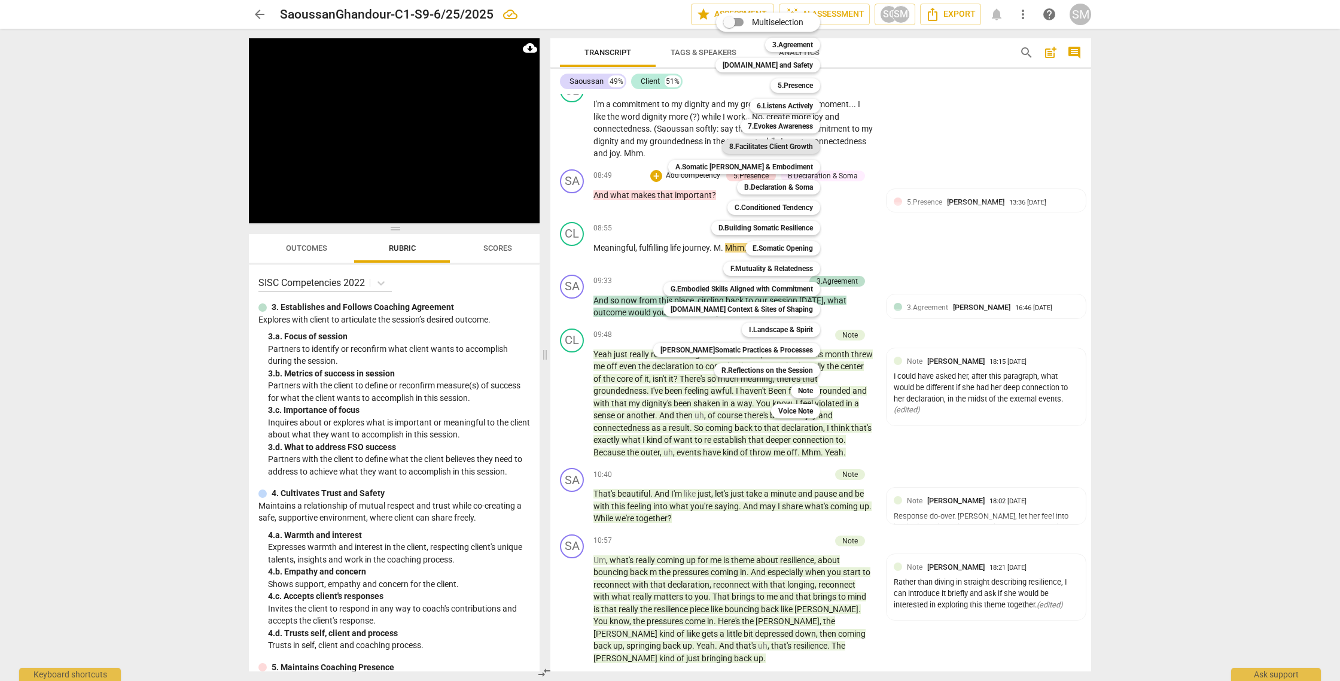
click at [782, 145] on b "8.Facilitates Client Growth" at bounding box center [771, 146] width 84 height 14
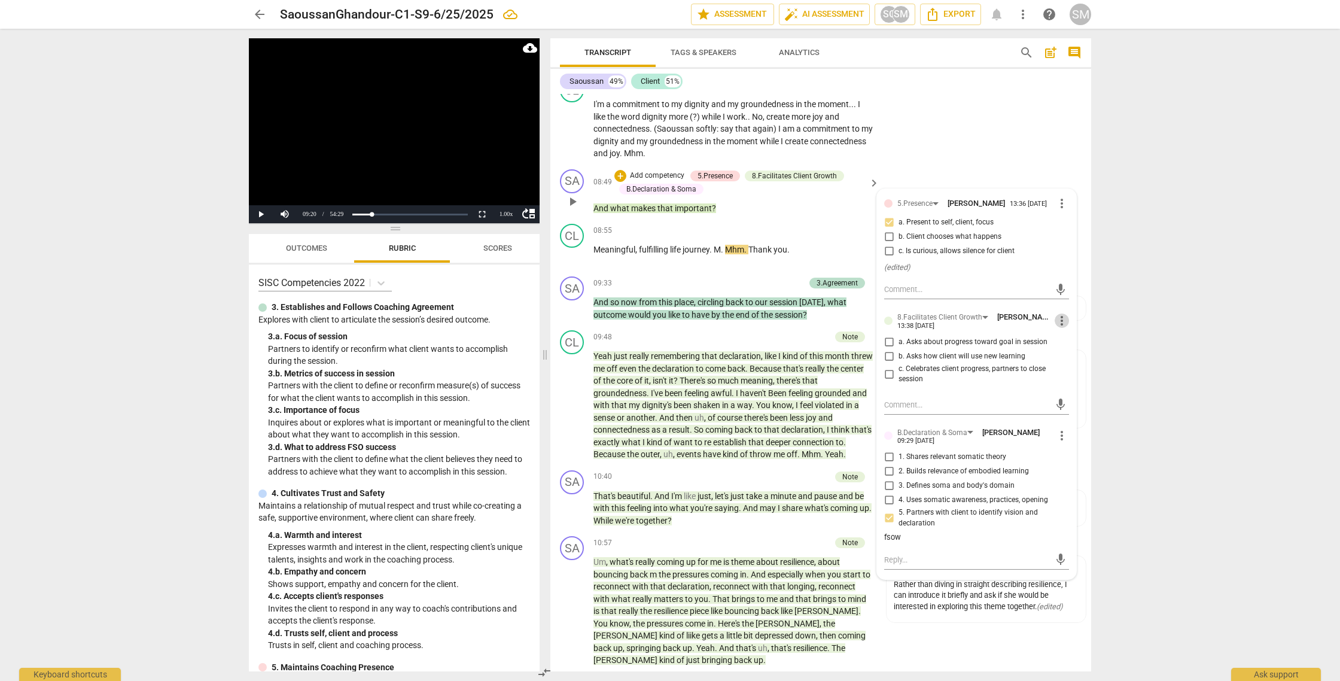
click at [1057, 328] on span "more_vert" at bounding box center [1061, 320] width 14 height 14
click at [1070, 383] on li "Delete" at bounding box center [1070, 384] width 41 height 23
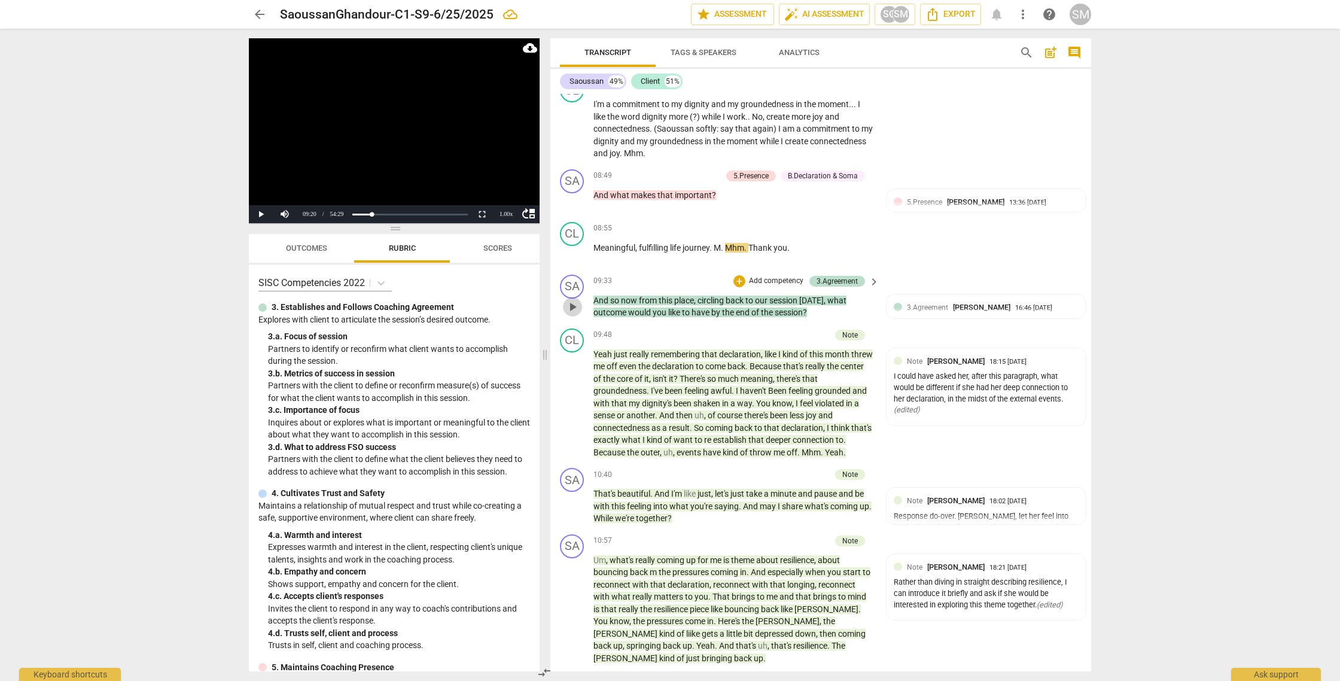
click at [572, 314] on span "play_arrow" at bounding box center [572, 307] width 14 height 14
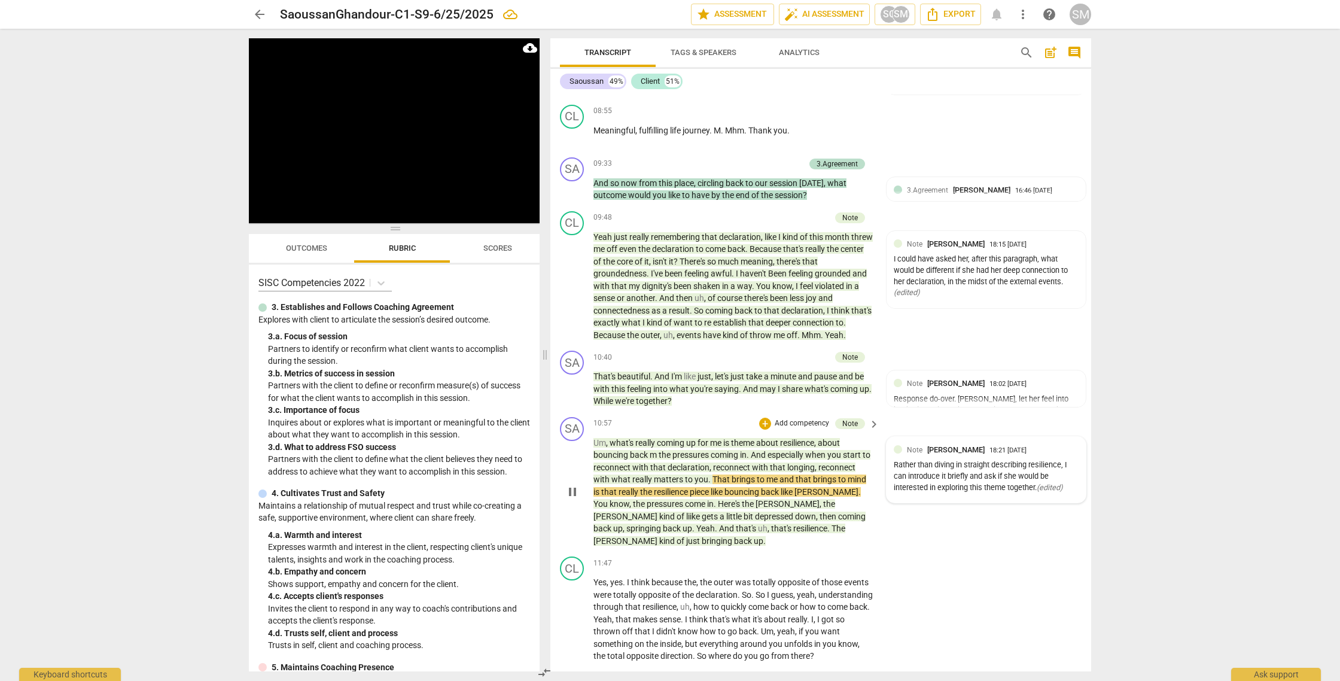
scroll to position [1667, 0]
click at [908, 299] on div "I could have asked her, after this paragraph, what would be different if she ha…" at bounding box center [985, 276] width 185 height 45
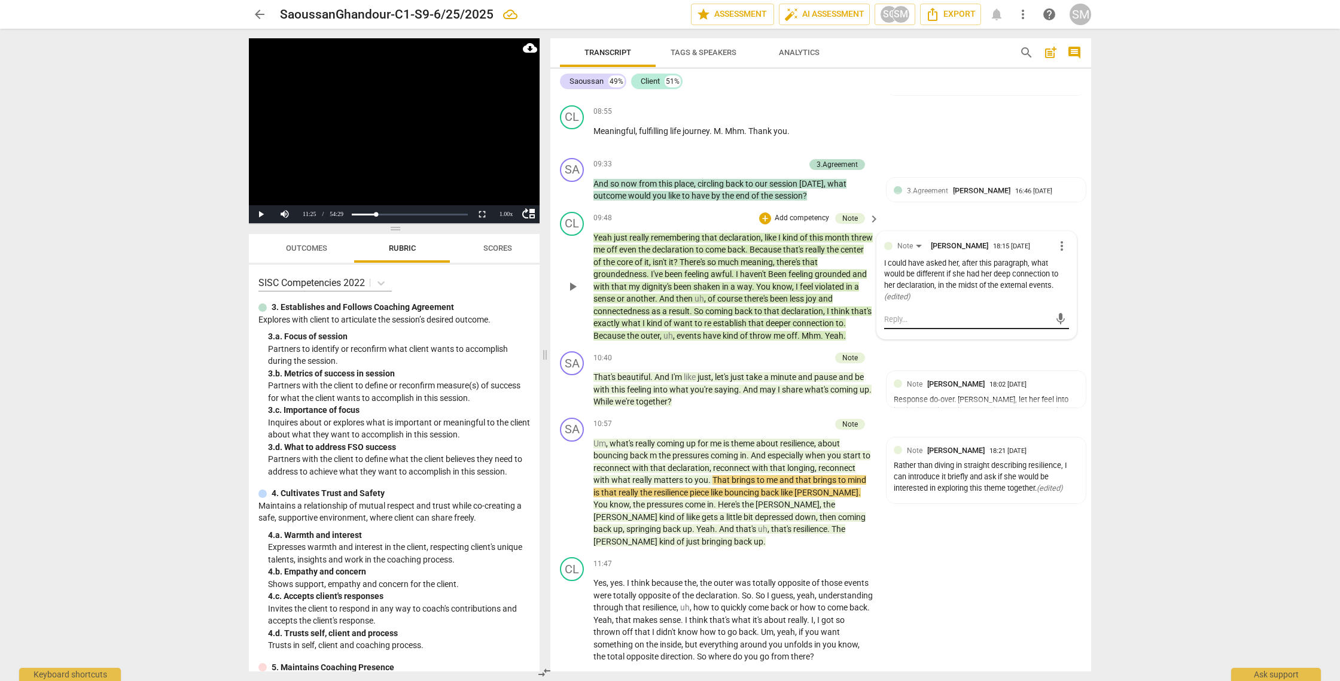
click at [899, 325] on textarea at bounding box center [967, 318] width 166 height 11
click at [992, 325] on textarea "I agree with your self assesment here." at bounding box center [967, 318] width 166 height 11
click at [1023, 325] on textarea "I agree with your self assessment here." at bounding box center [967, 318] width 166 height 11
click at [1055, 337] on span "send" at bounding box center [1060, 330] width 13 height 13
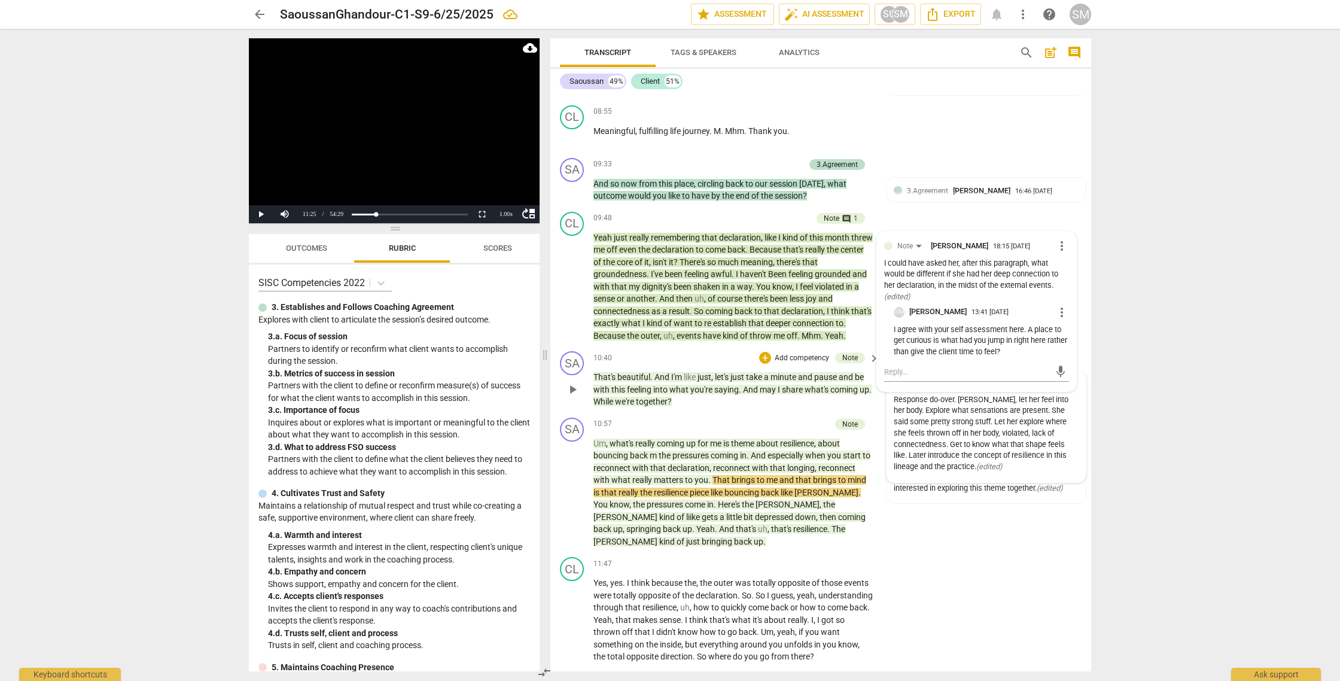
click at [966, 472] on div "Response do-over. [PERSON_NAME], let her feel into her body. Explore what sensa…" at bounding box center [985, 433] width 185 height 78
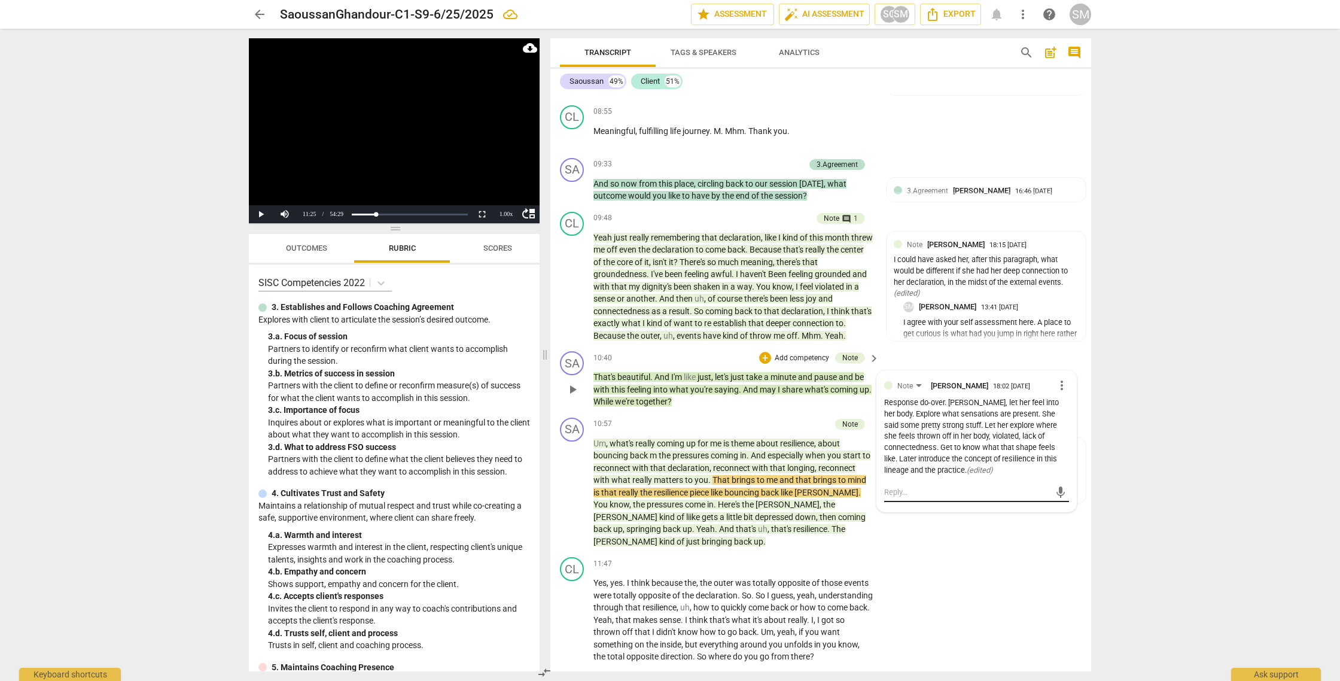
click at [889, 498] on textarea at bounding box center [967, 491] width 166 height 11
click at [1054, 499] on span "send" at bounding box center [1060, 492] width 13 height 13
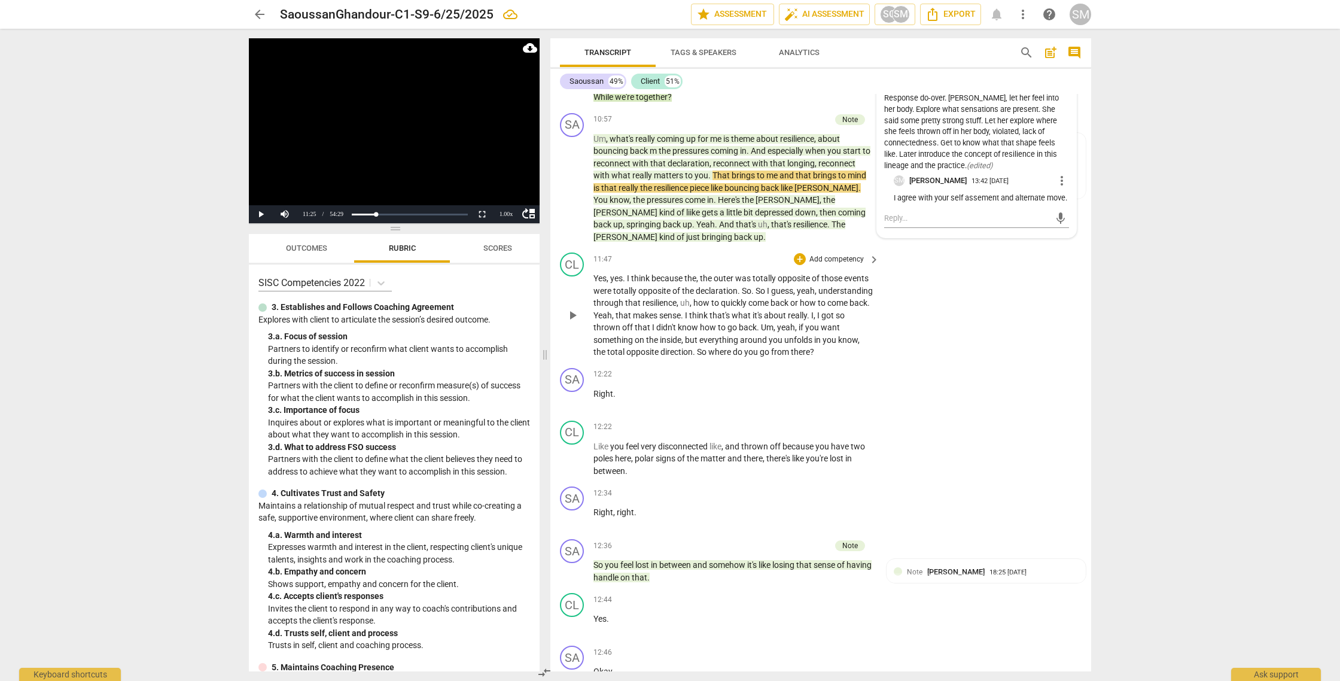
scroll to position [1972, 0]
click at [573, 322] on span "play_arrow" at bounding box center [572, 314] width 14 height 14
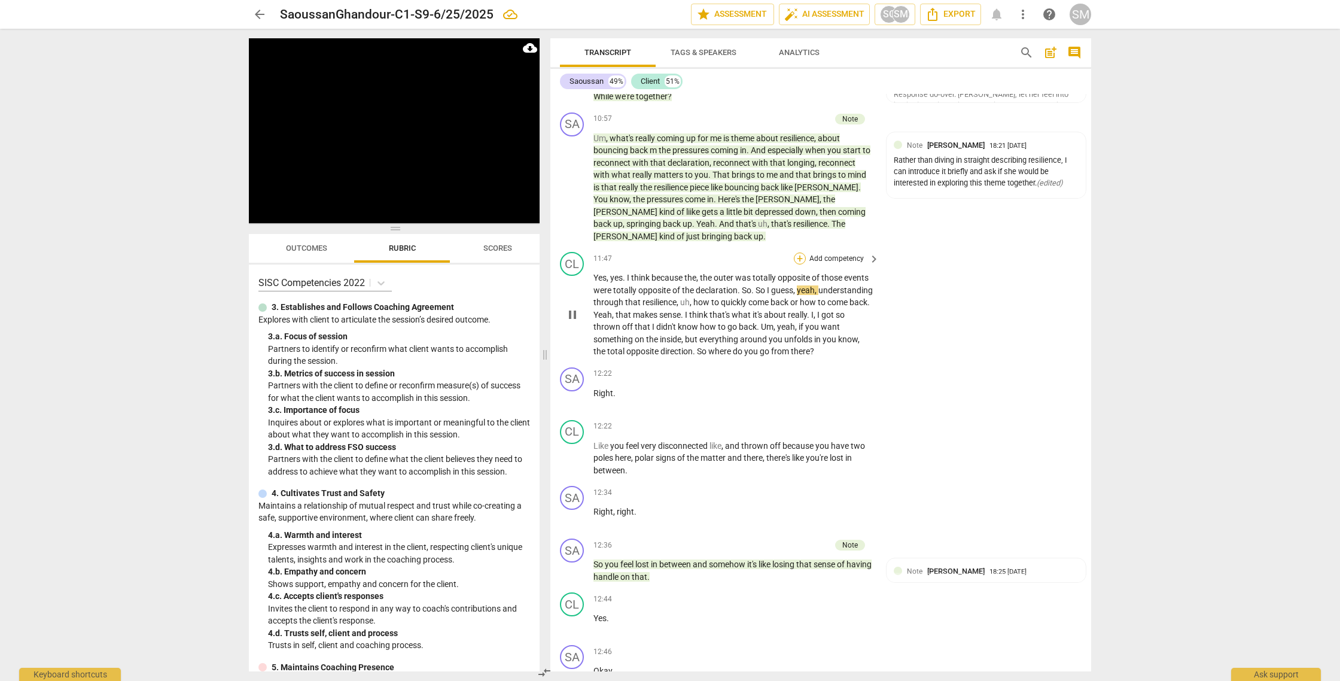
click at [798, 264] on div "+" at bounding box center [800, 258] width 12 height 12
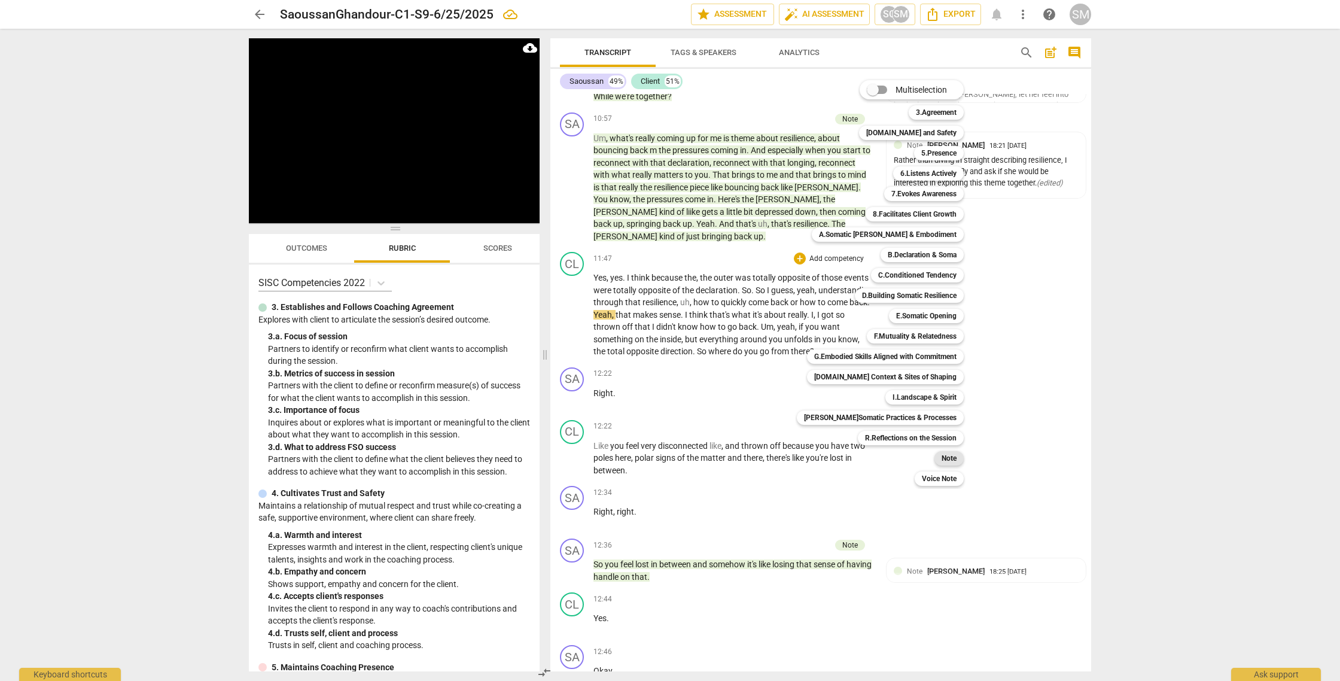
click at [944, 458] on b "Note" at bounding box center [948, 458] width 15 height 14
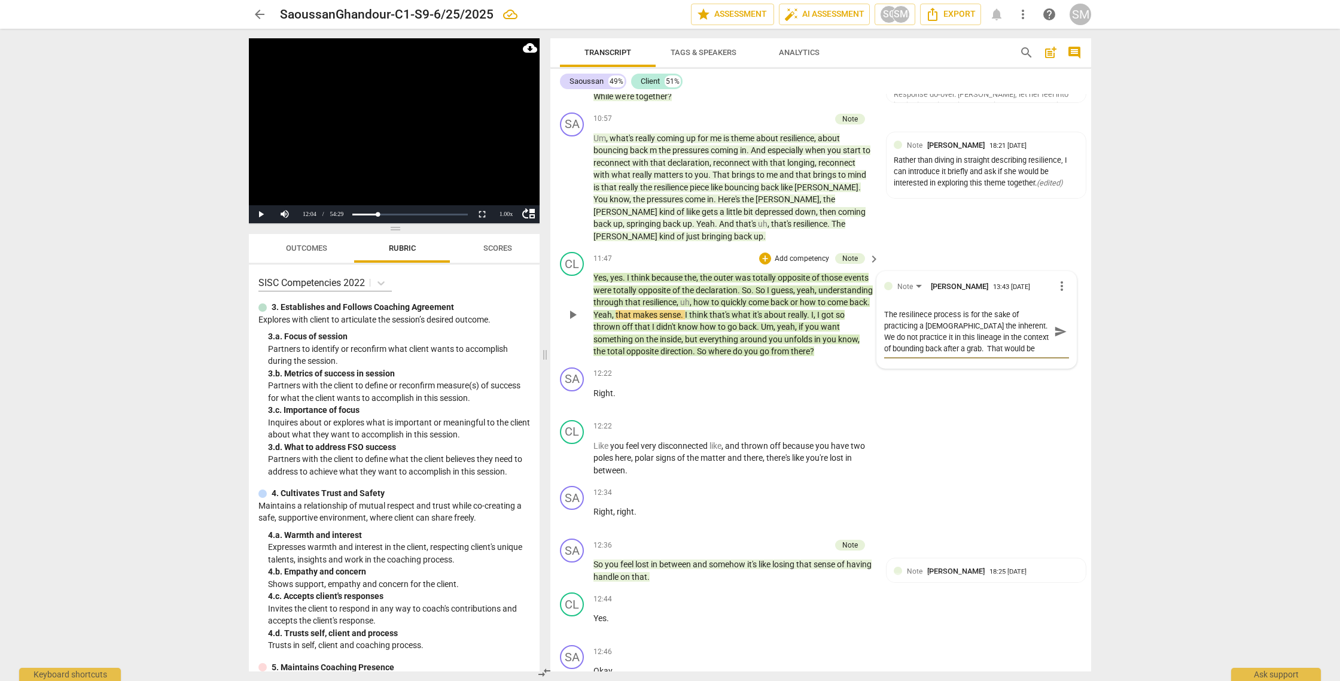
scroll to position [10, 0]
click at [1018, 354] on textarea "The resilinece process is for the sake of practicing a [DEMOGRAPHIC_DATA] the i…" at bounding box center [967, 331] width 166 height 45
click at [1029, 354] on textarea "The resilinece process is for the sake of practicing a [DEMOGRAPHIC_DATA] the i…" at bounding box center [967, 331] width 166 height 45
click at [1057, 338] on span "send" at bounding box center [1060, 331] width 13 height 13
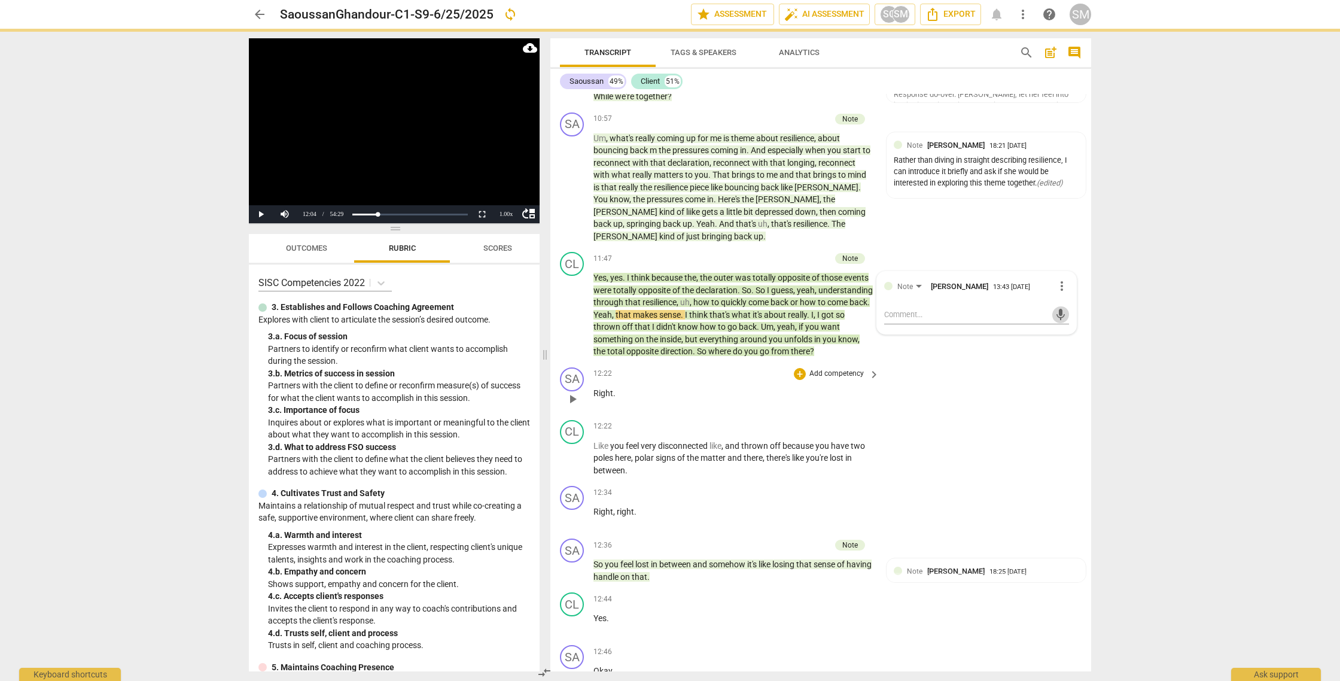
scroll to position [0, 0]
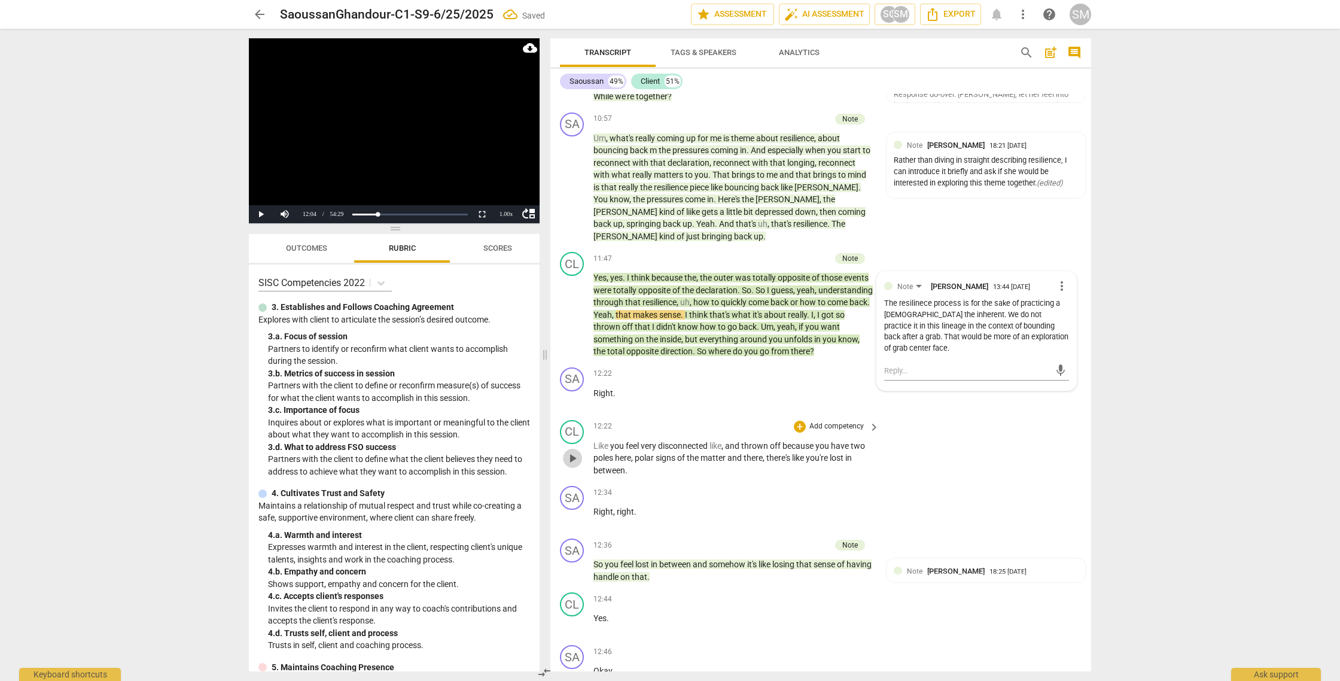
click at [574, 465] on span "play_arrow" at bounding box center [572, 458] width 14 height 14
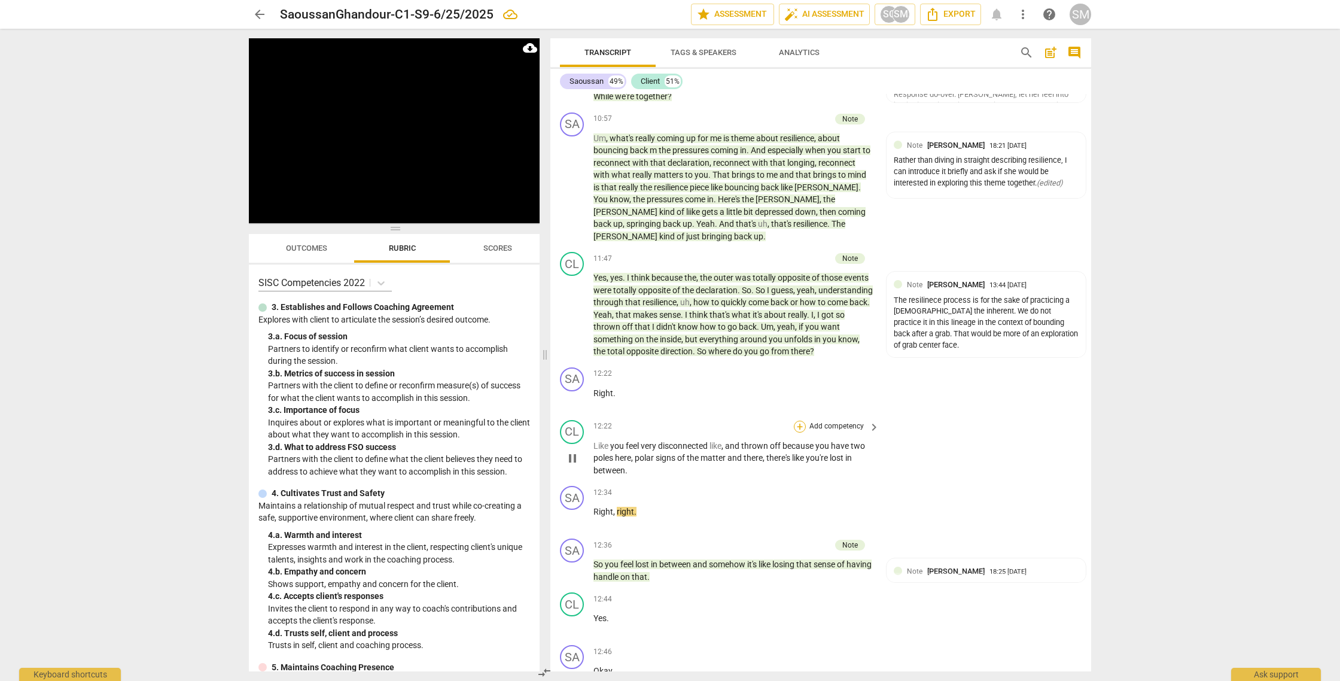
click at [797, 432] on div "+" at bounding box center [800, 426] width 12 height 12
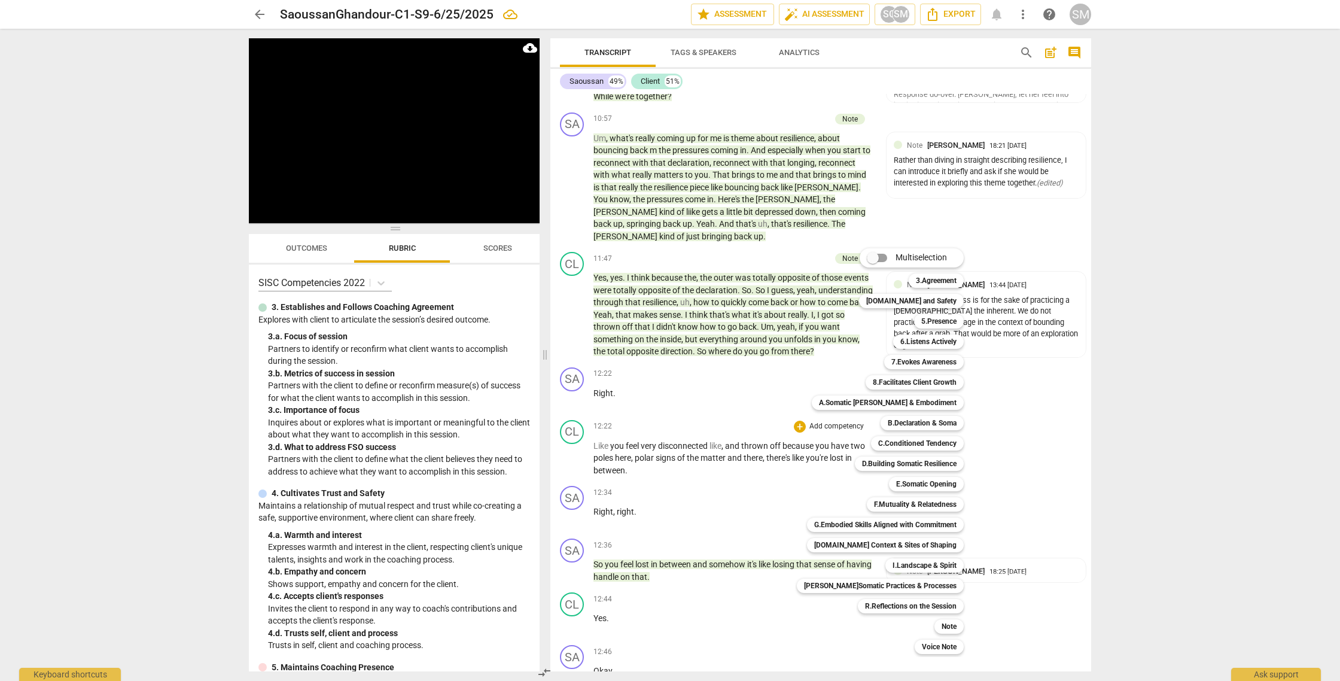
click at [794, 448] on div "Multiselection m 3.Agreement 1 [DOMAIN_NAME] and Safety 2 5.Presence 3 6.Listen…" at bounding box center [889, 450] width 194 height 411
click at [941, 622] on b "Note" at bounding box center [948, 626] width 15 height 14
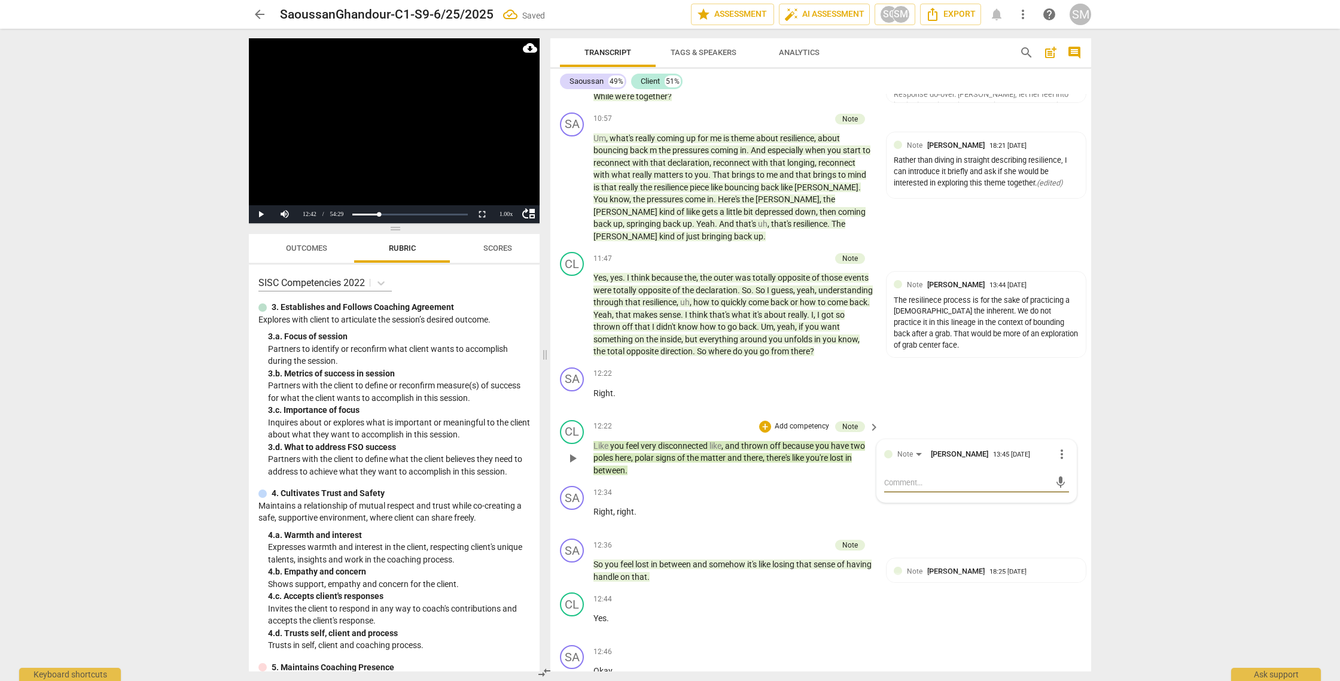
click at [900, 488] on textarea at bounding box center [967, 482] width 166 height 11
click at [1061, 495] on span "send" at bounding box center [1060, 487] width 13 height 13
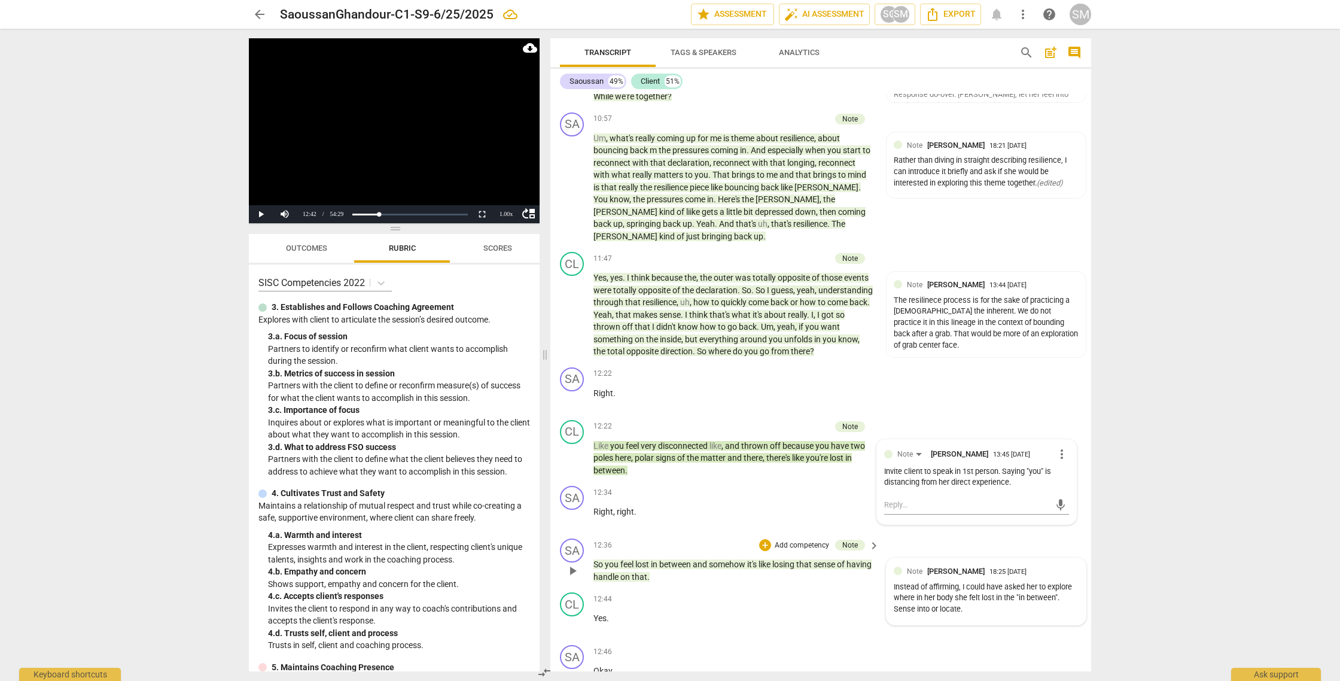
click at [971, 615] on div "Instead of affirming, I could have asked her to explore where in her body she f…" at bounding box center [985, 597] width 185 height 33
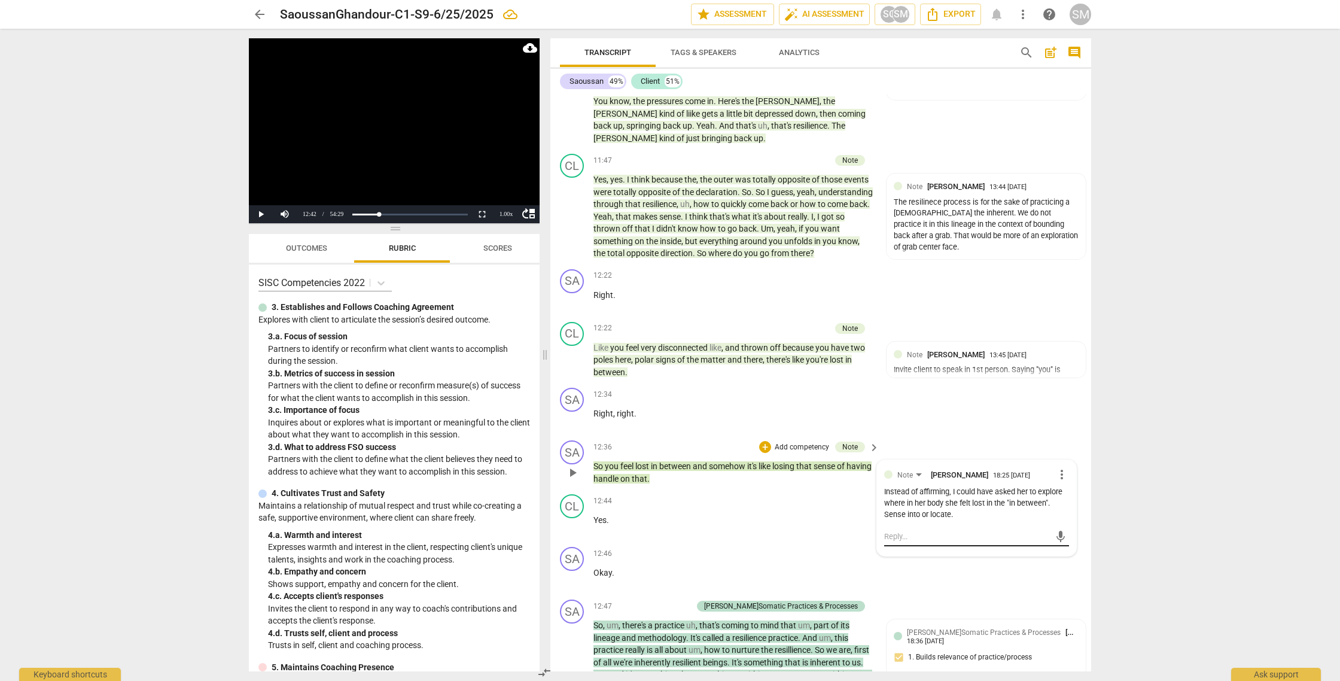
scroll to position [2073, 0]
click at [908, 539] on textarea at bounding box center [967, 533] width 166 height 11
drag, startPoint x: 935, startPoint y: 561, endPoint x: 971, endPoint y: 561, distance: 35.9
click at [936, 539] on textarea "Correct. Do lett paraphrasing" at bounding box center [967, 533] width 166 height 11
drag, startPoint x: 985, startPoint y: 562, endPoint x: 912, endPoint y: 560, distance: 73.0
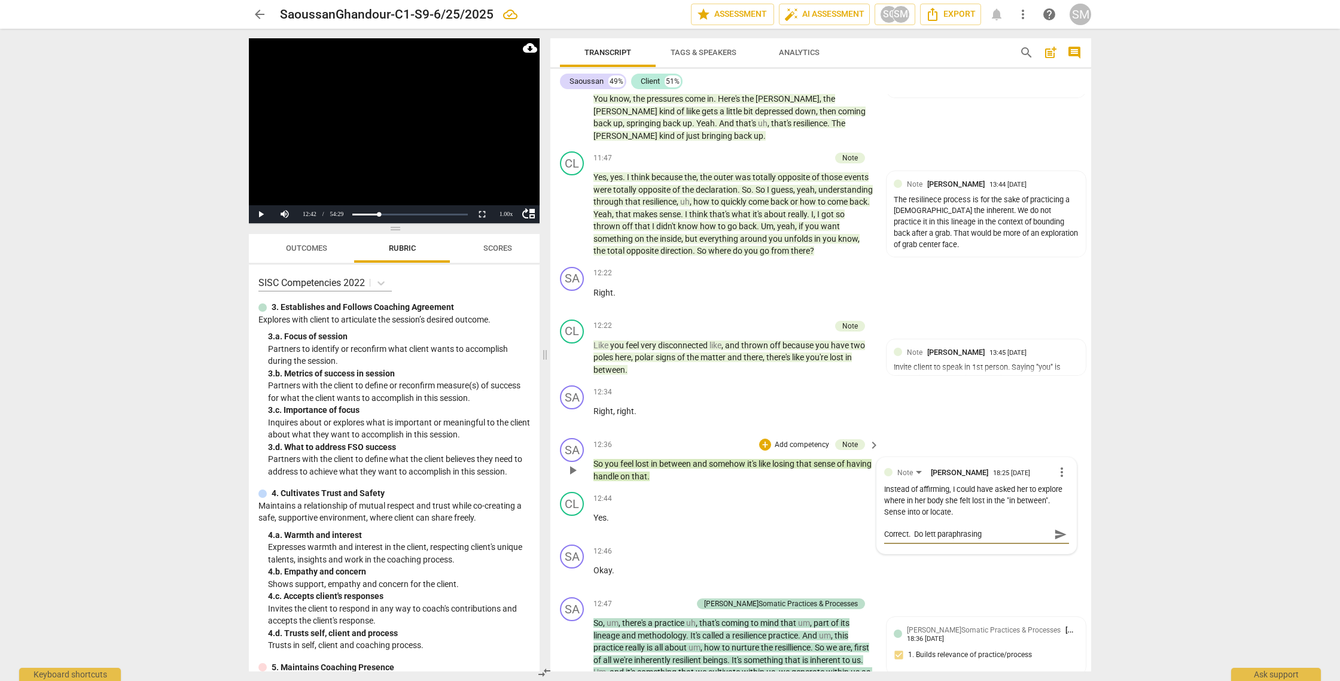
click at [912, 539] on textarea "Correct. Do lett paraphrasing" at bounding box center [967, 533] width 166 height 11
click at [884, 551] on textarea "Correct. Shift from paraphrasing to asking a questions" at bounding box center [967, 539] width 166 height 23
click at [1055, 546] on span "send" at bounding box center [1060, 539] width 13 height 13
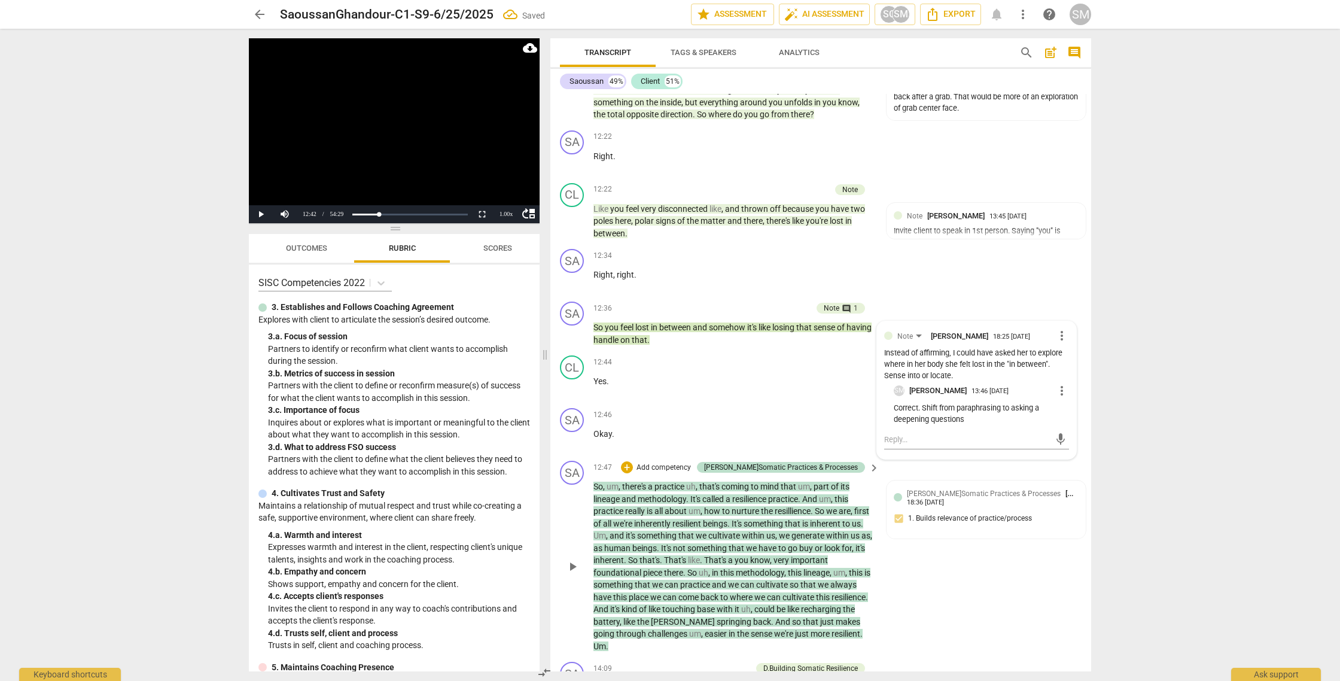
scroll to position [2222, 0]
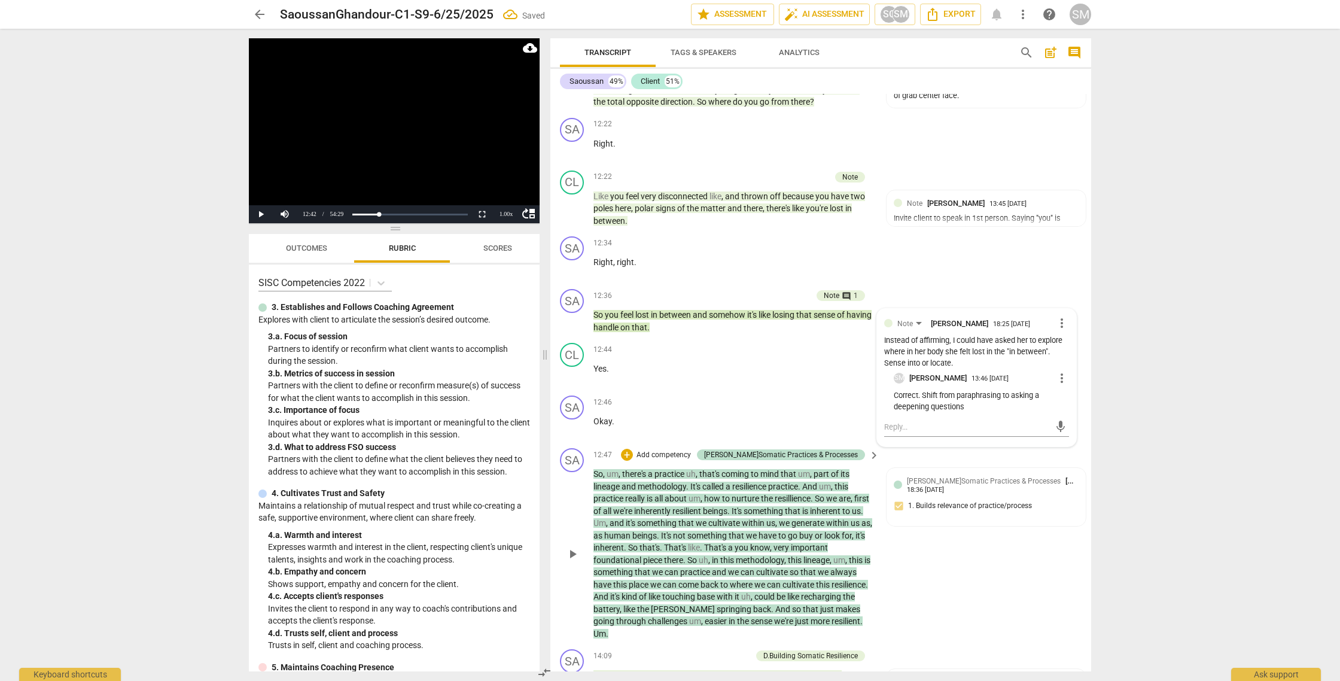
click at [576, 561] on span "play_arrow" at bounding box center [572, 554] width 14 height 14
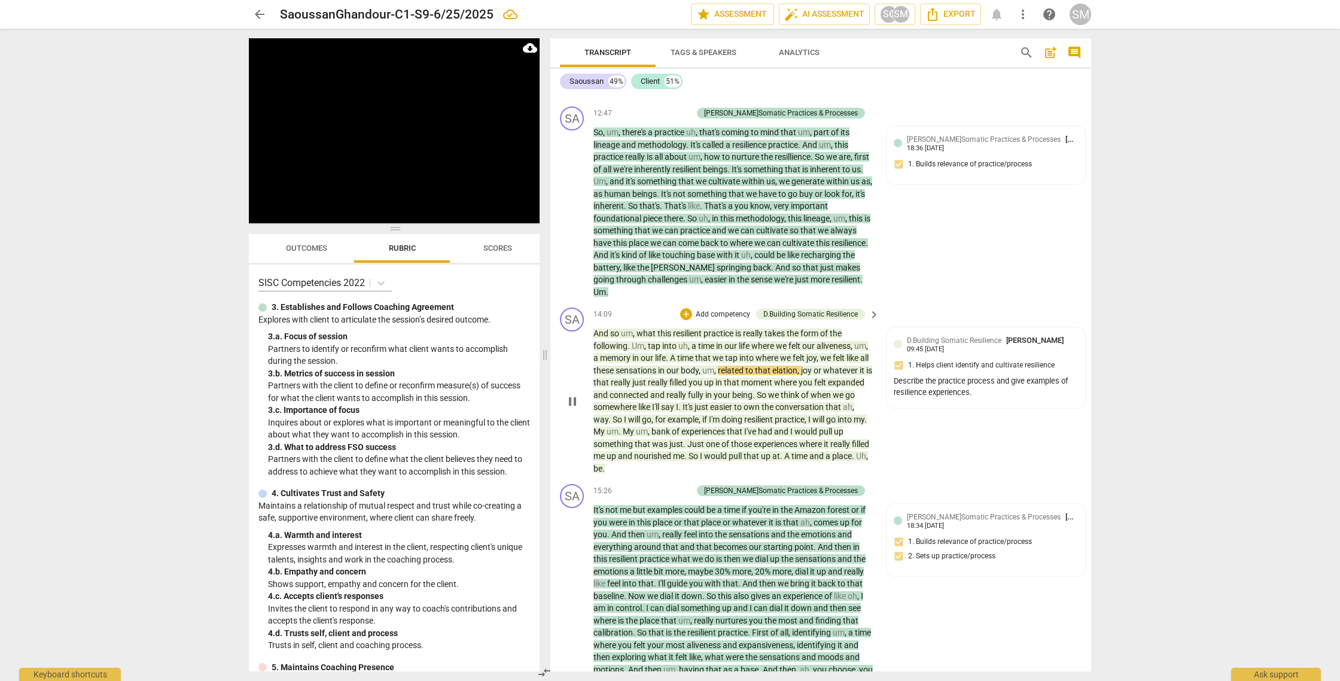
scroll to position [2558, 0]
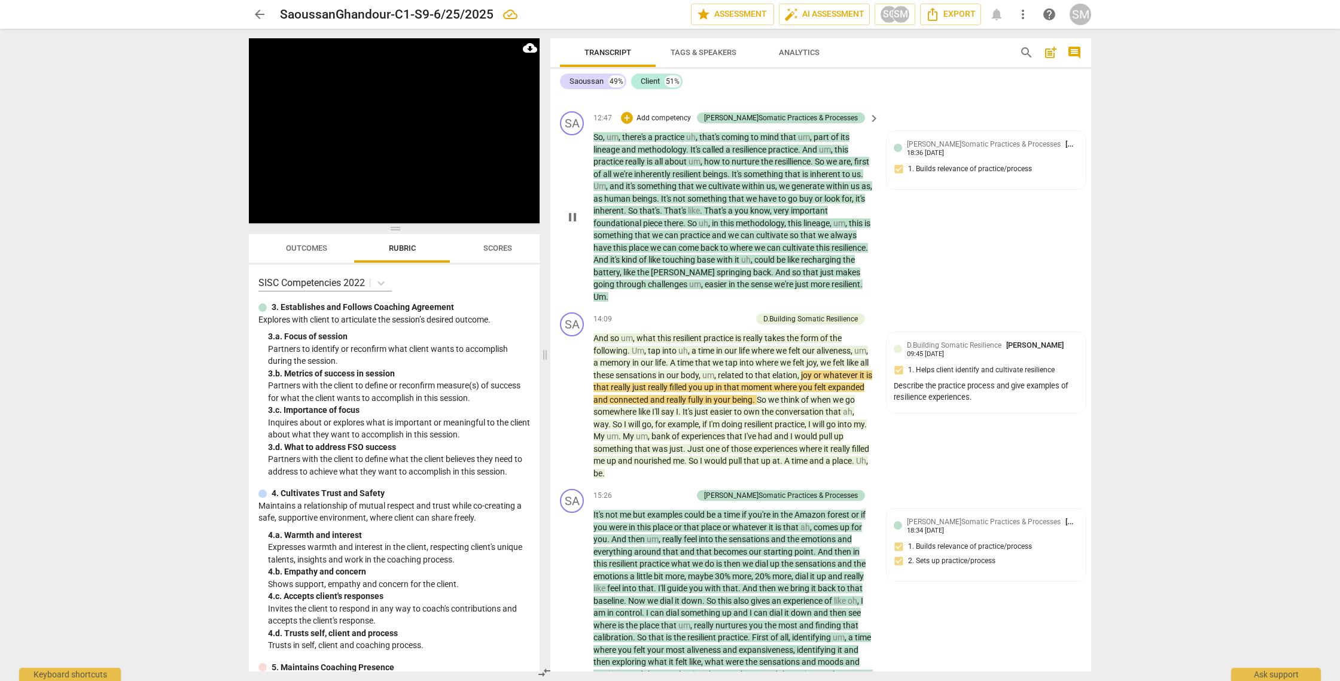
click at [692, 124] on p "Add competency" at bounding box center [663, 118] width 57 height 11
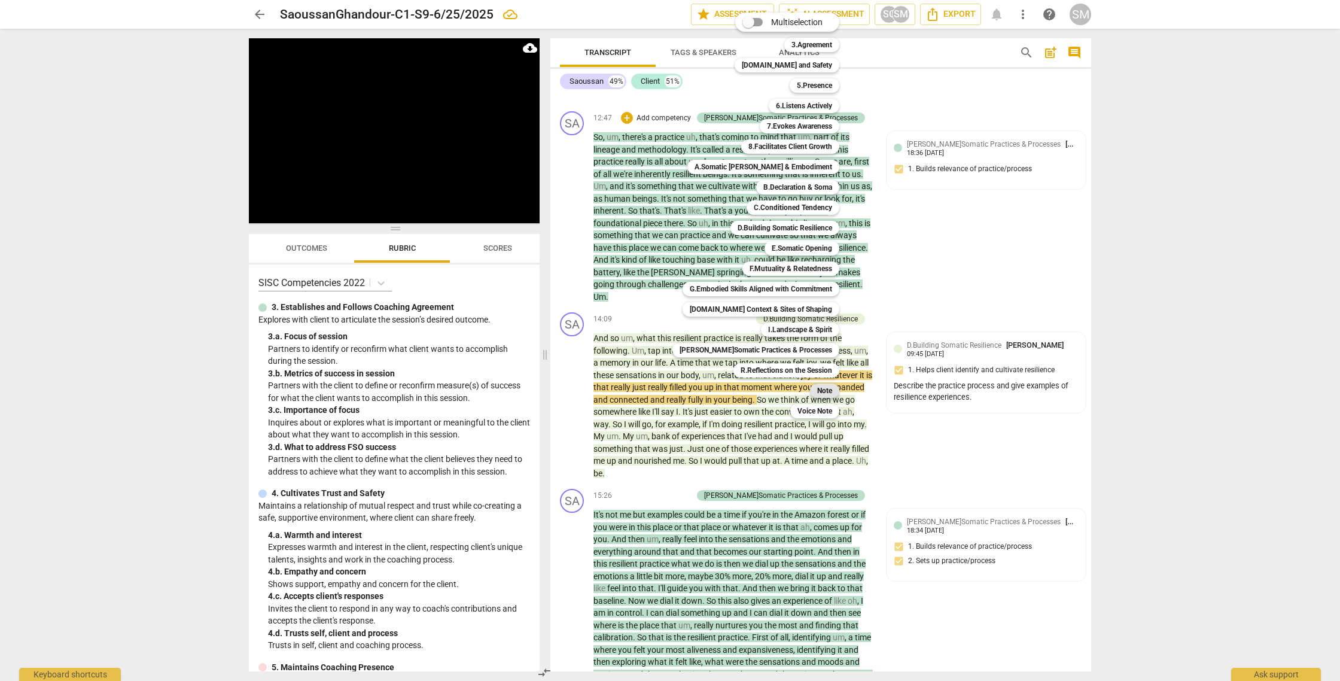
click at [823, 389] on div "Note" at bounding box center [824, 390] width 29 height 14
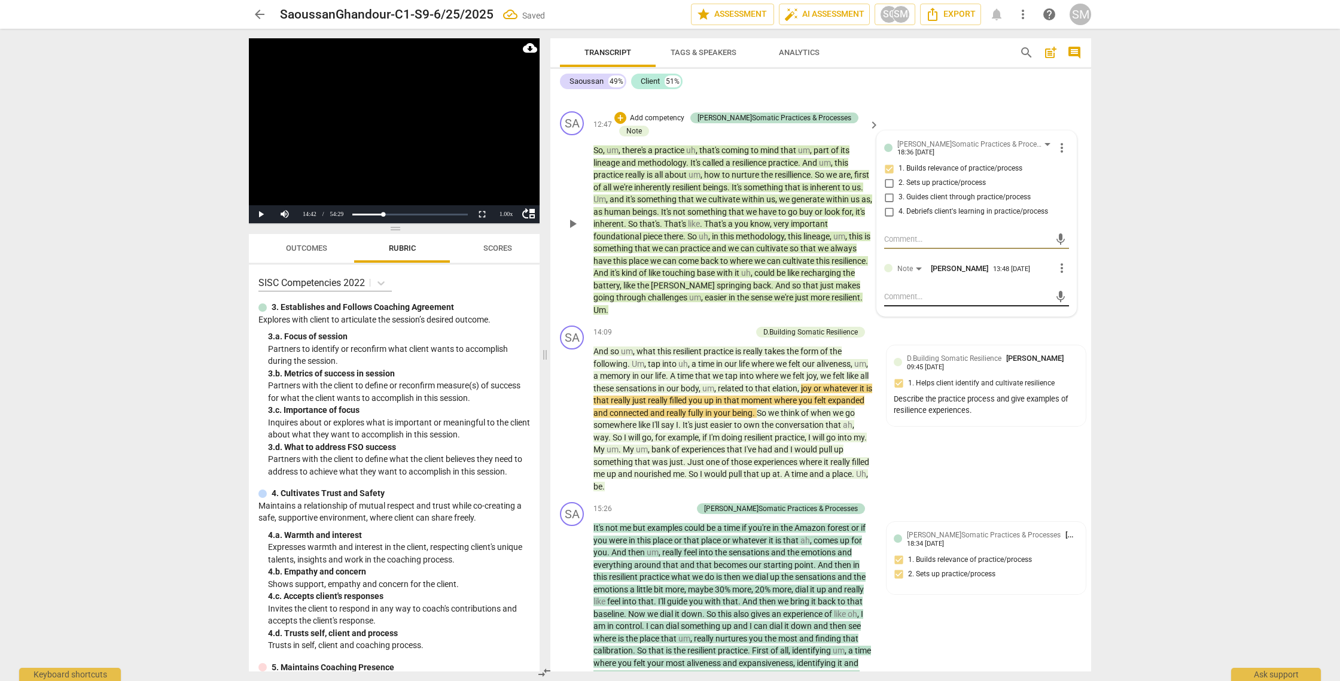
click at [905, 302] on textarea at bounding box center [967, 296] width 166 height 11
click at [881, 319] on div "[PERSON_NAME]Somatic Practices & Processes [PERSON_NAME] 18:36 [DATE] more_vert…" at bounding box center [976, 229] width 199 height 196
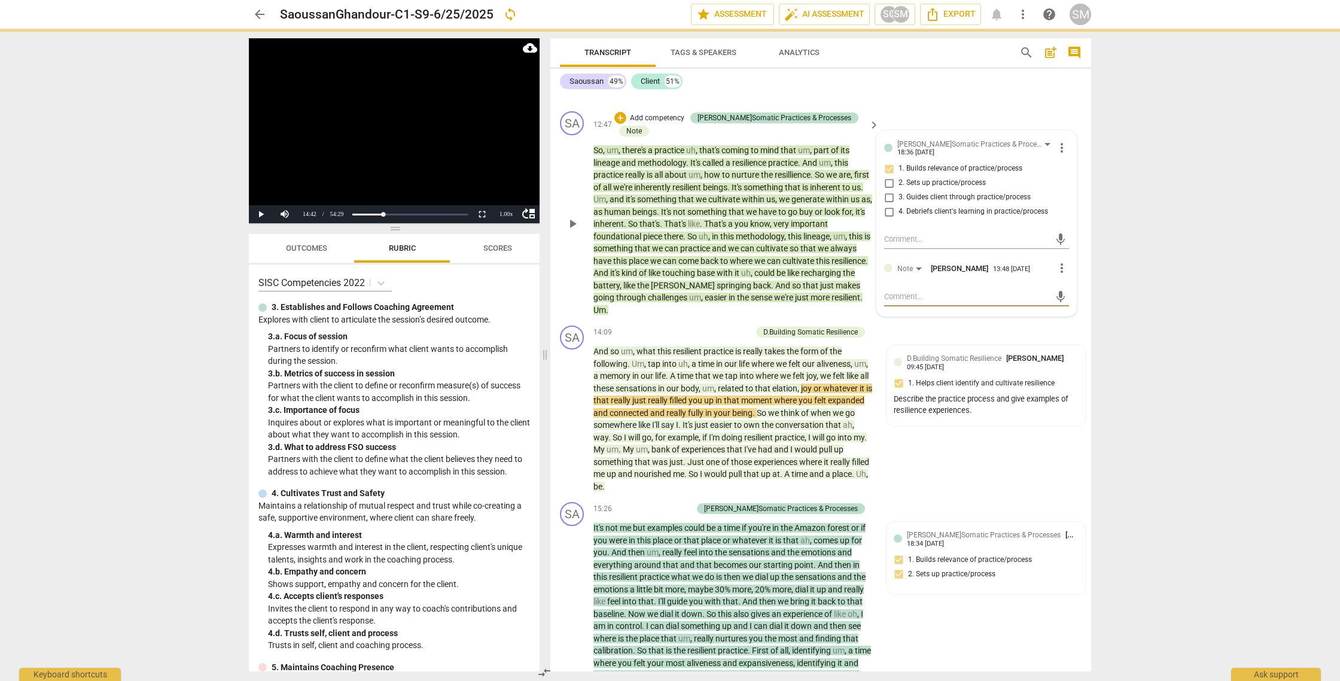
click at [884, 302] on textarea at bounding box center [967, 296] width 166 height 11
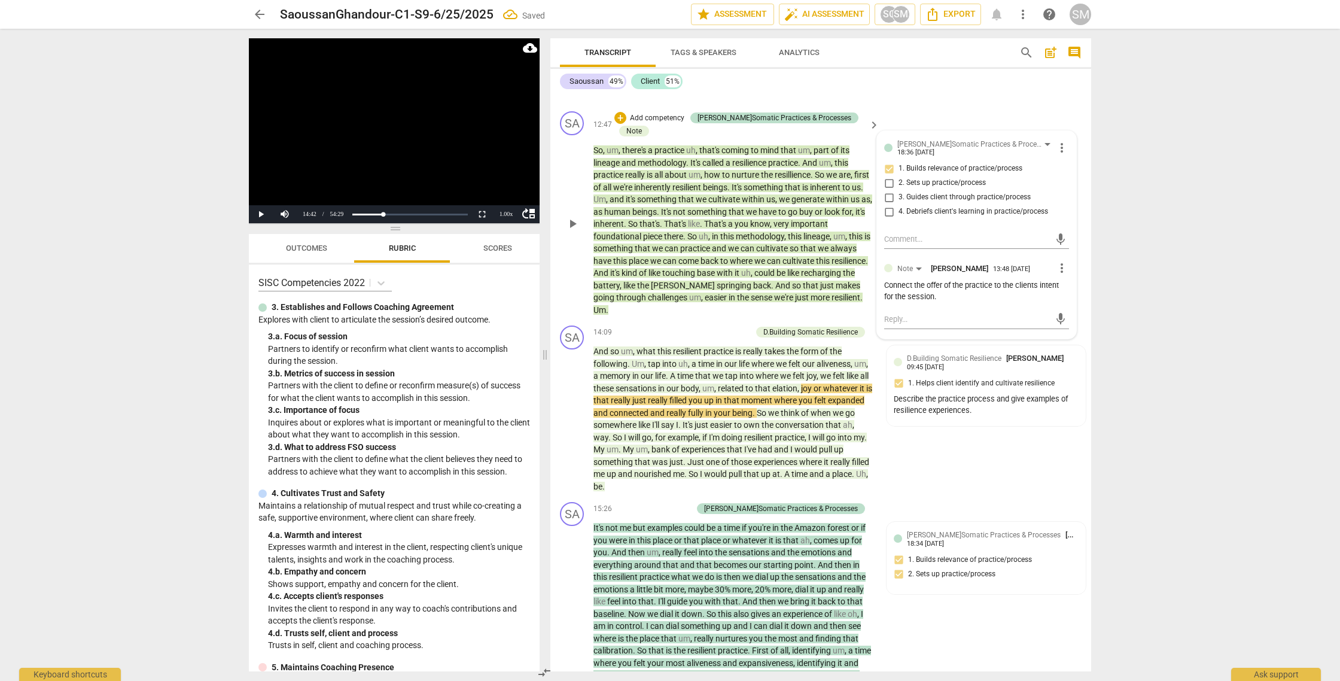
click at [881, 306] on div "[PERSON_NAME]Somatic Practices & Processes [PERSON_NAME] 18:36 [DATE] more_vert…" at bounding box center [976, 235] width 199 height 208
click at [884, 303] on div "Connect the offer of the practice to the clients intent for the session." at bounding box center [976, 291] width 185 height 23
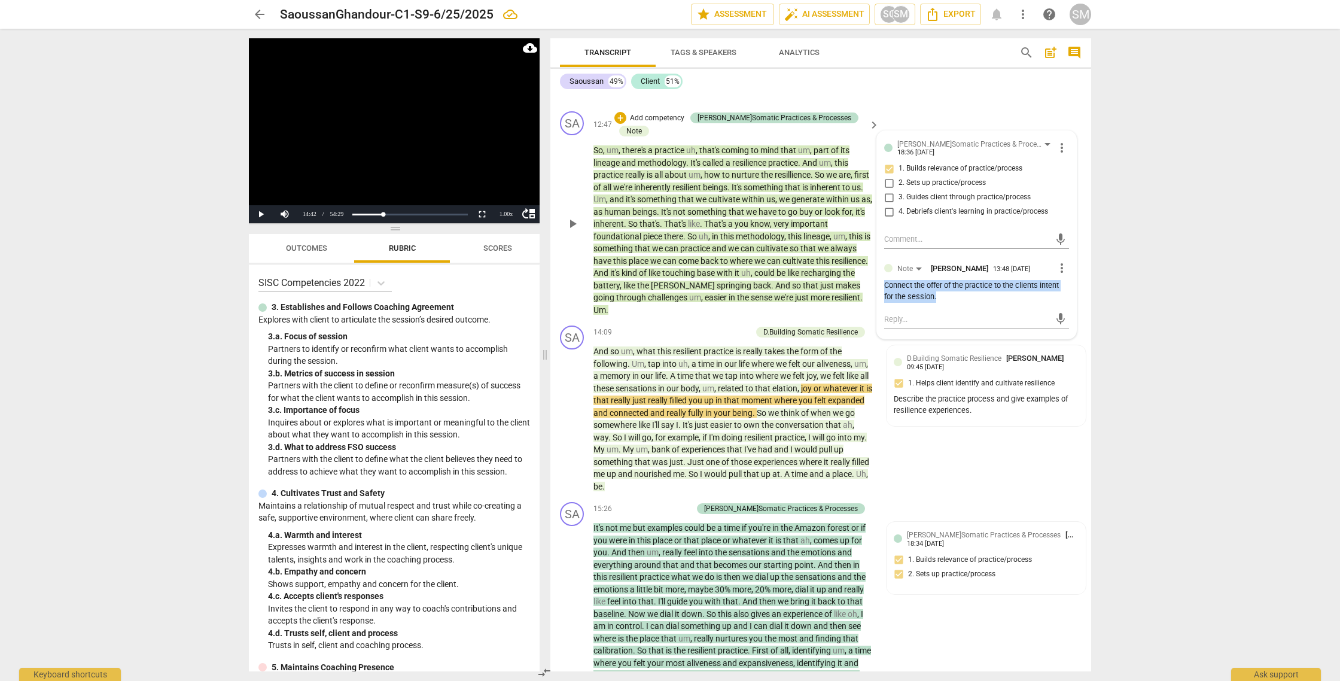
click at [884, 303] on div "Connect the offer of the practice to the clients intent for the session." at bounding box center [976, 291] width 185 height 23
drag, startPoint x: 884, startPoint y: 310, endPoint x: 920, endPoint y: 330, distance: 41.2
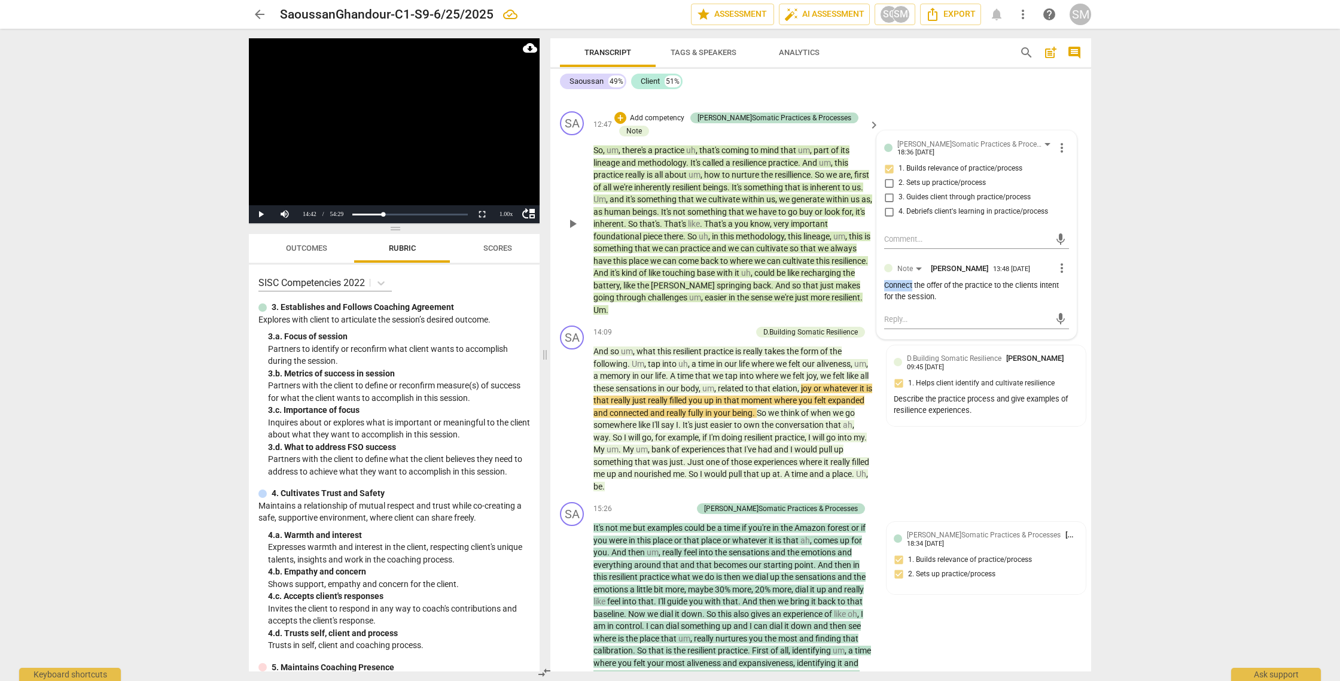
click at [884, 303] on div "Connect the offer of the practice to the clients intent for the session." at bounding box center [976, 291] width 185 height 23
click at [1003, 329] on div "mic" at bounding box center [976, 319] width 185 height 19
click at [575, 426] on span "play_arrow" at bounding box center [572, 419] width 14 height 14
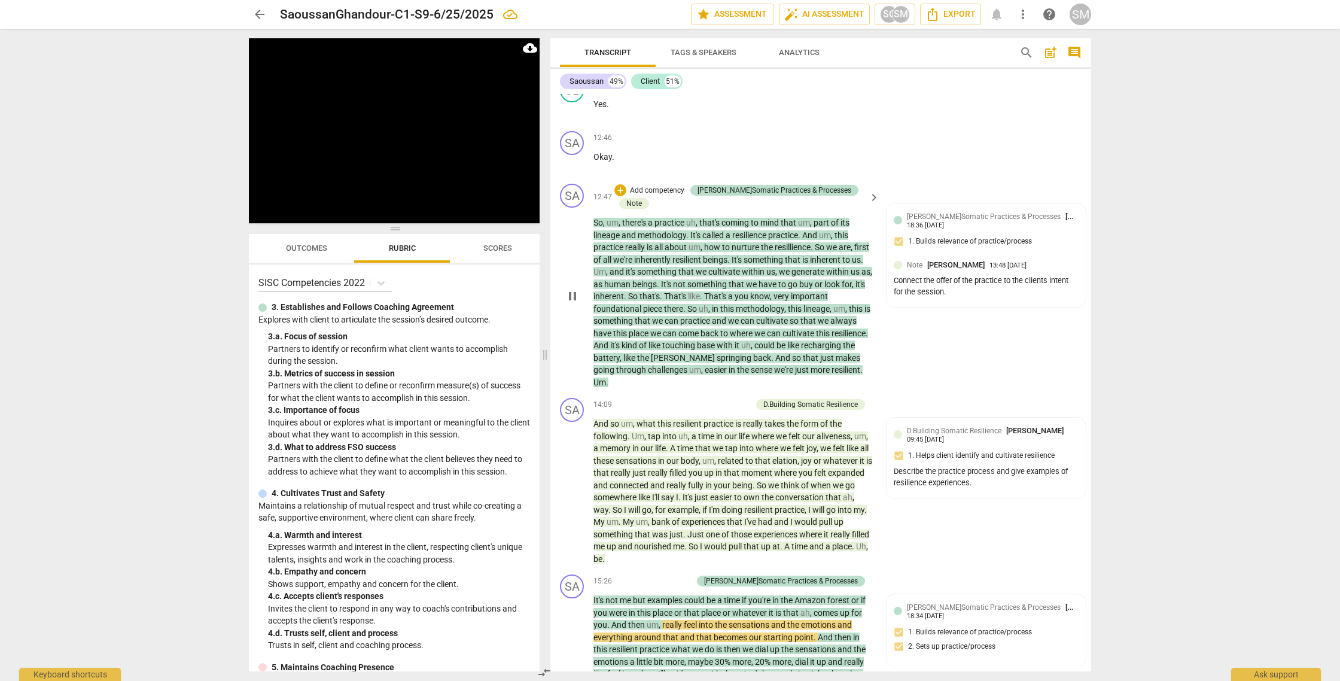
scroll to position [2491, 0]
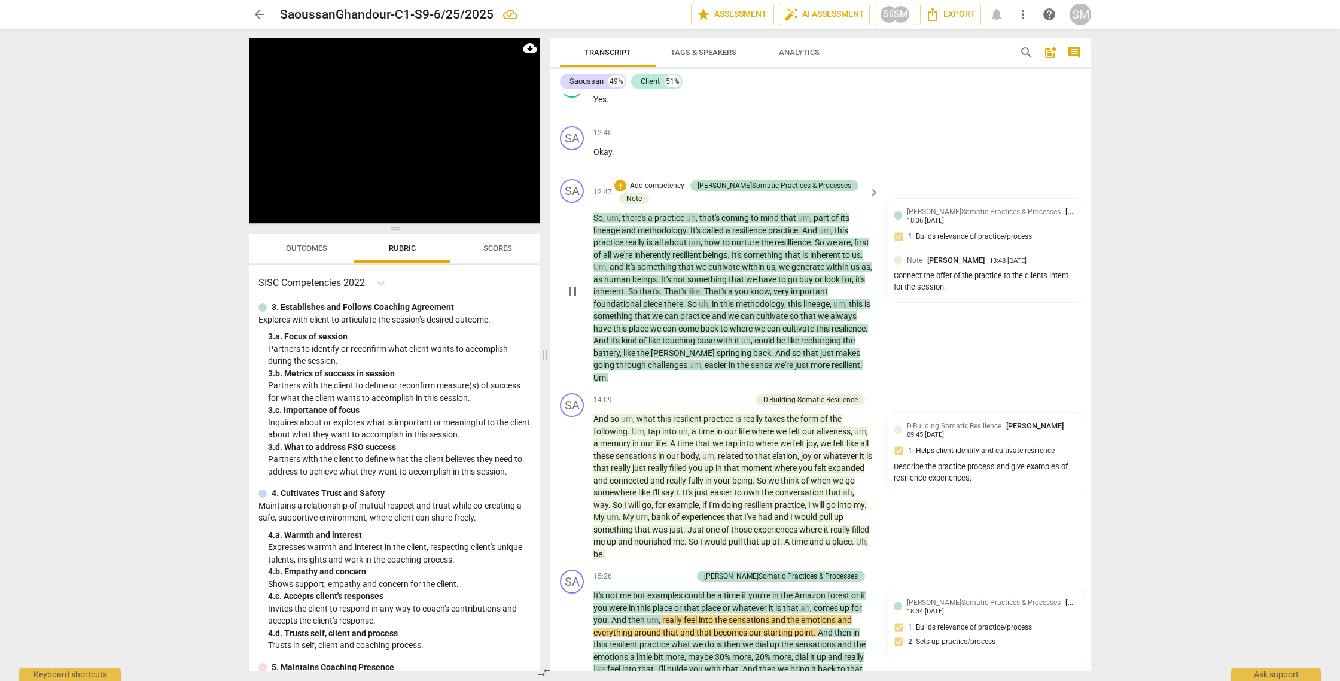
click at [577, 298] on span "pause" at bounding box center [572, 291] width 14 height 14
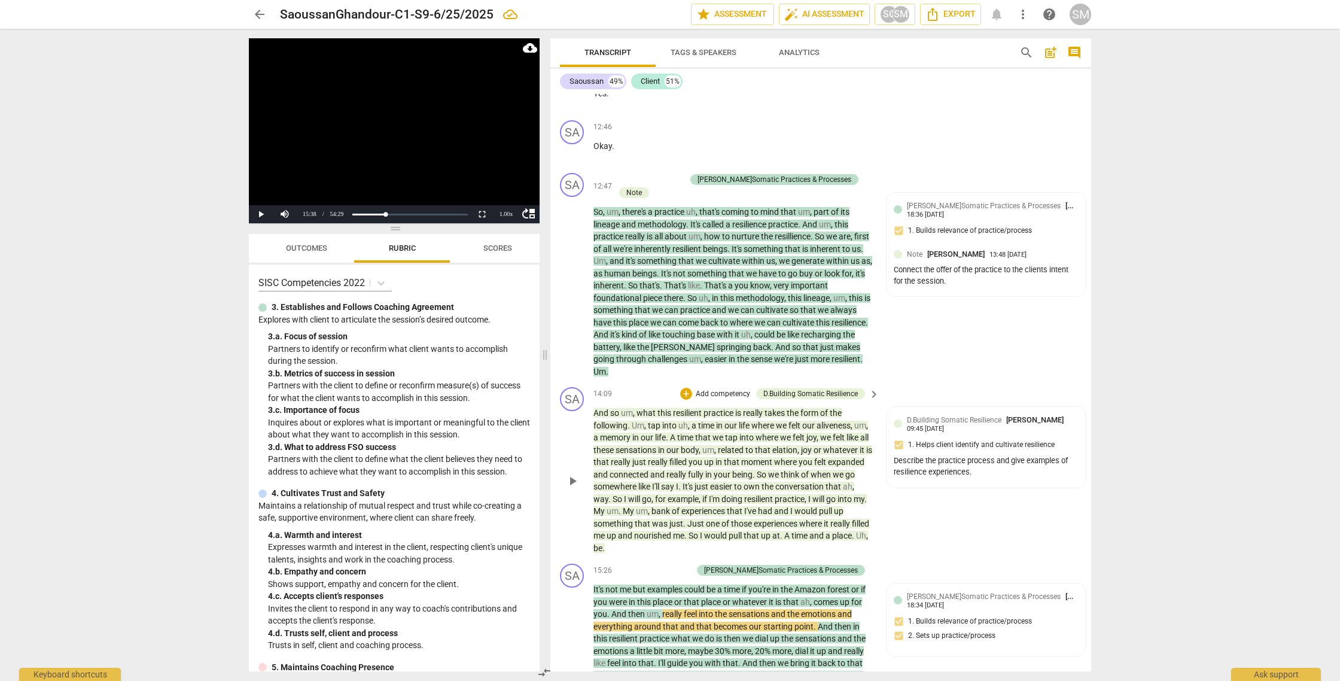
scroll to position [2516, 0]
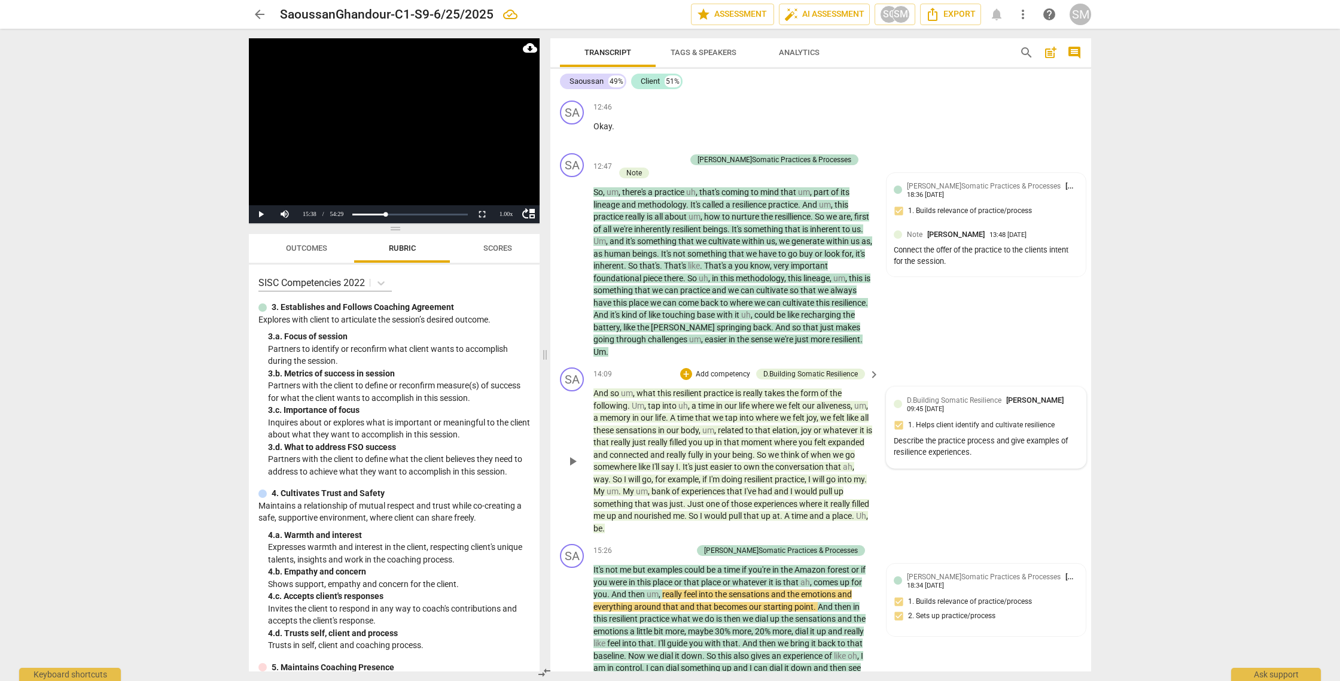
click at [996, 458] on div "Describe the practice process and give examples of resilience experiences." at bounding box center [985, 446] width 185 height 23
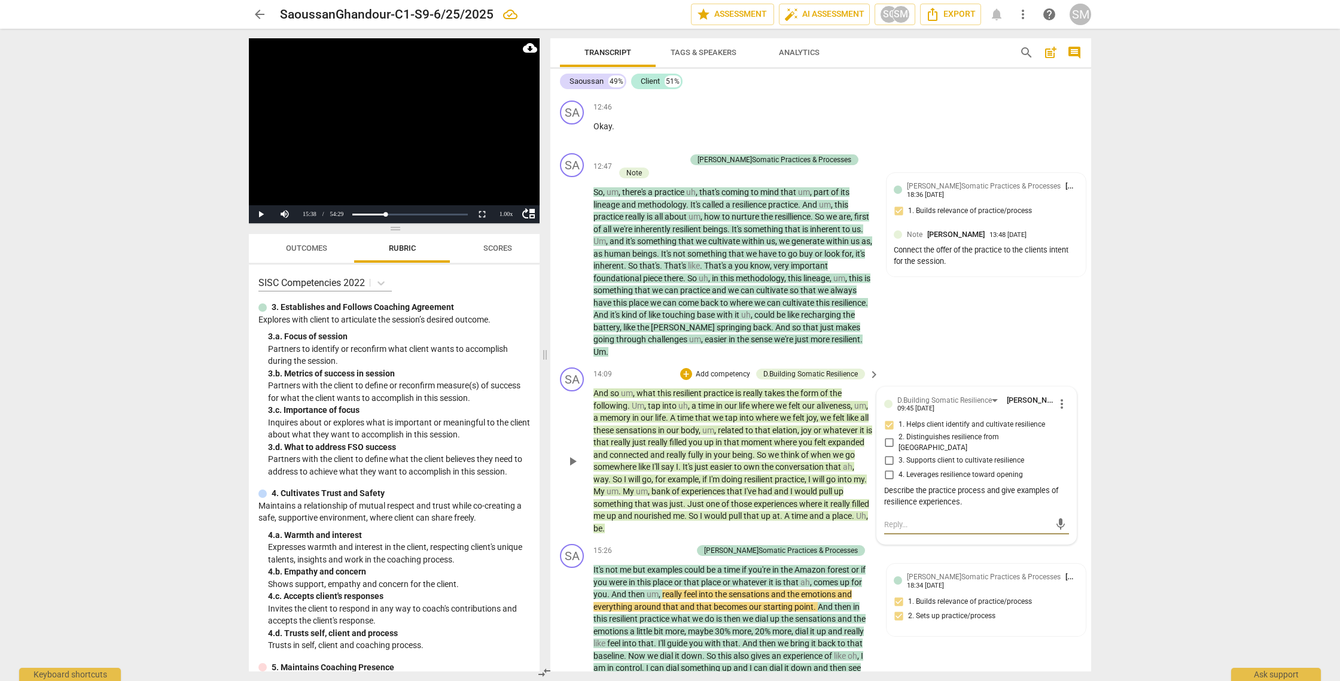
click at [889, 527] on textarea at bounding box center [967, 523] width 166 height 11
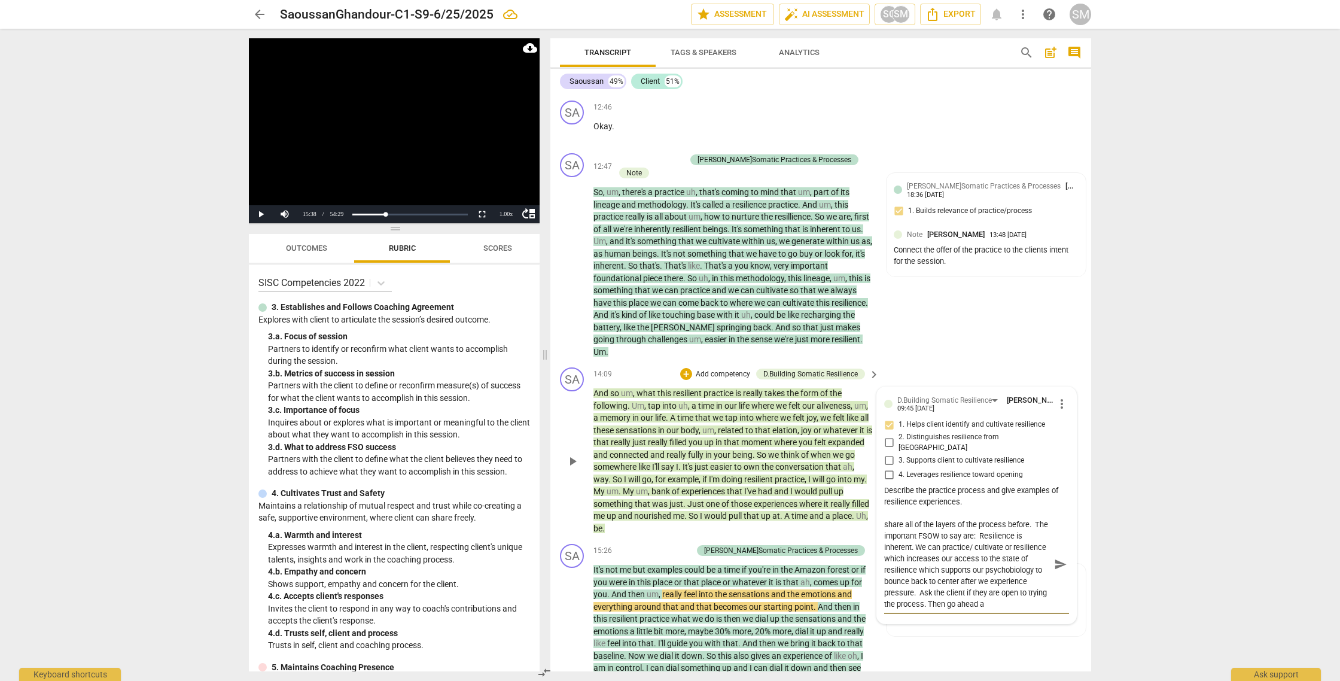
scroll to position [22, 0]
click at [1057, 569] on span "send" at bounding box center [1060, 563] width 13 height 13
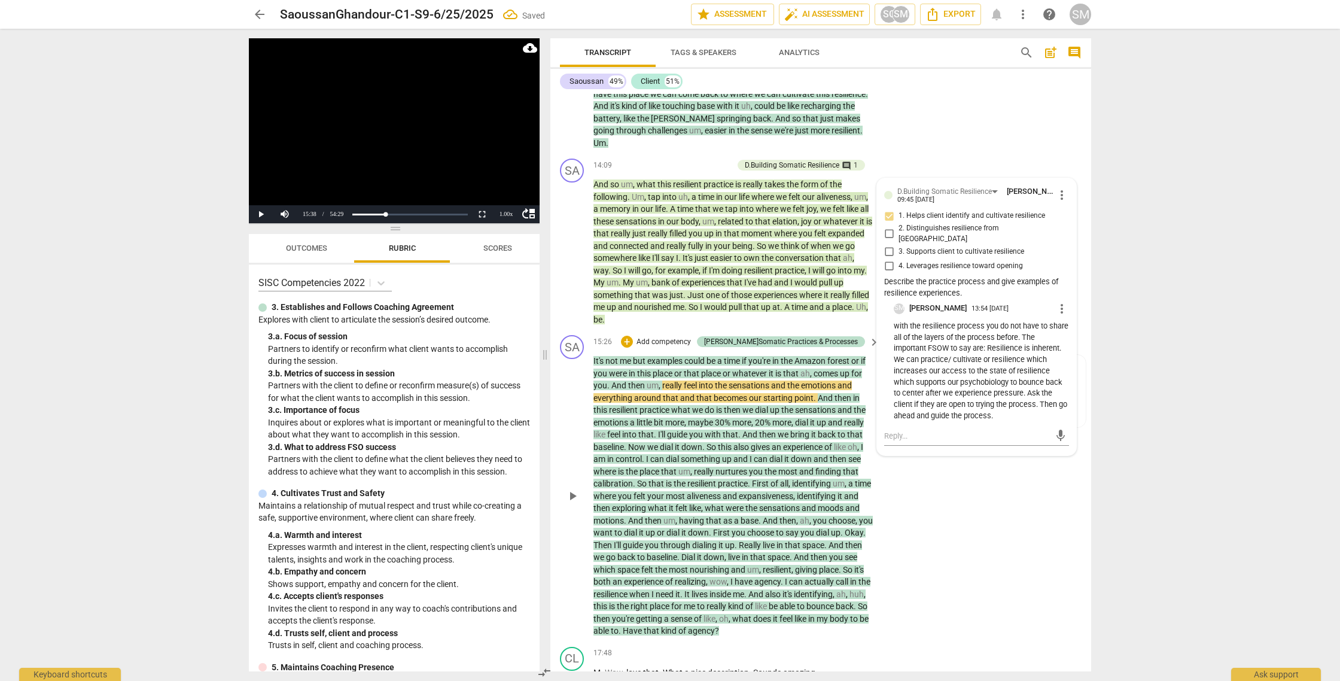
scroll to position [2730, 0]
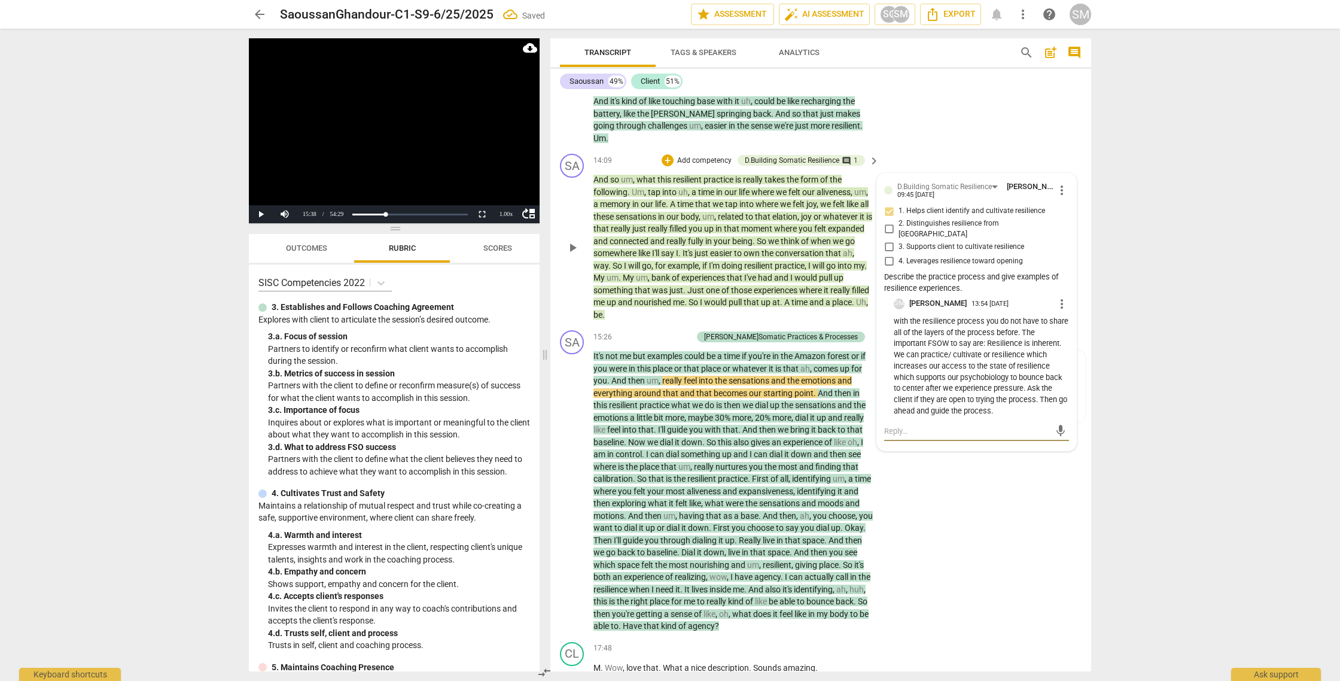
click at [890, 434] on textarea at bounding box center [967, 430] width 166 height 11
click at [892, 458] on textarea "You can share some well researched place where humans access resilience are: na…" at bounding box center [967, 442] width 166 height 34
drag, startPoint x: 913, startPoint y: 458, endPoint x: 879, endPoint y: 459, distance: 33.5
click at [884, 459] on textarea "You can share some well researched place where humans access resilience are: na…" at bounding box center [967, 442] width 166 height 34
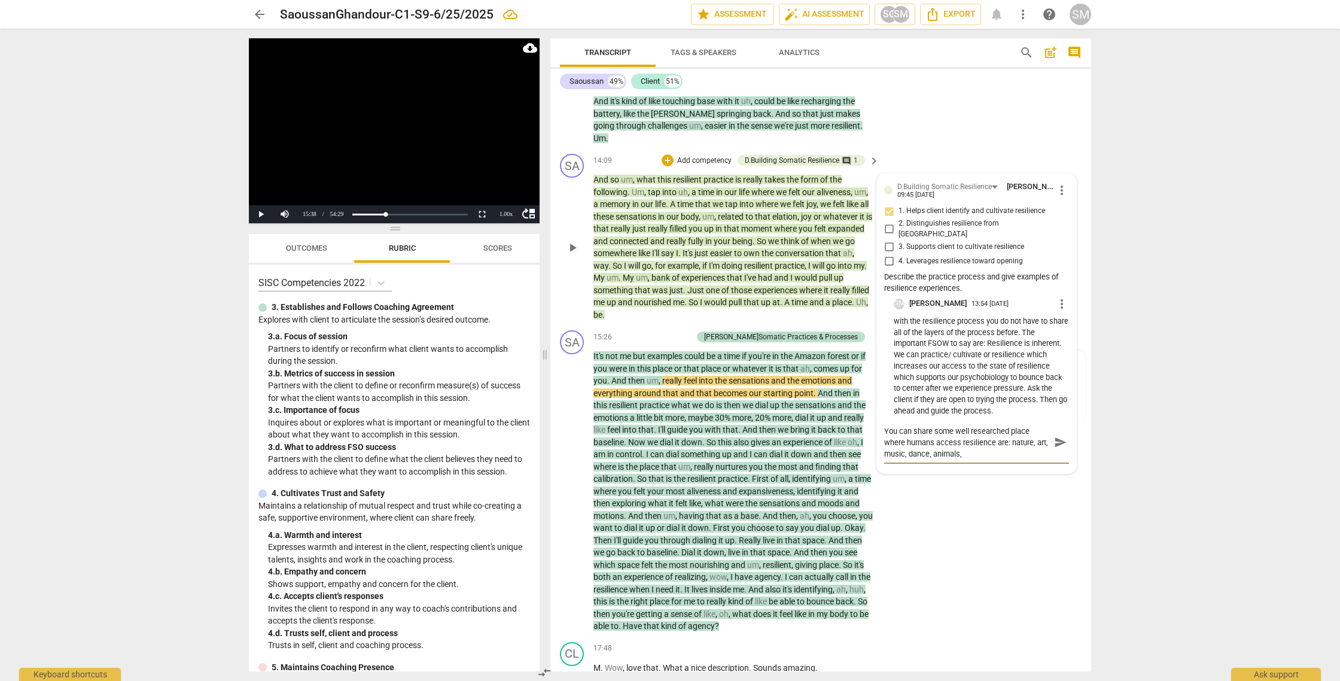
click at [974, 459] on textarea "You can share some well researched place where humans access resilience are: na…" at bounding box center [967, 442] width 166 height 34
click at [1054, 444] on span "send" at bounding box center [1060, 441] width 13 height 13
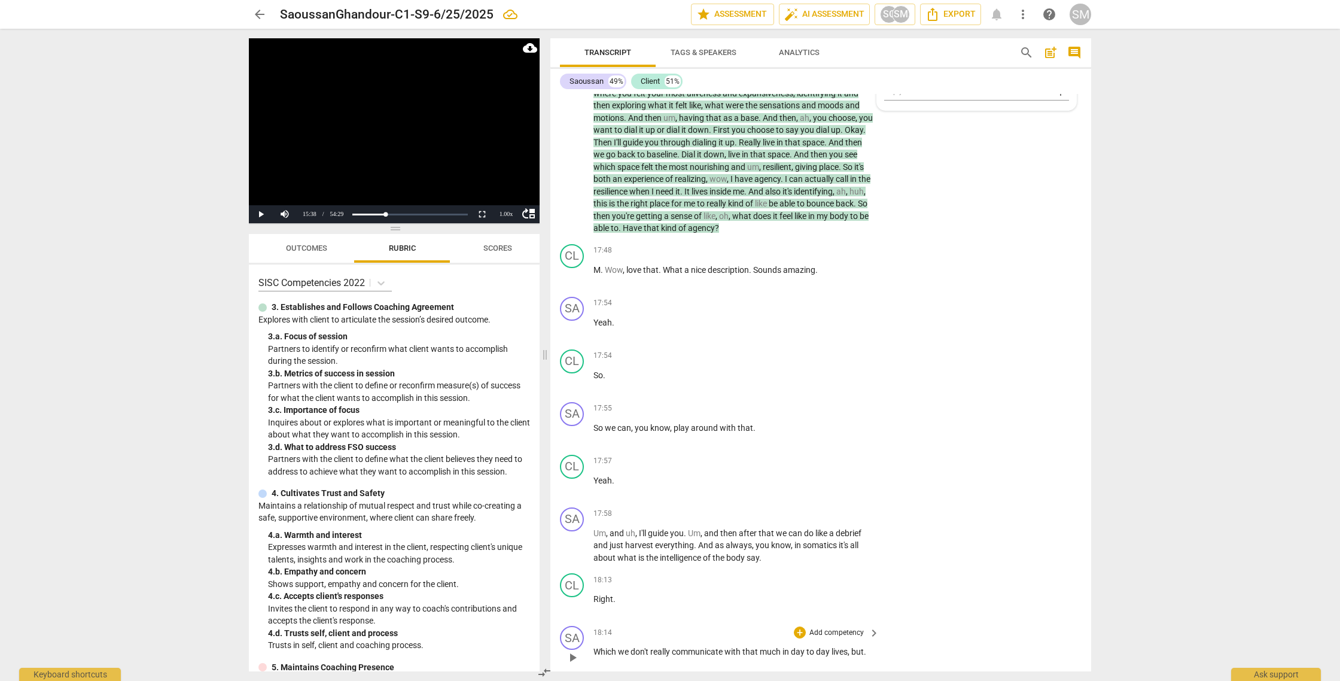
scroll to position [3125, 0]
click at [798, 417] on div "+" at bounding box center [800, 411] width 12 height 12
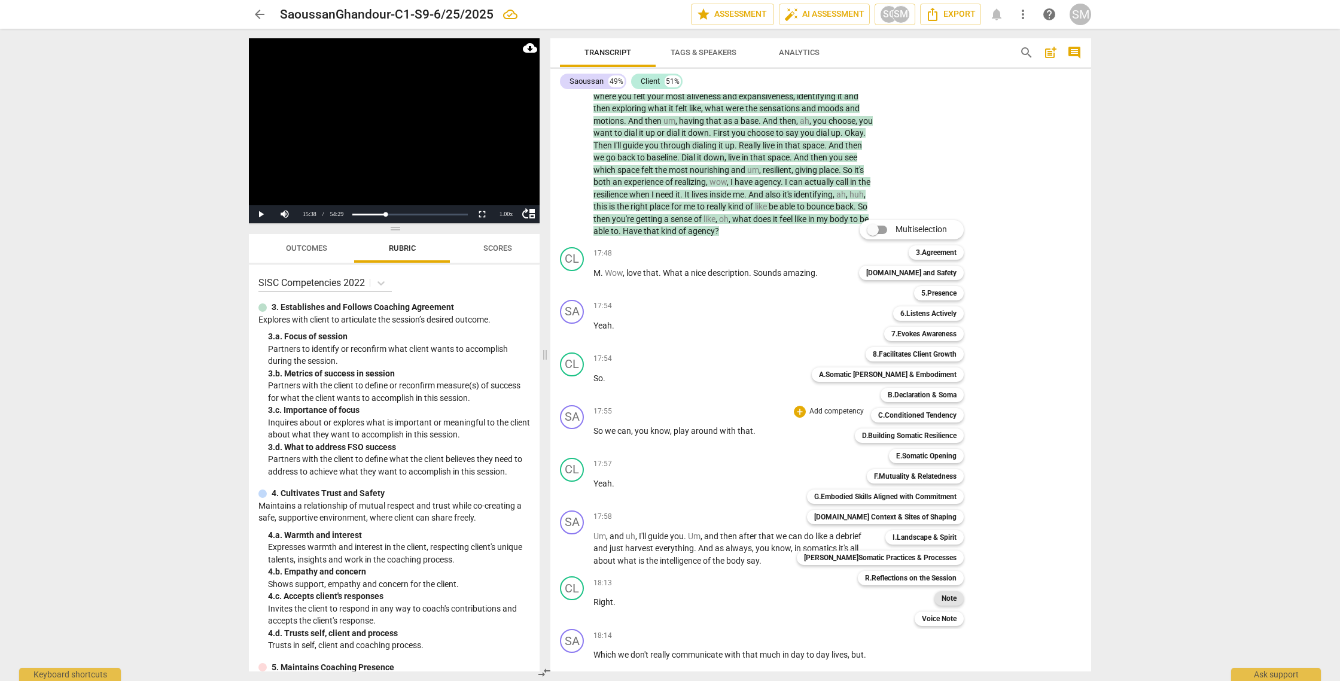
click at [941, 596] on b "Note" at bounding box center [948, 598] width 15 height 14
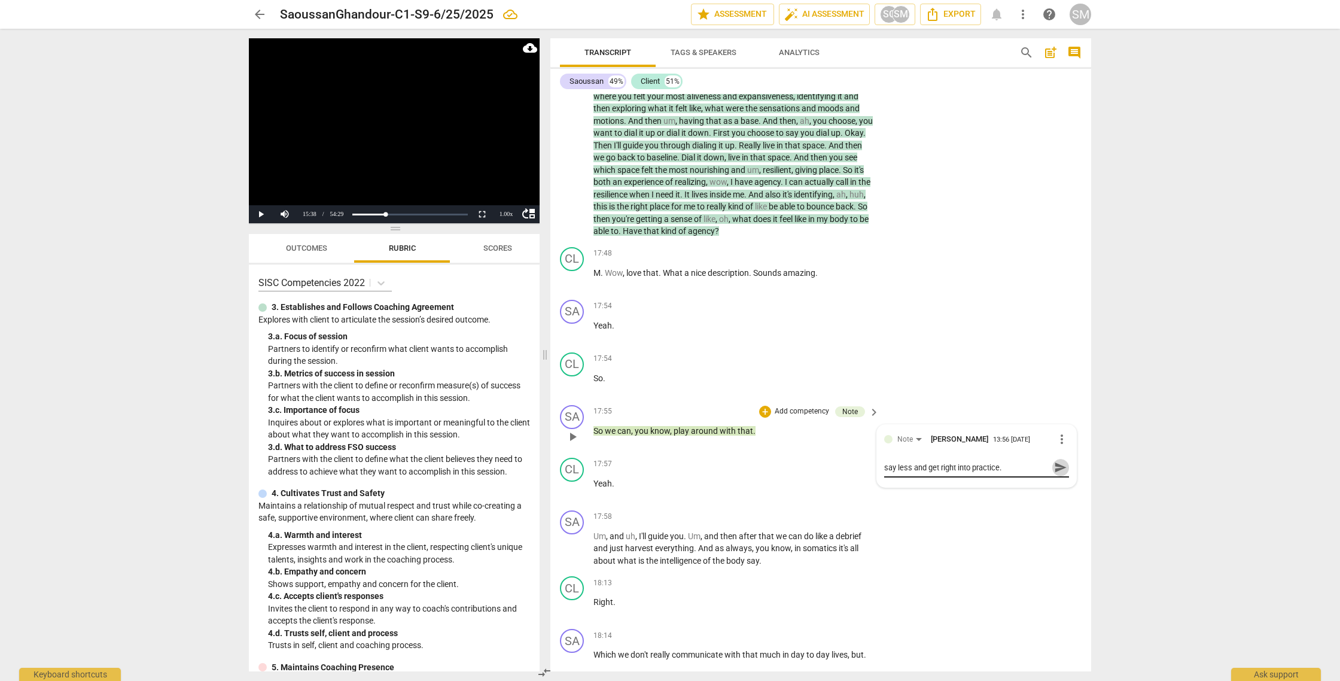
click at [1055, 474] on span "send" at bounding box center [1060, 466] width 13 height 13
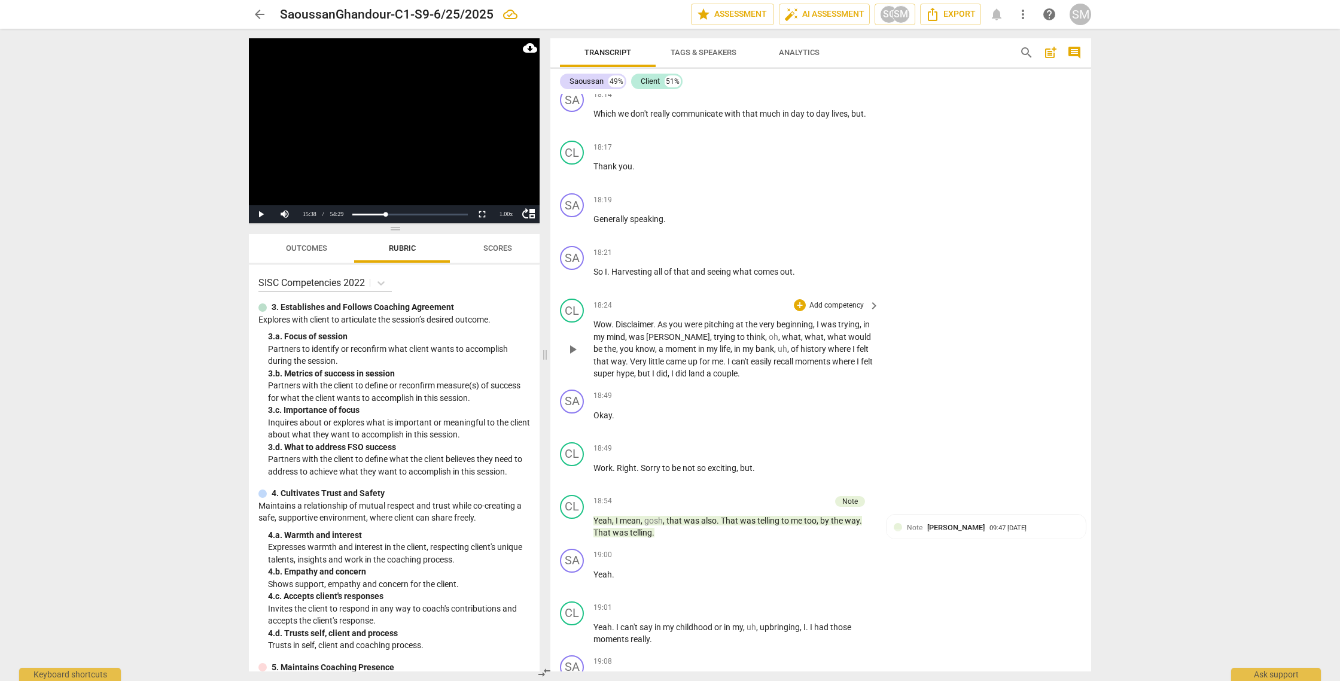
scroll to position [3666, 0]
click at [801, 310] on div "+" at bounding box center [800, 304] width 12 height 12
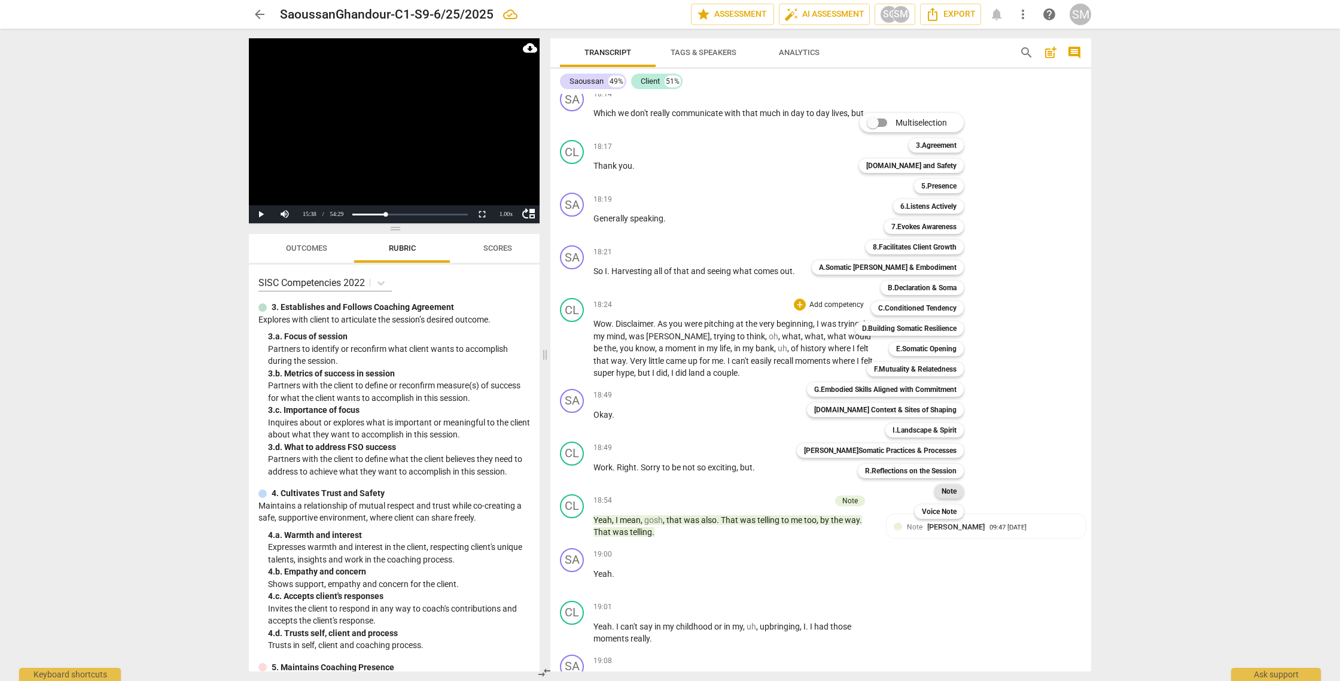
click at [934, 489] on div "Note" at bounding box center [948, 491] width 29 height 14
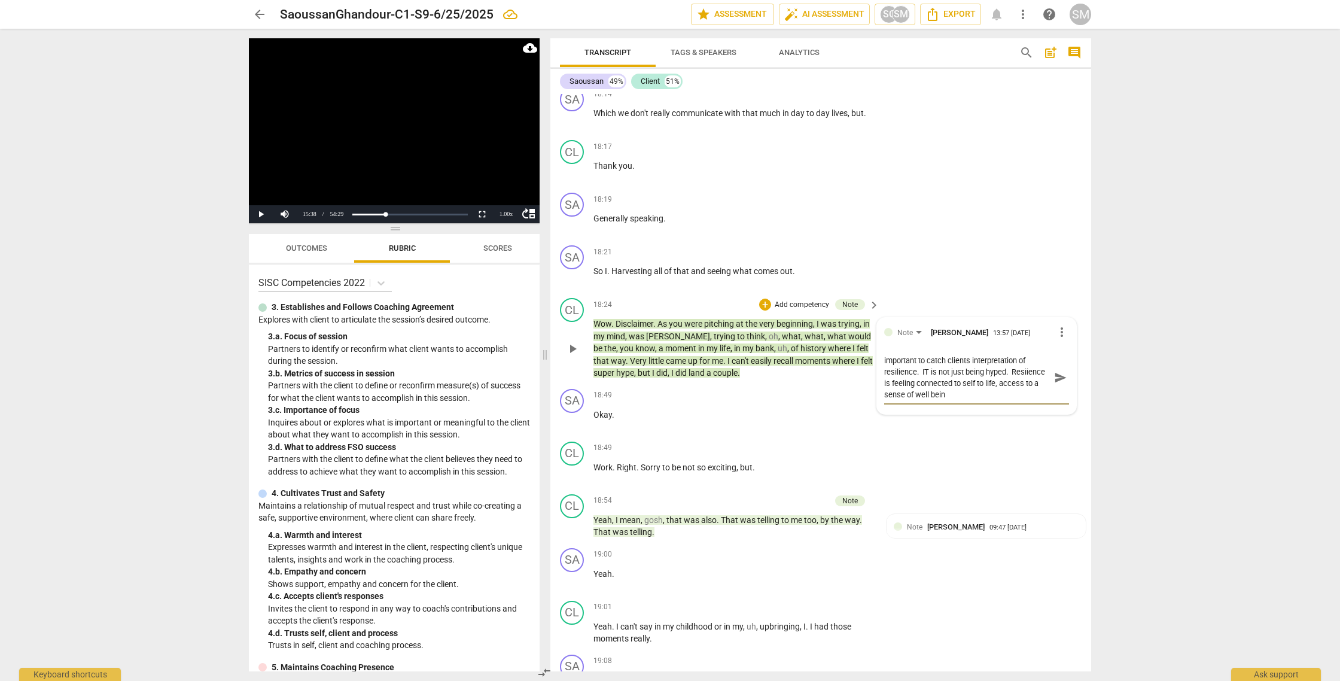
scroll to position [0, 0]
drag, startPoint x: 1054, startPoint y: 390, endPoint x: 1047, endPoint y: 397, distance: 10.6
click at [1054, 384] on span "send" at bounding box center [1060, 377] width 13 height 13
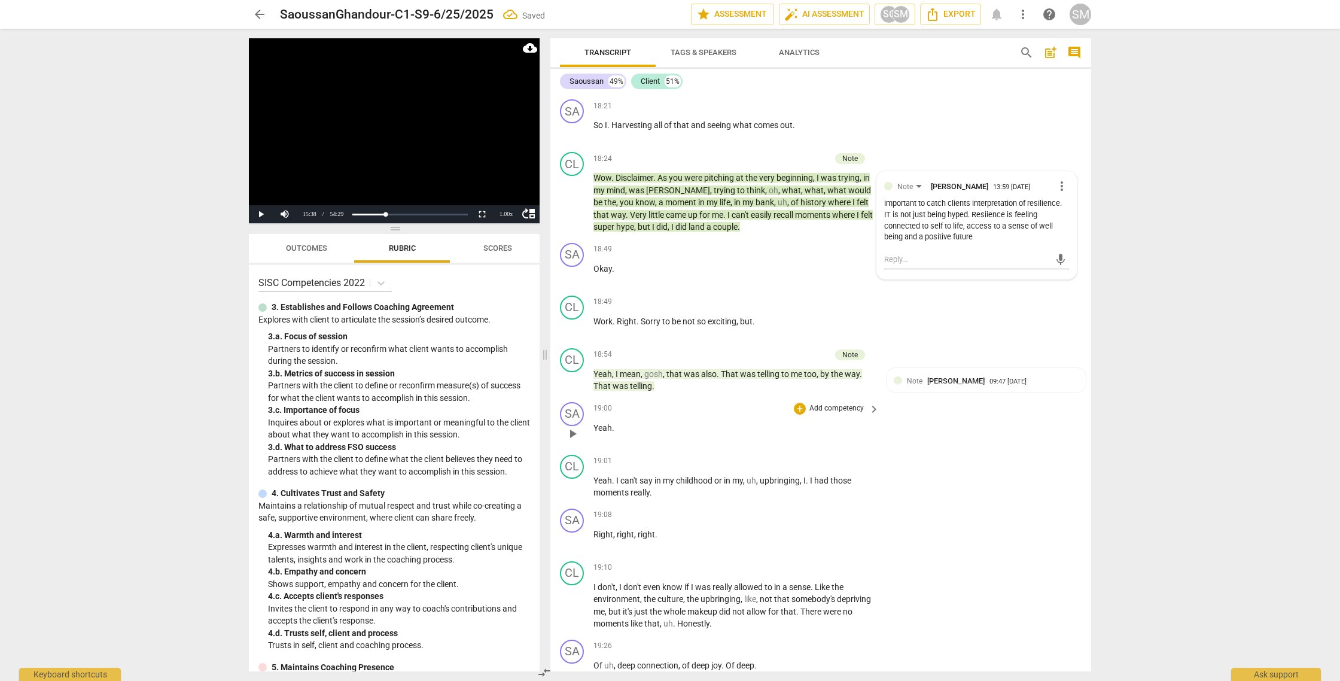
scroll to position [3815, 0]
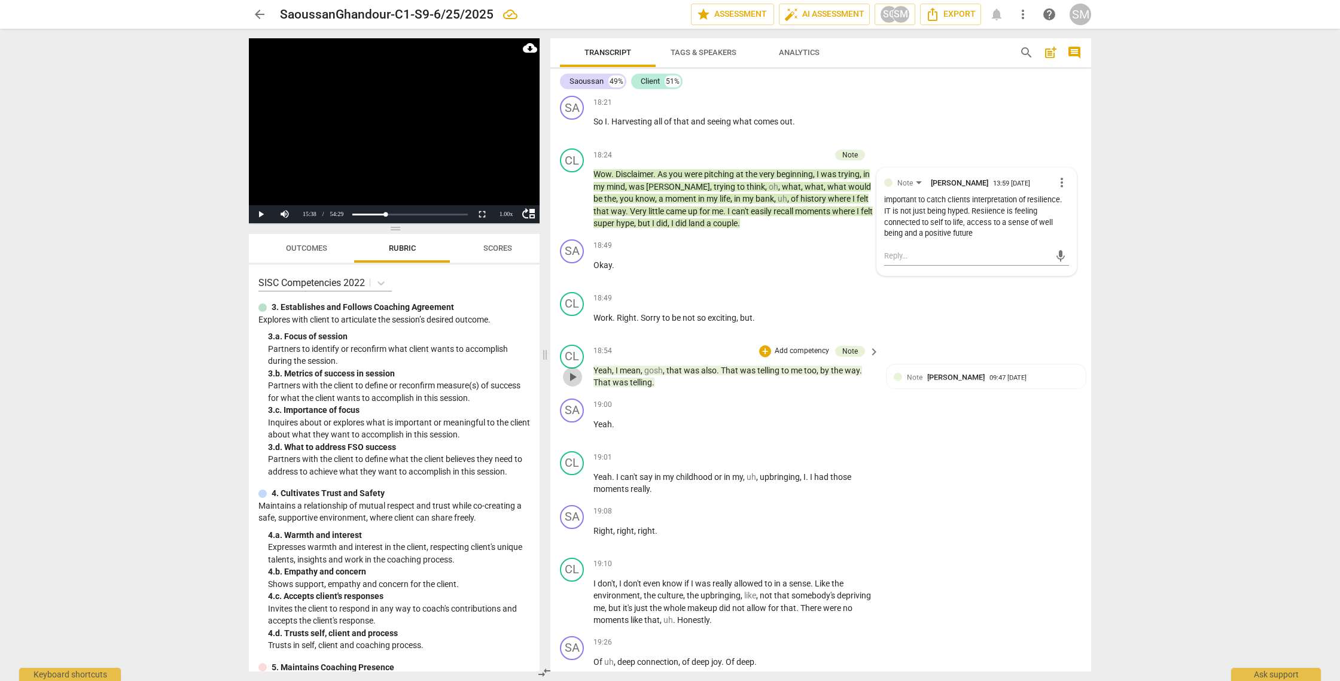
click at [576, 384] on span "play_arrow" at bounding box center [572, 377] width 14 height 14
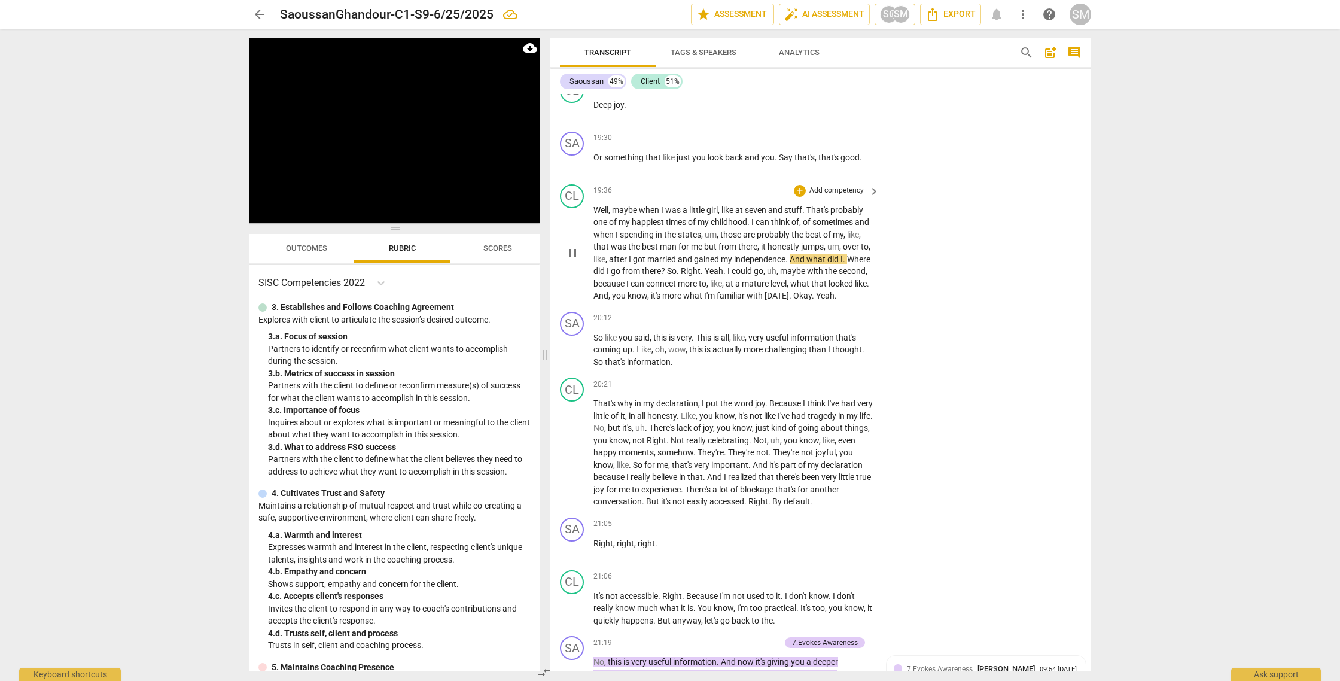
scroll to position [4425, 0]
click at [796, 324] on div "+" at bounding box center [800, 318] width 12 height 12
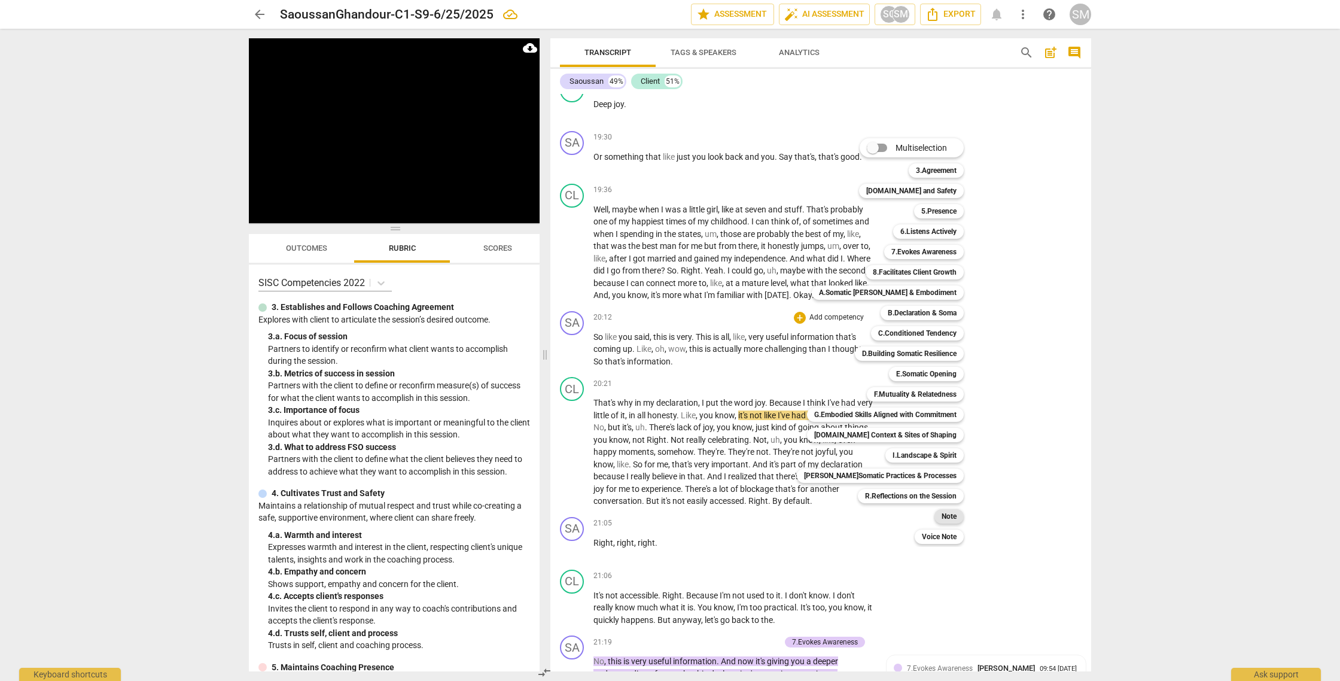
click at [941, 513] on b "Note" at bounding box center [948, 516] width 15 height 14
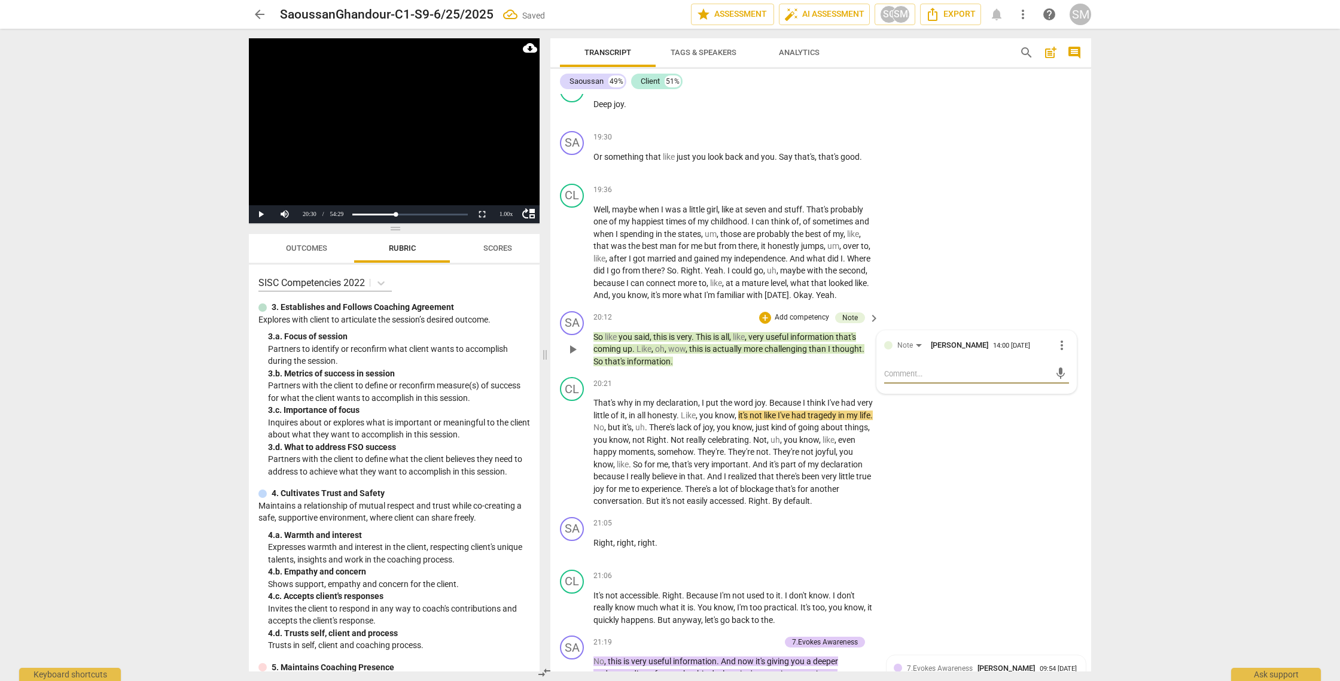
click at [885, 379] on textarea at bounding box center [967, 373] width 166 height 11
drag, startPoint x: 1055, startPoint y: 409, endPoint x: 1030, endPoint y: 418, distance: 26.7
click at [1055, 391] on span "send" at bounding box center [1060, 384] width 13 height 13
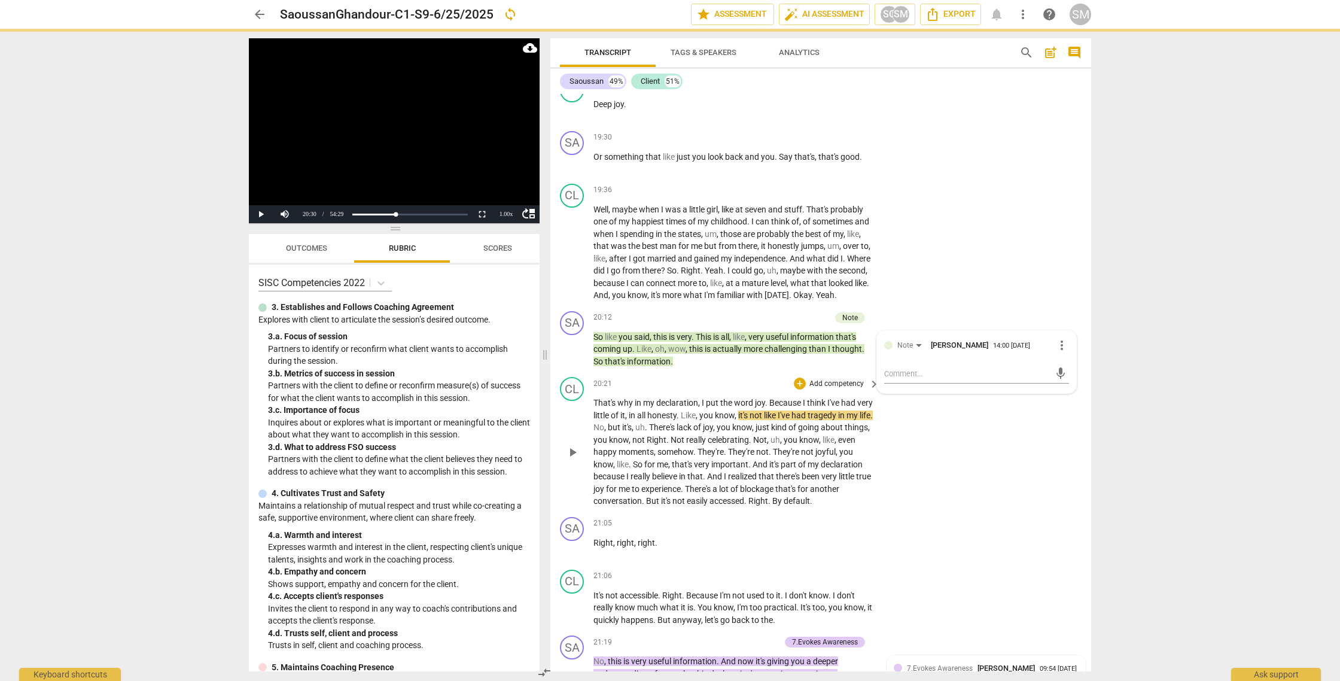
scroll to position [0, 0]
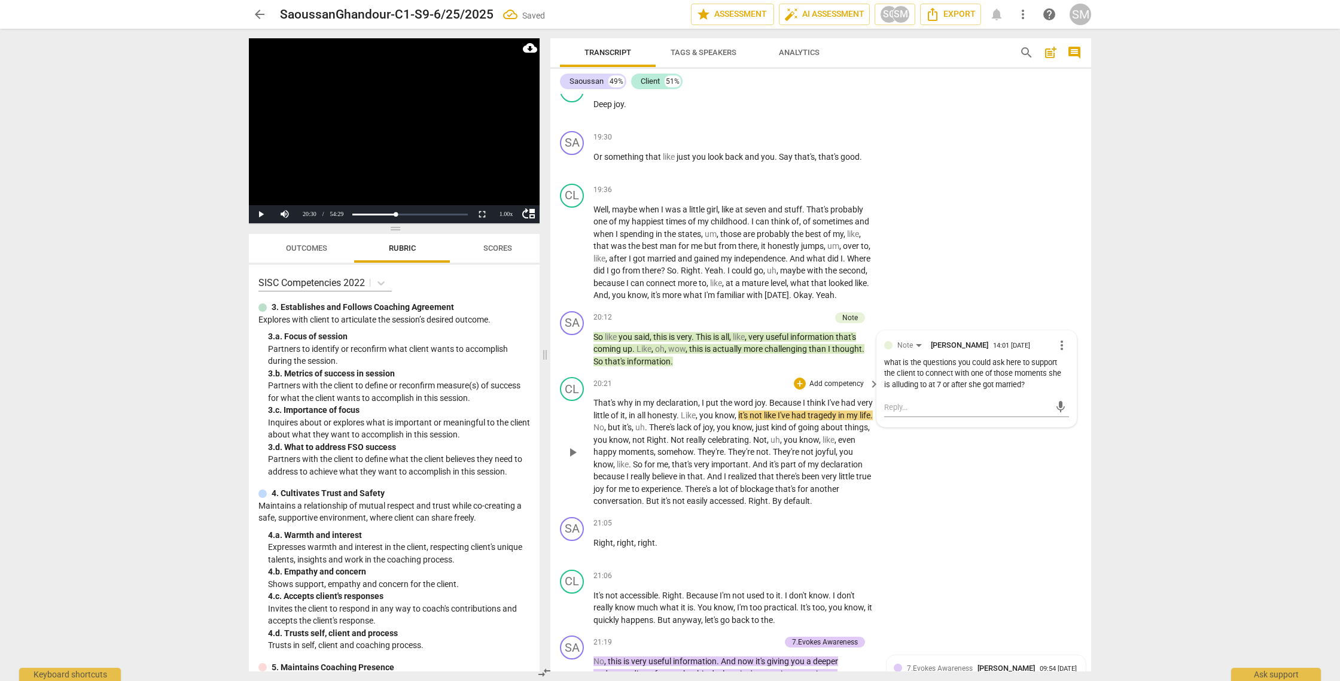
click at [576, 459] on span "play_arrow" at bounding box center [572, 452] width 14 height 14
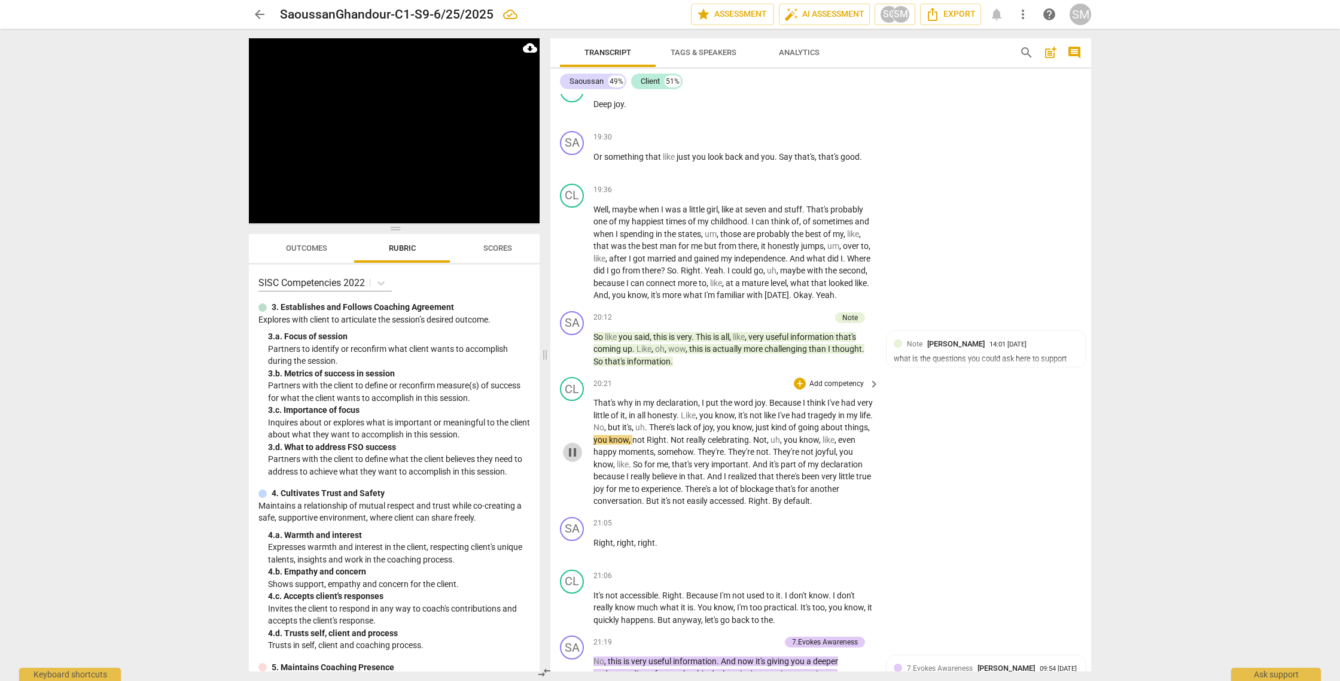
click at [569, 459] on span "pause" at bounding box center [572, 452] width 14 height 14
